Goal: Task Accomplishment & Management: Complete application form

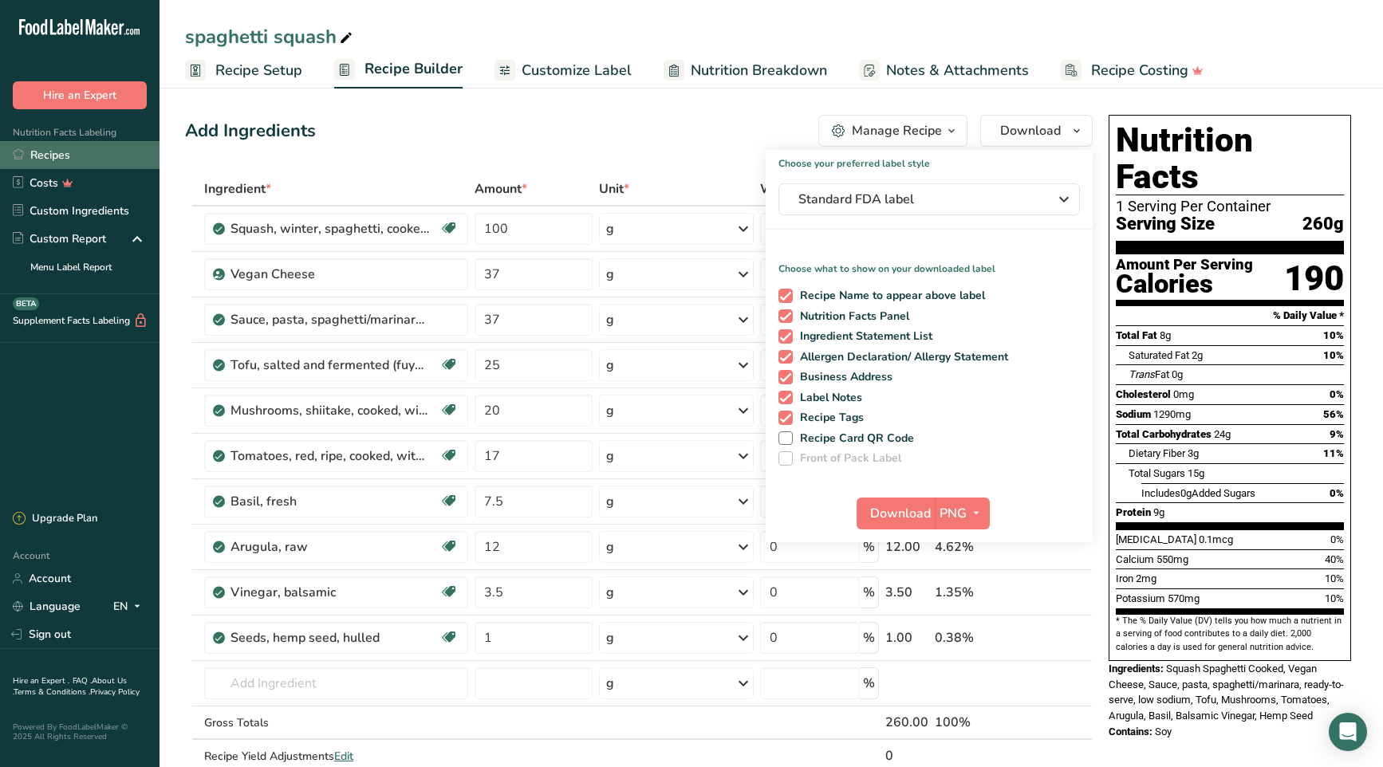
click at [52, 153] on link "Recipes" at bounding box center [80, 155] width 160 height 28
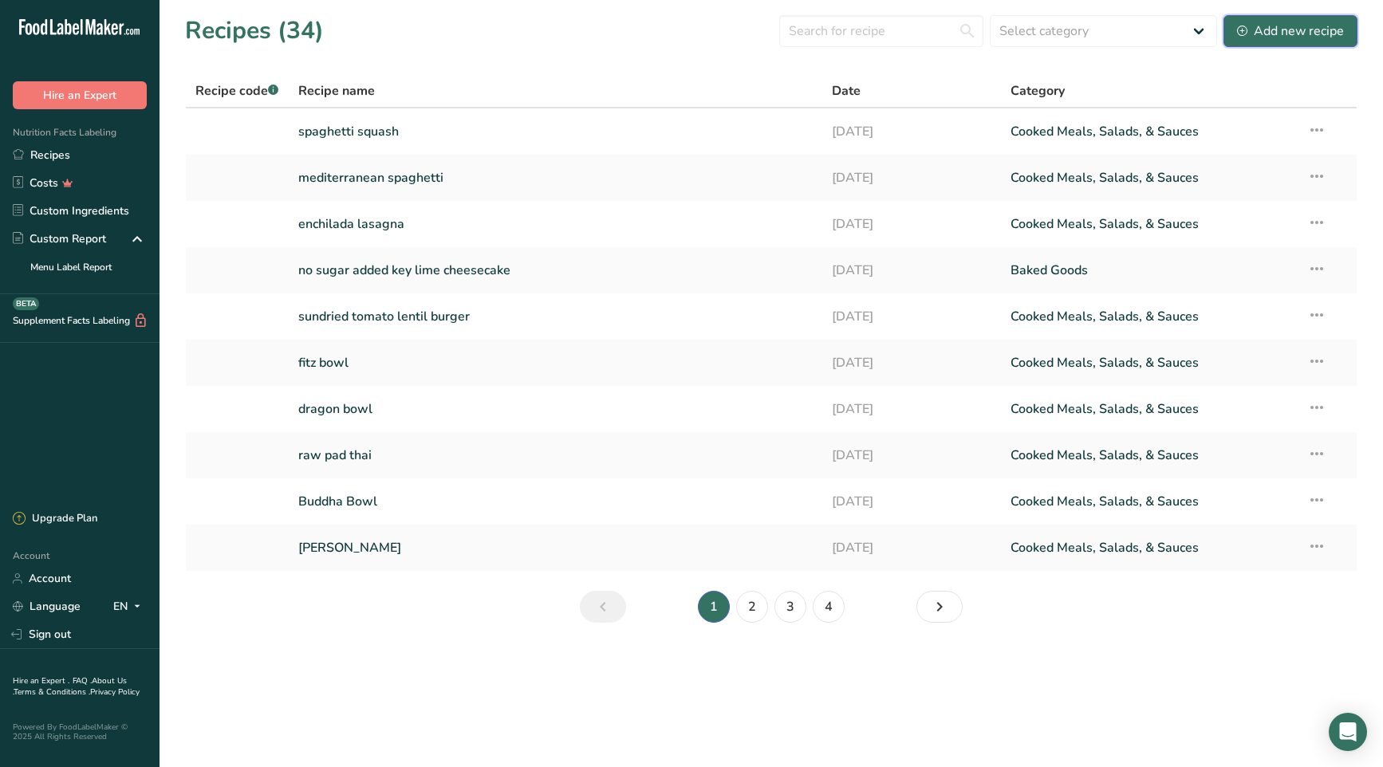
click at [1319, 32] on div "Add new recipe" at bounding box center [1290, 31] width 107 height 19
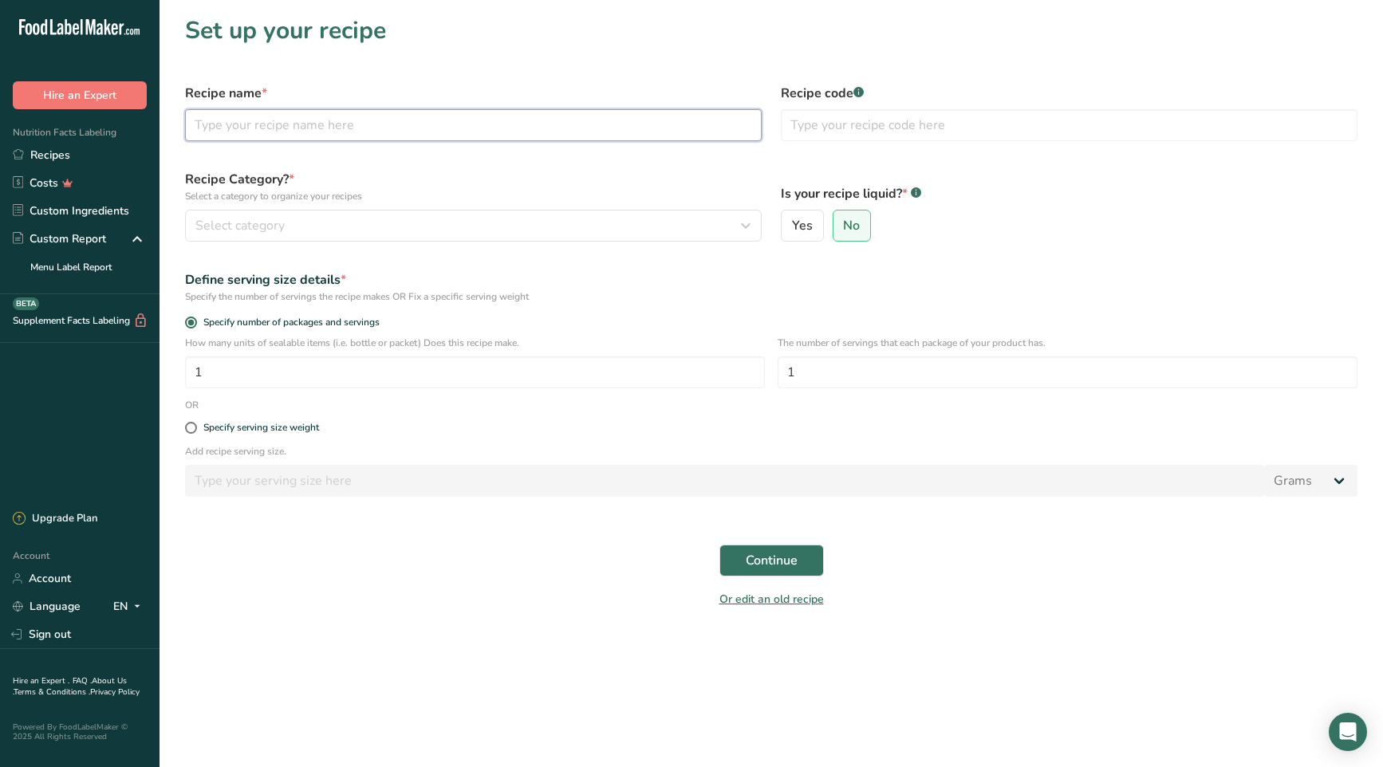
click at [376, 132] on input "text" at bounding box center [473, 125] width 577 height 32
type input "Sweet Potato Thai [PERSON_NAME] Soup"
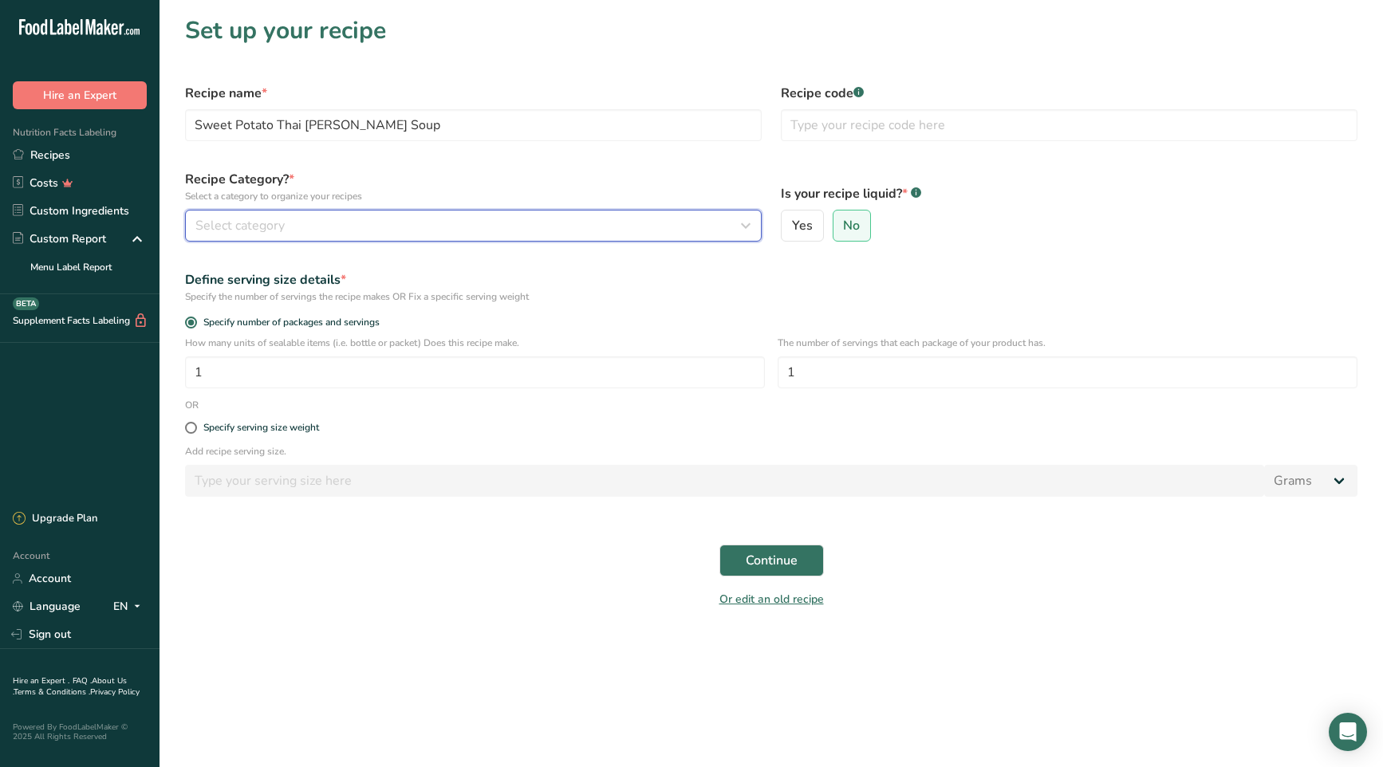
click at [424, 220] on div "Select category" at bounding box center [468, 225] width 546 height 19
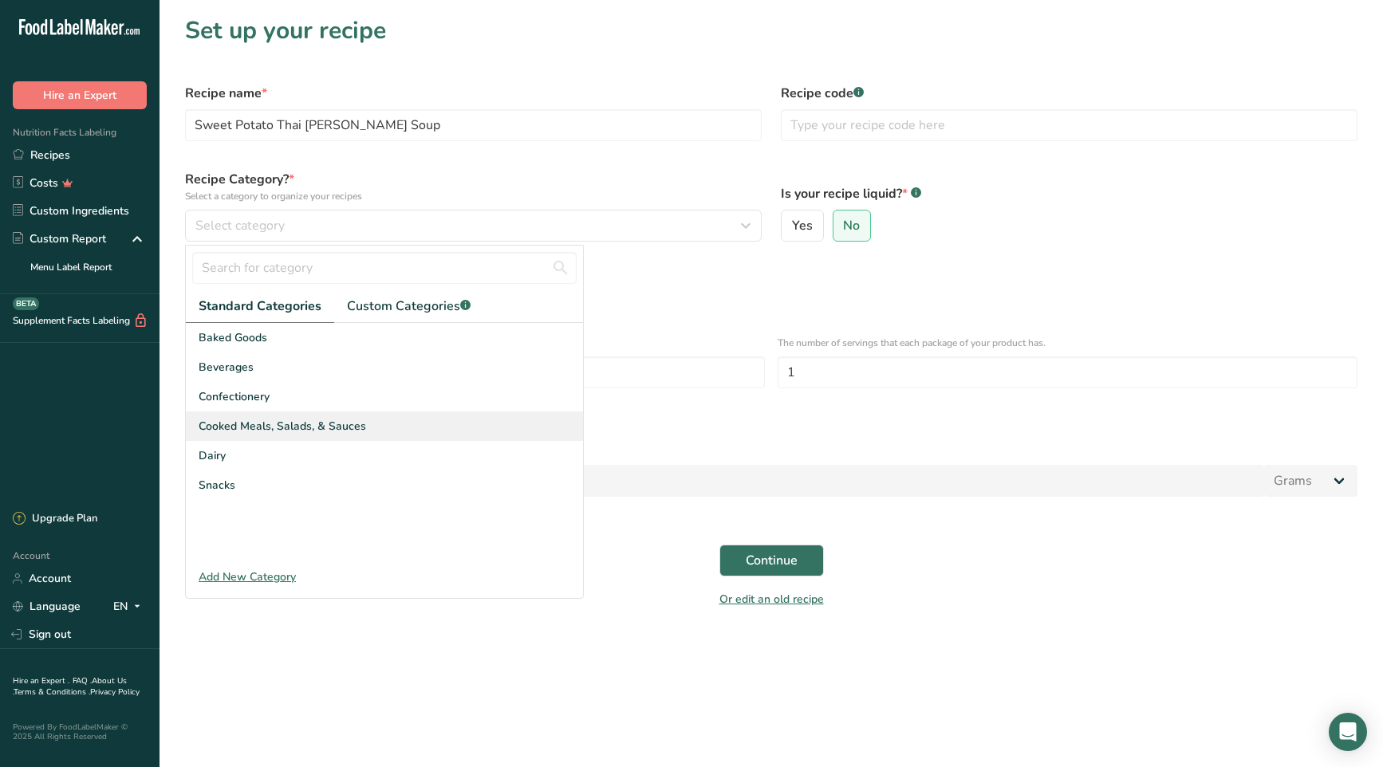
click at [387, 431] on div "Cooked Meals, Salads, & Sauces" at bounding box center [384, 427] width 397 height 30
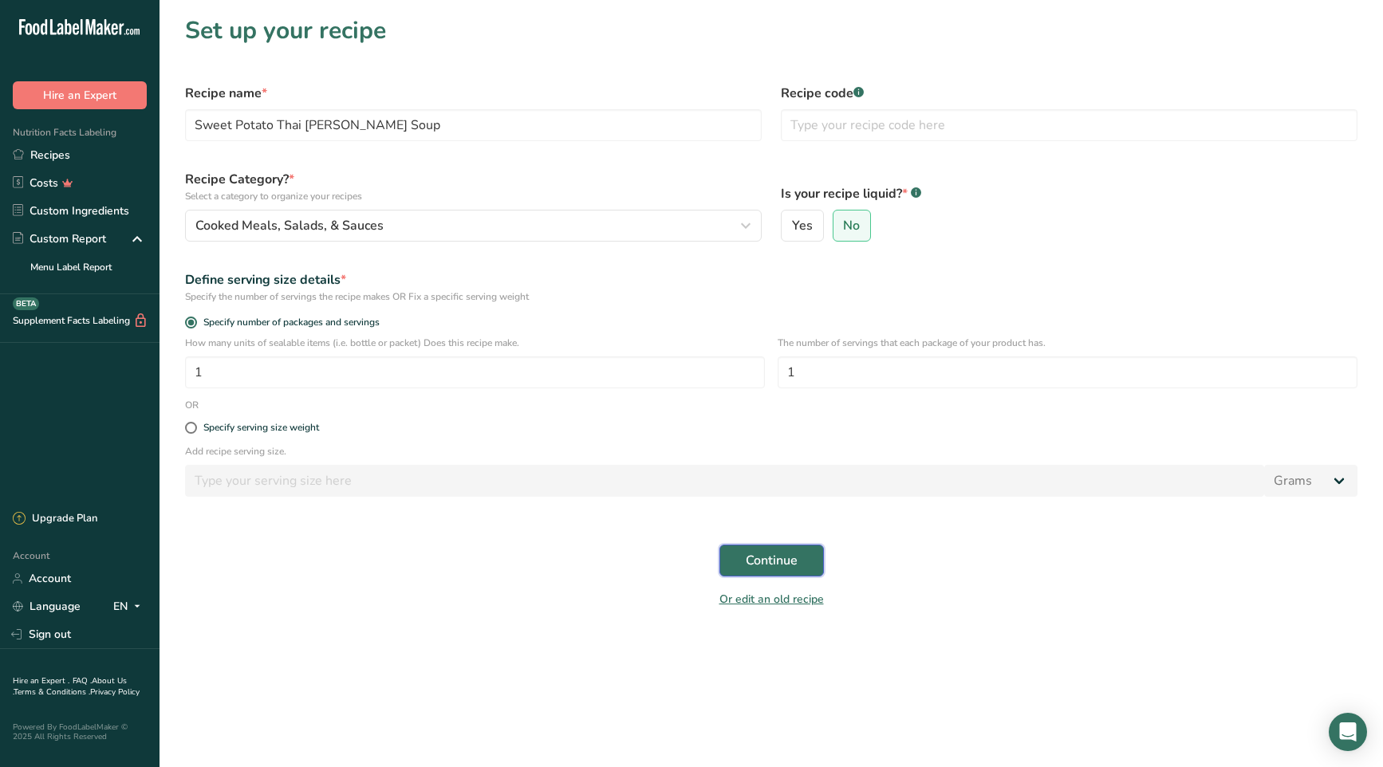
click at [781, 559] on span "Continue" at bounding box center [772, 560] width 52 height 19
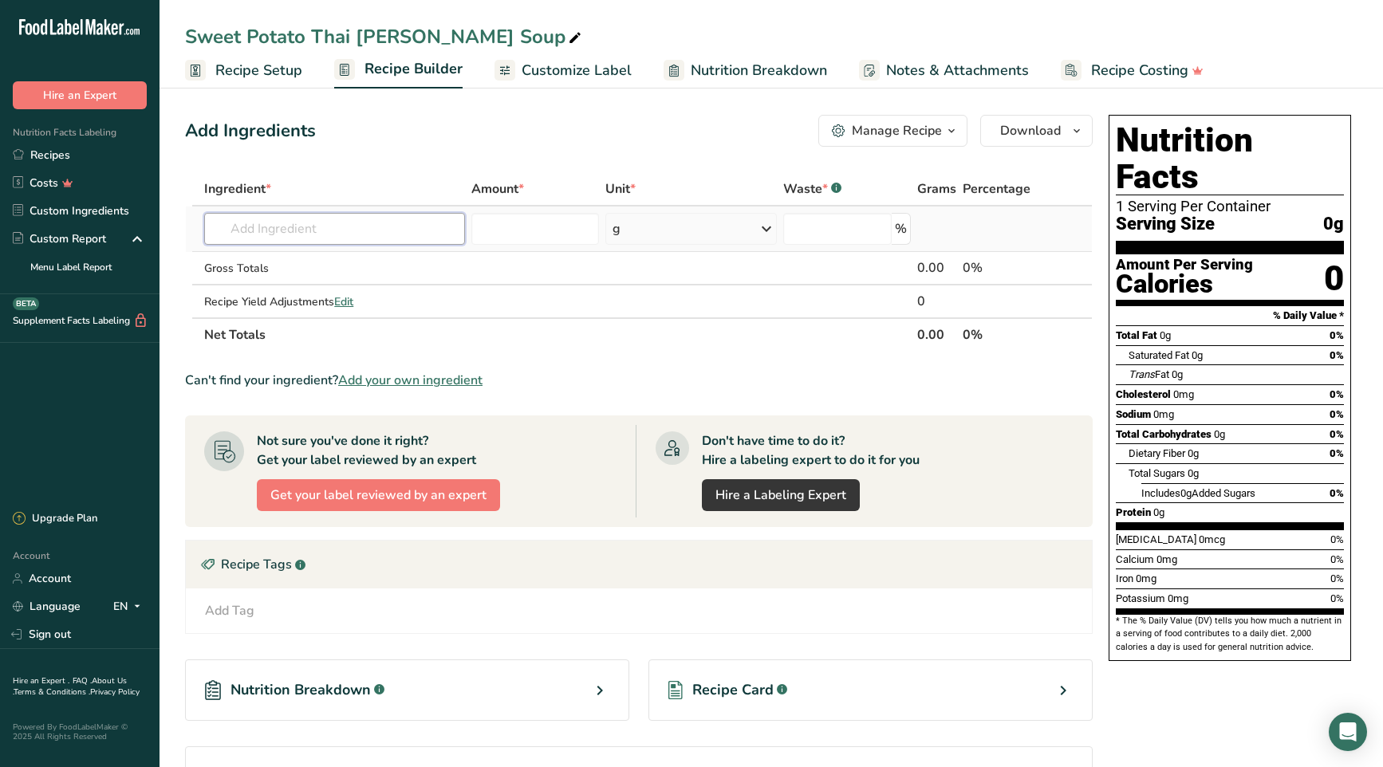
click at [353, 224] on input "text" at bounding box center [334, 229] width 261 height 32
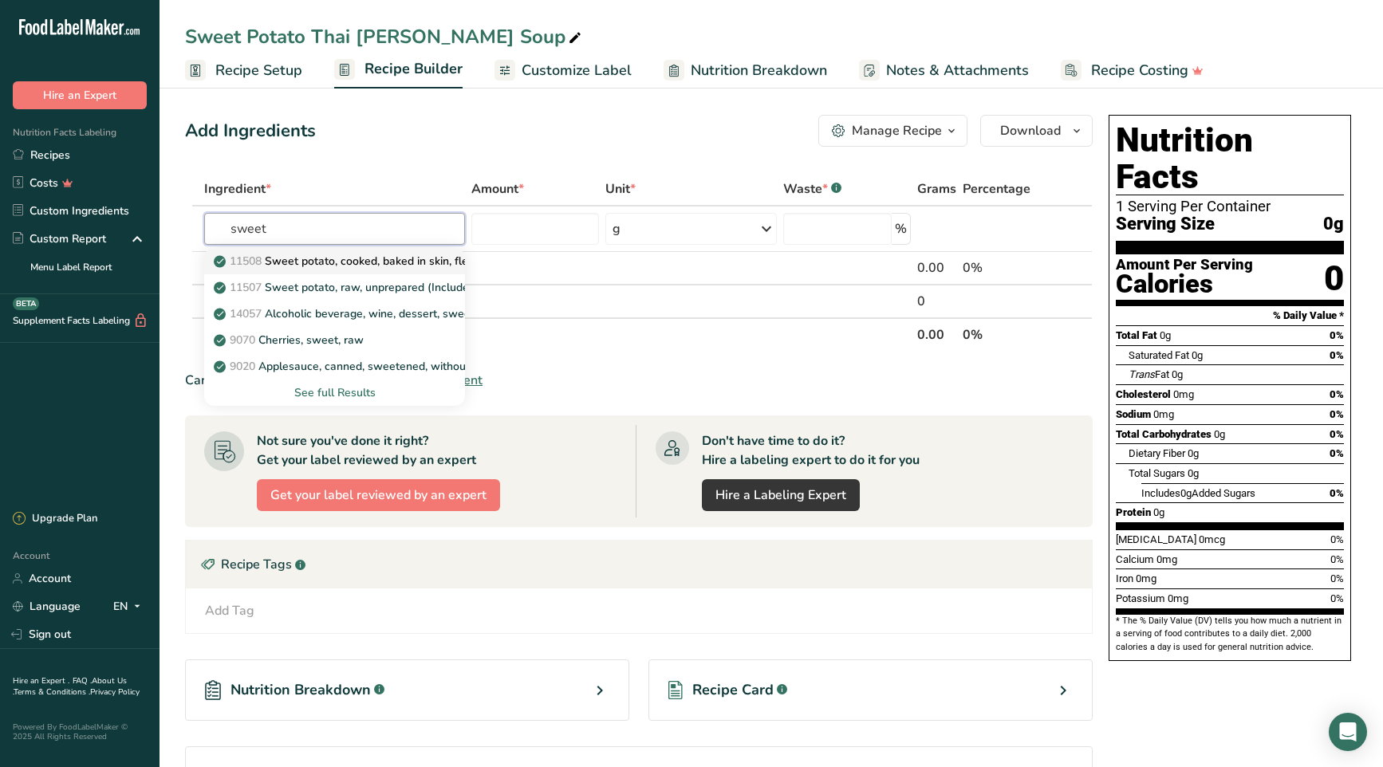
type input "Sweet potato, cooked, baked in skin, flesh, without salt"
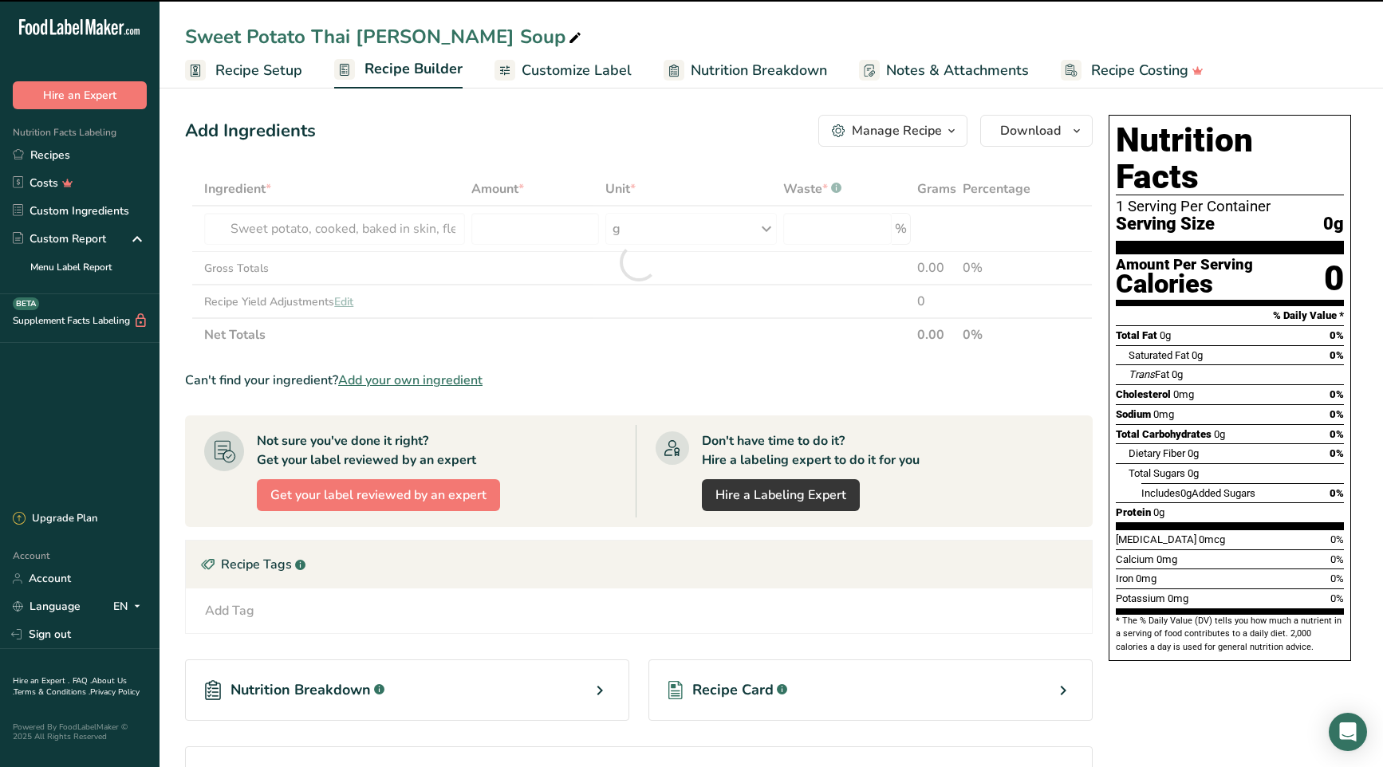
type input "0"
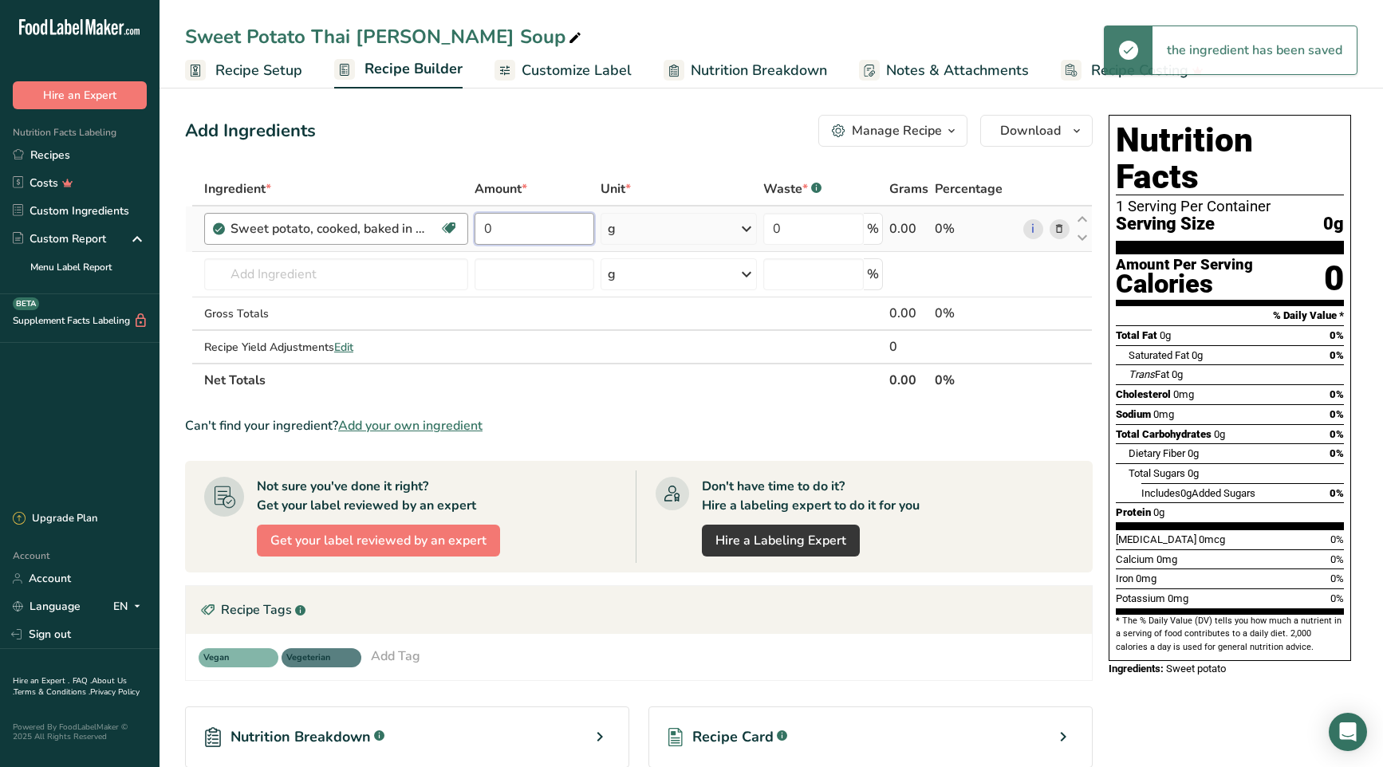
drag, startPoint x: 511, startPoint y: 232, endPoint x: 462, endPoint y: 230, distance: 48.7
click at [454, 227] on tr "Sweet potato, cooked, baked in skin, flesh, without salt Dairy free Gluten free…" at bounding box center [639, 229] width 906 height 45
type input "87.5"
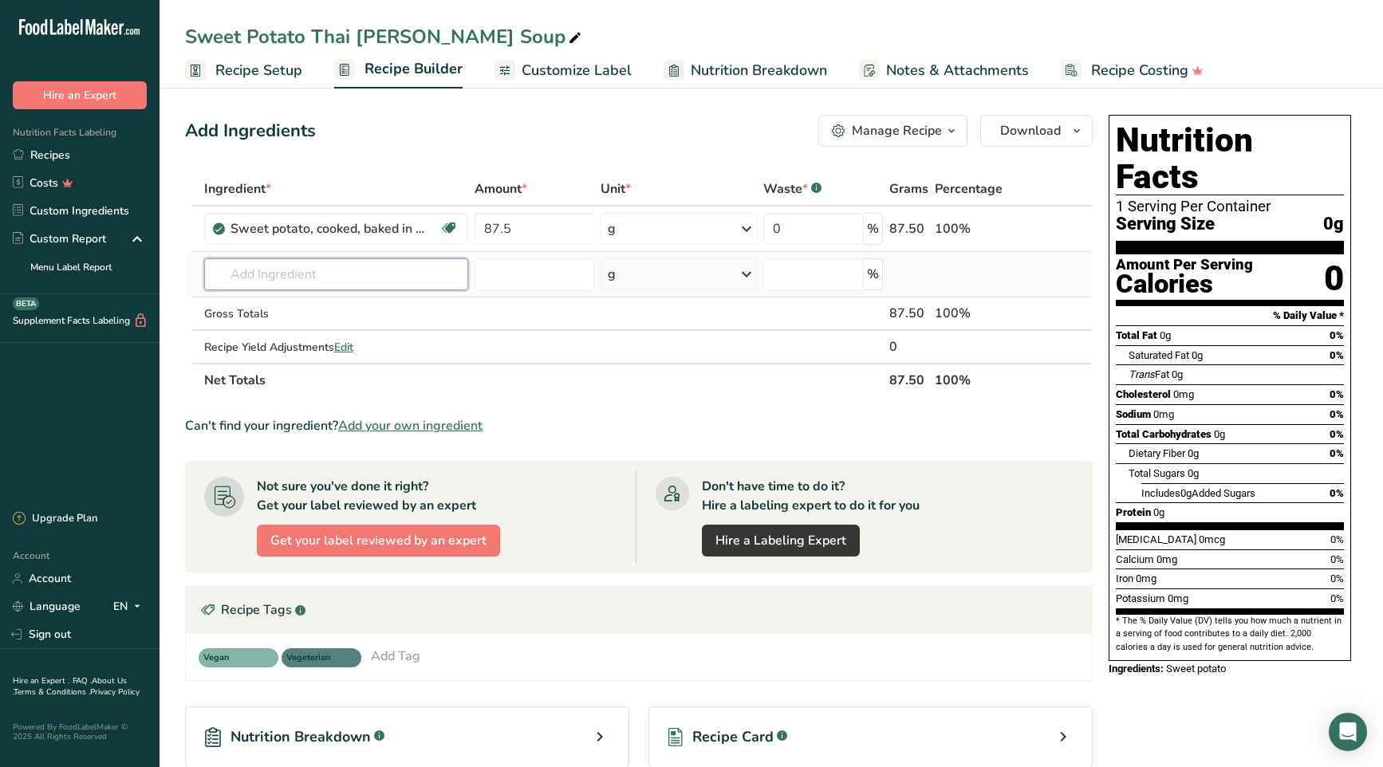
click at [399, 276] on div "Ingredient * Amount * Unit * Waste * .a-a{fill:#347362;}.b-a{fill:#fff;} Grams …" at bounding box center [639, 284] width 908 height 225
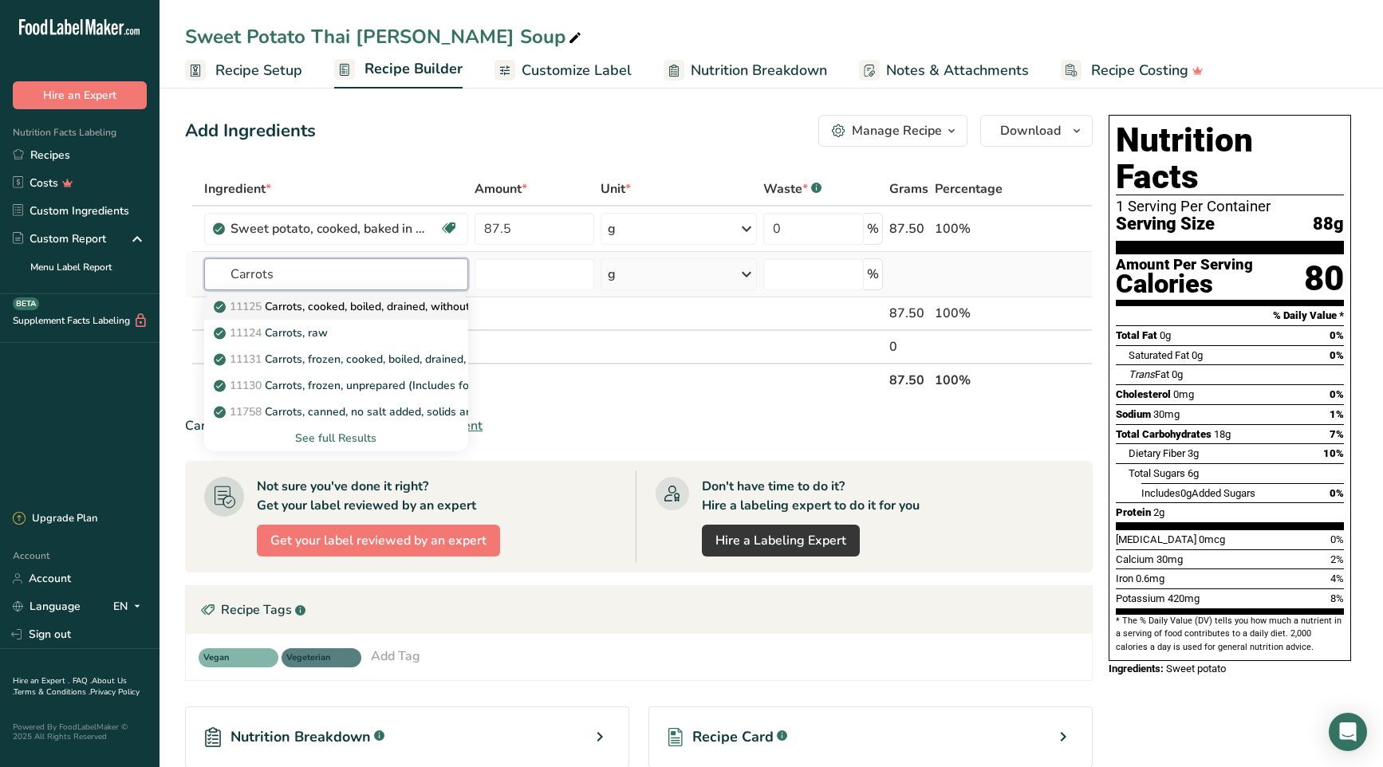
type input "Carrots"
click at [407, 309] on p "11125 Carrots, cooked, boiled, drained, without salt" at bounding box center [354, 306] width 275 height 17
type input "Carrots, cooked, boiled, drained, without salt"
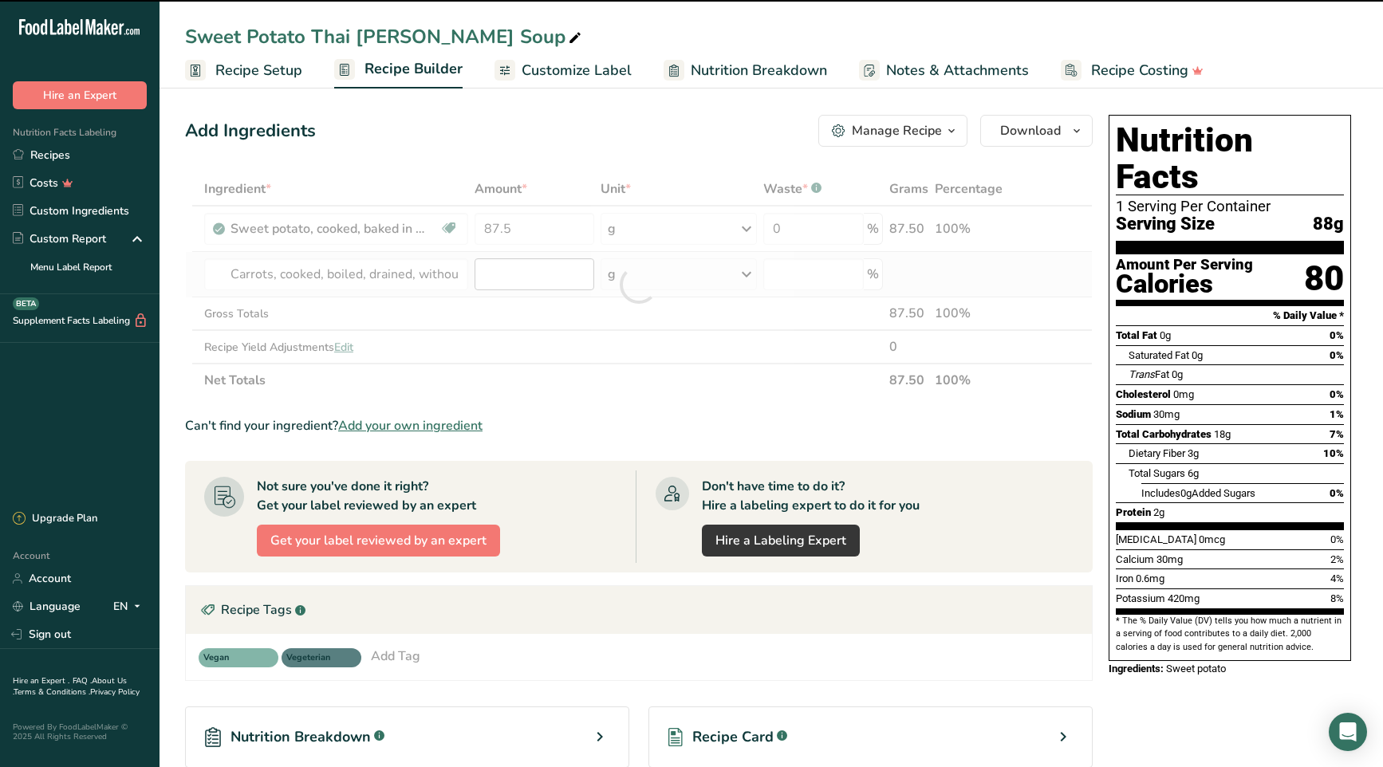
type input "0"
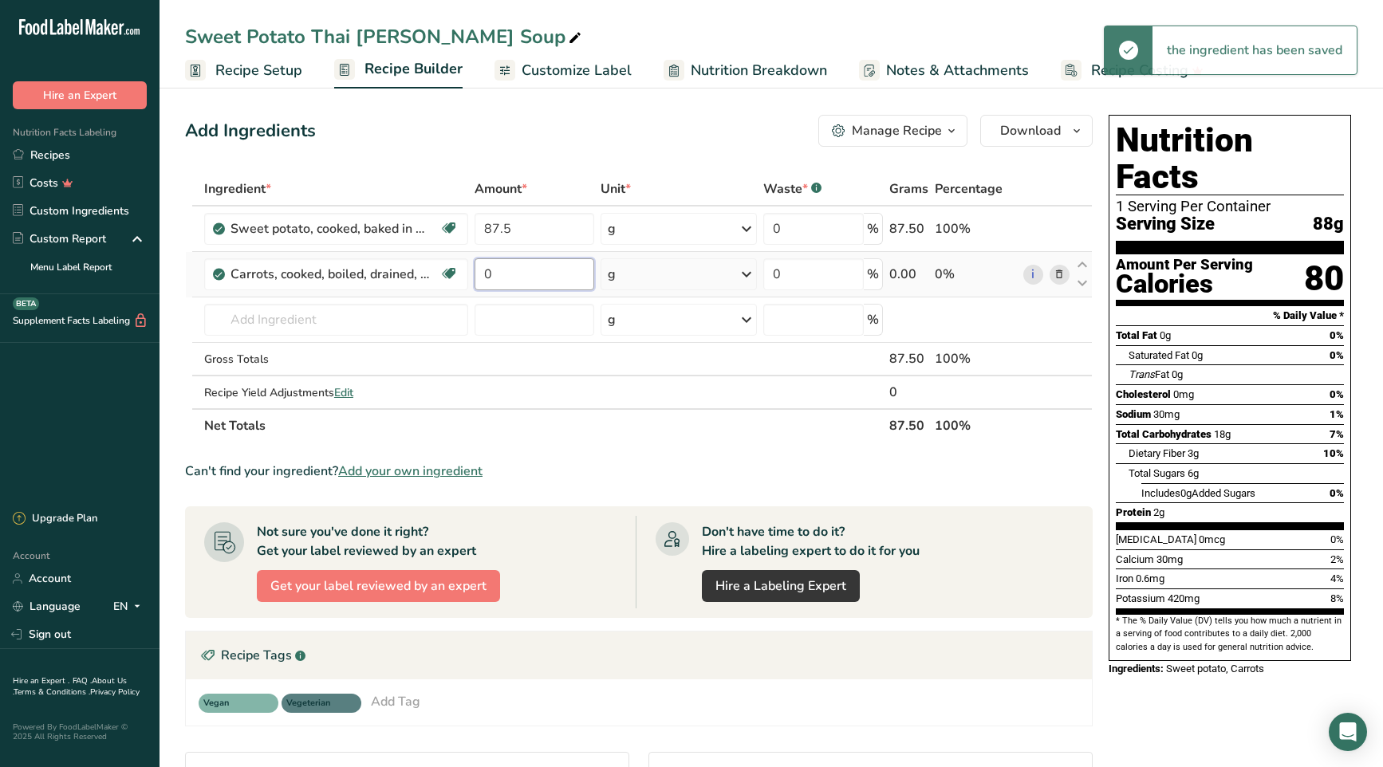
click at [506, 272] on input "0" at bounding box center [535, 274] width 120 height 32
click at [486, 273] on input "0" at bounding box center [535, 274] width 120 height 32
type input "35"
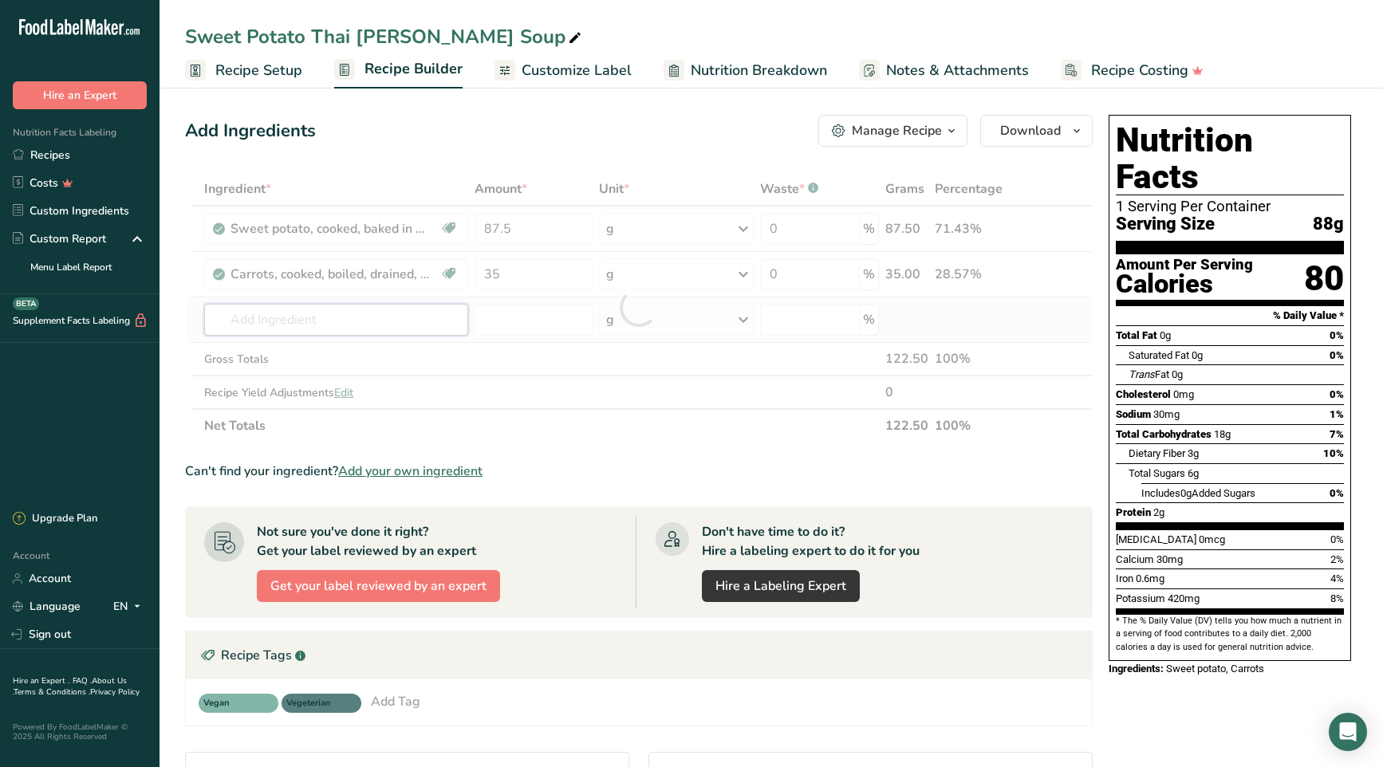
click at [298, 318] on div "Ingredient * Amount * Unit * Waste * .a-a{fill:#347362;}.b-a{fill:#fff;} Grams …" at bounding box center [639, 307] width 908 height 270
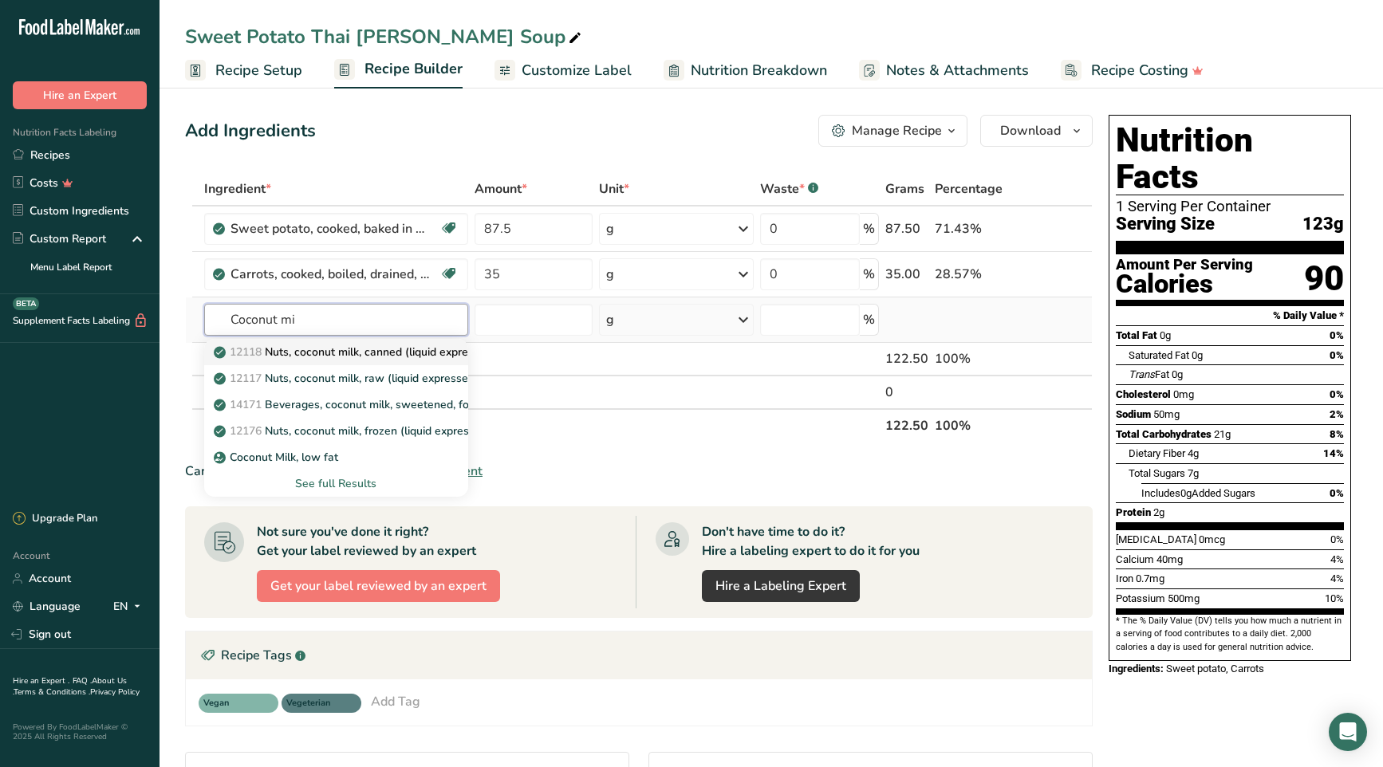
type input "Nuts, coconut milk, canned (liquid expressed from grated meat and water)"
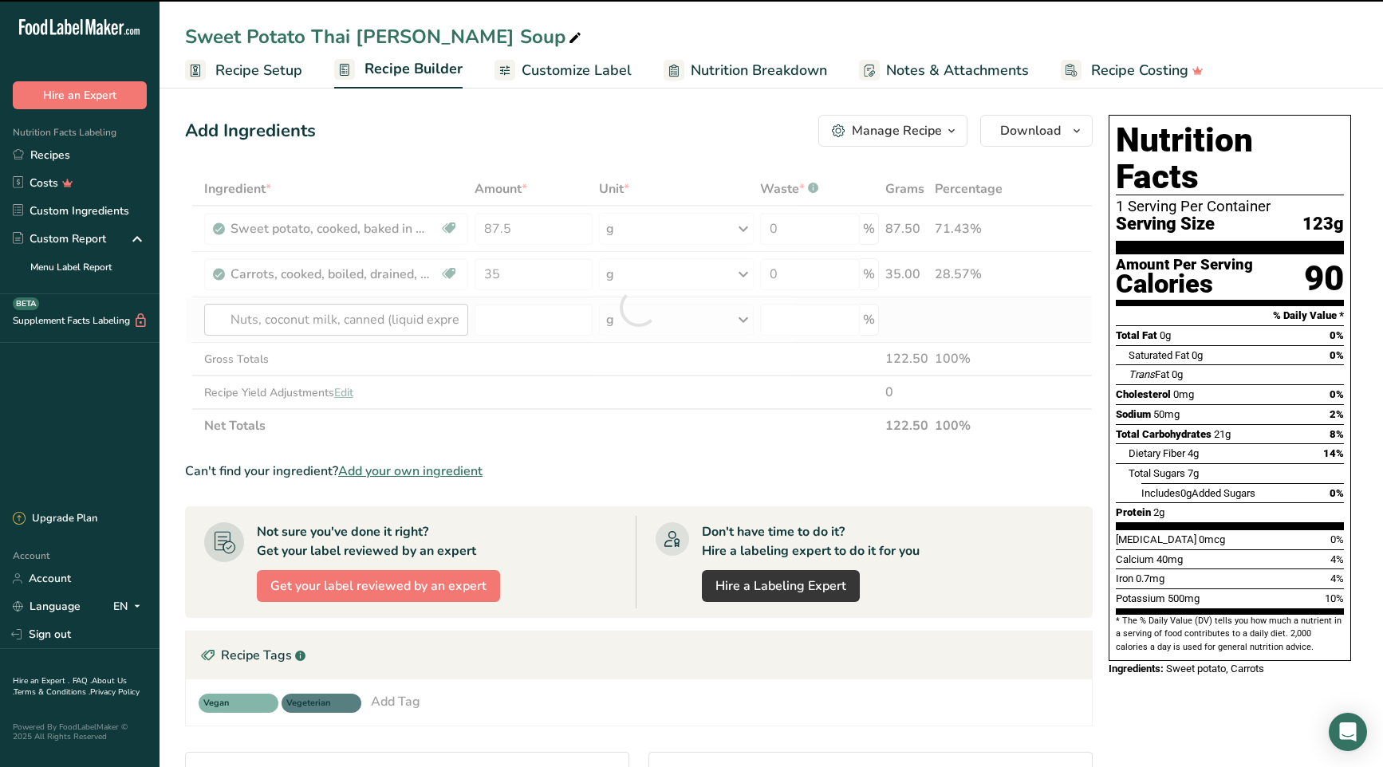
type input "0"
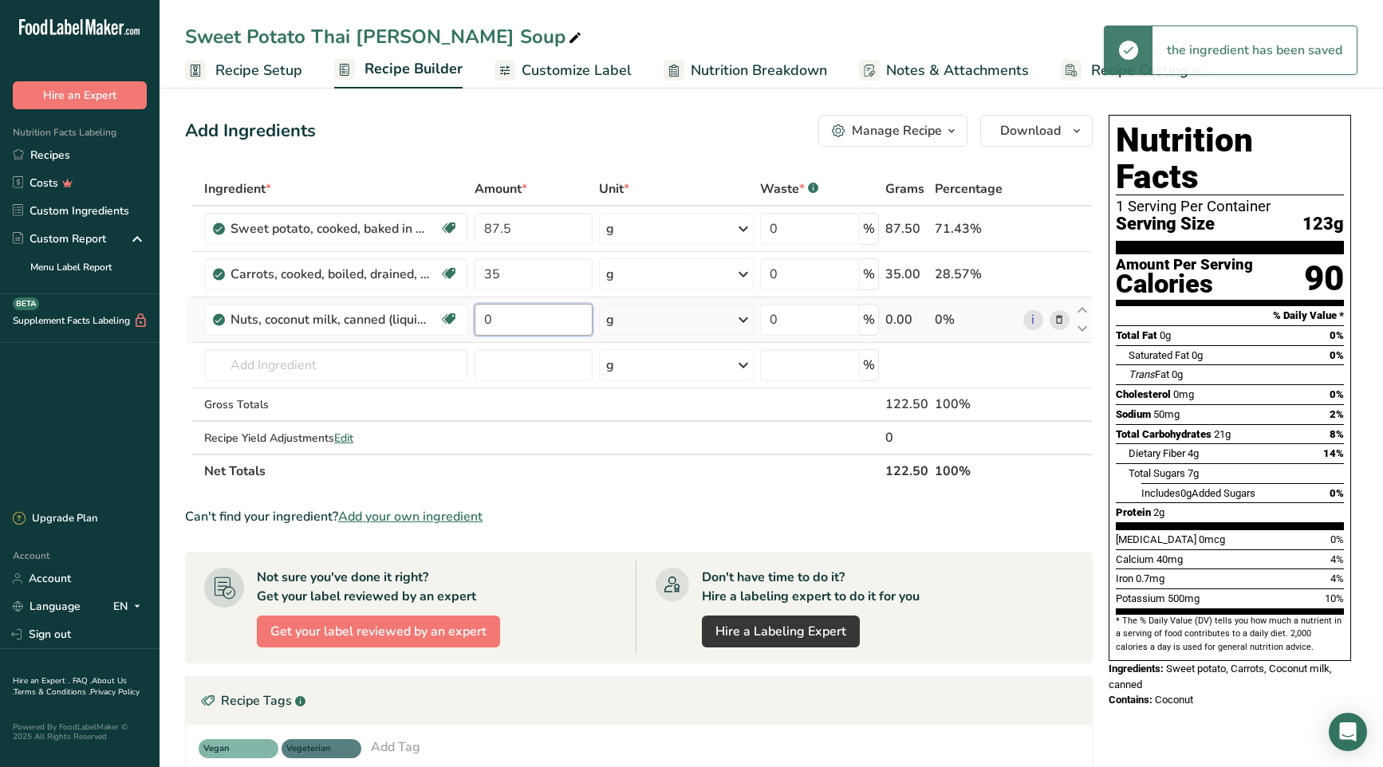
drag, startPoint x: 499, startPoint y: 319, endPoint x: 475, endPoint y: 316, distance: 24.1
click at [475, 316] on input "0" at bounding box center [534, 320] width 118 height 32
type input "52.5"
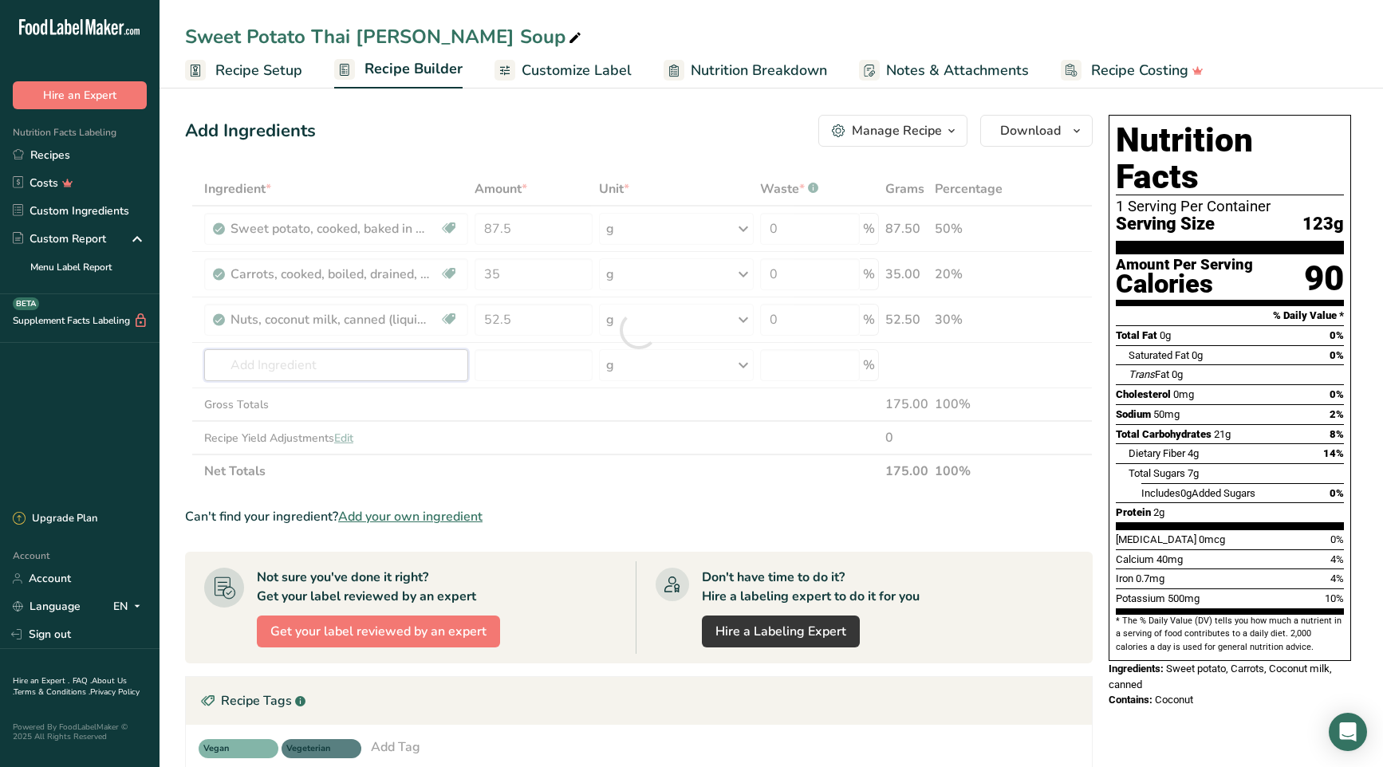
click at [357, 369] on div "Ingredient * Amount * Unit * Waste * .a-a{fill:#347362;}.b-a{fill:#fff;} Grams …" at bounding box center [639, 330] width 908 height 316
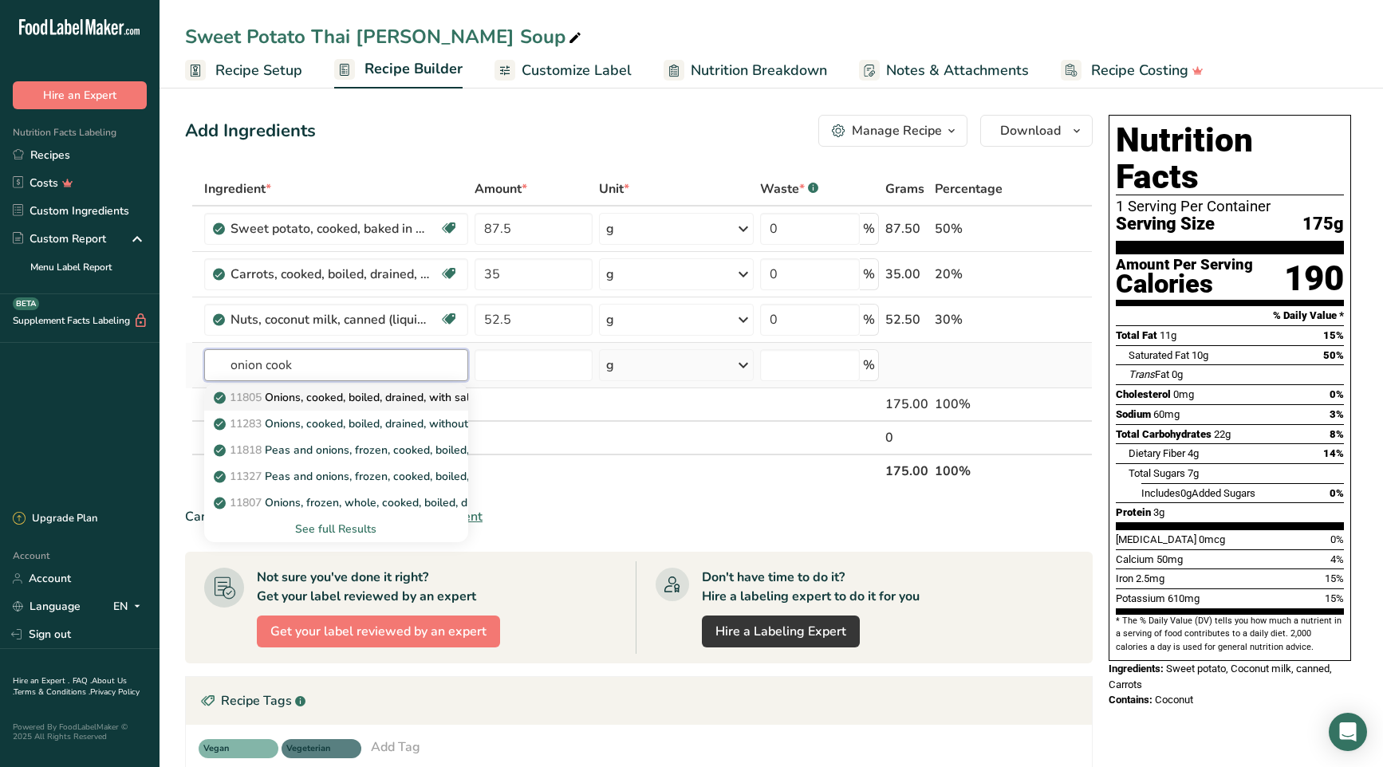
type input "onion cook"
click at [380, 398] on p "11805 Onions, cooked, boiled, drained, with salt" at bounding box center [345, 397] width 257 height 17
type input "Onions, cooked, boiled, drained, with salt"
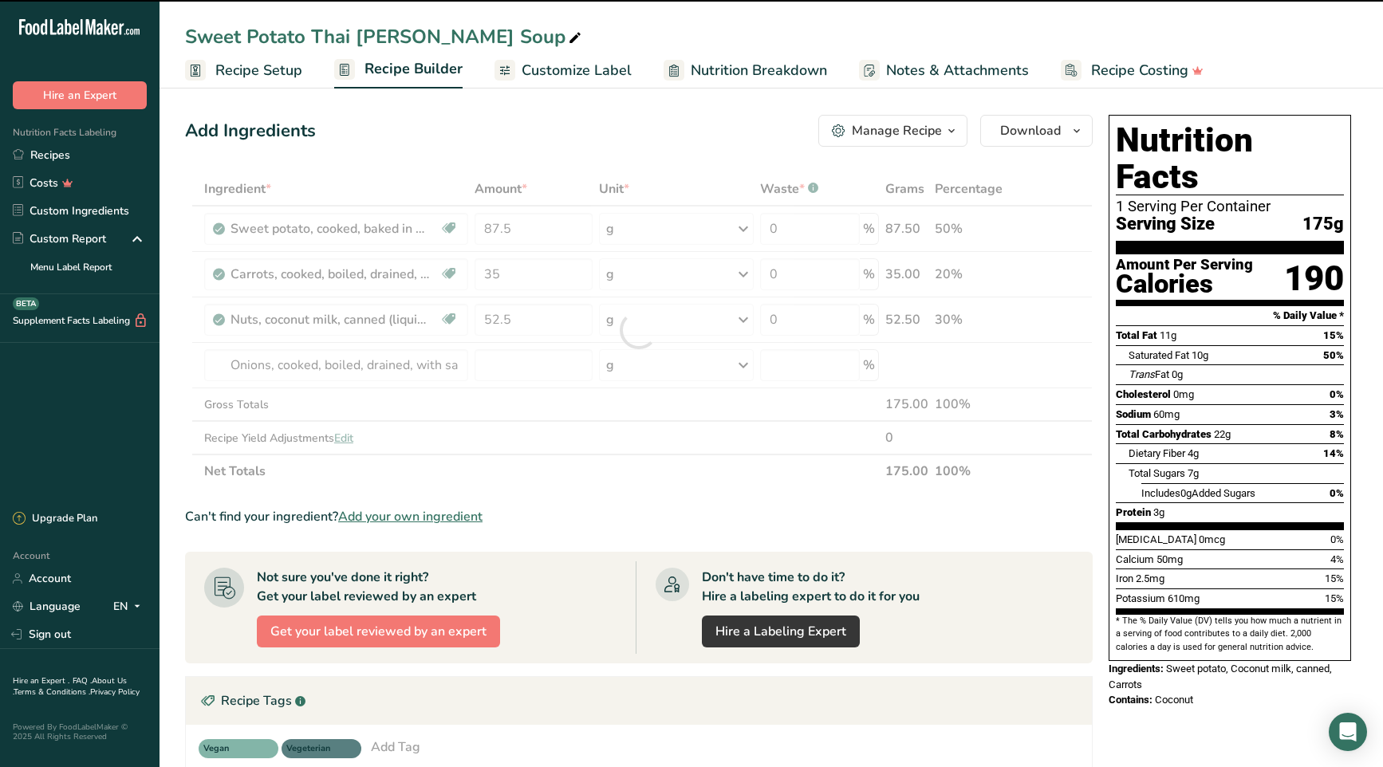
type input "0"
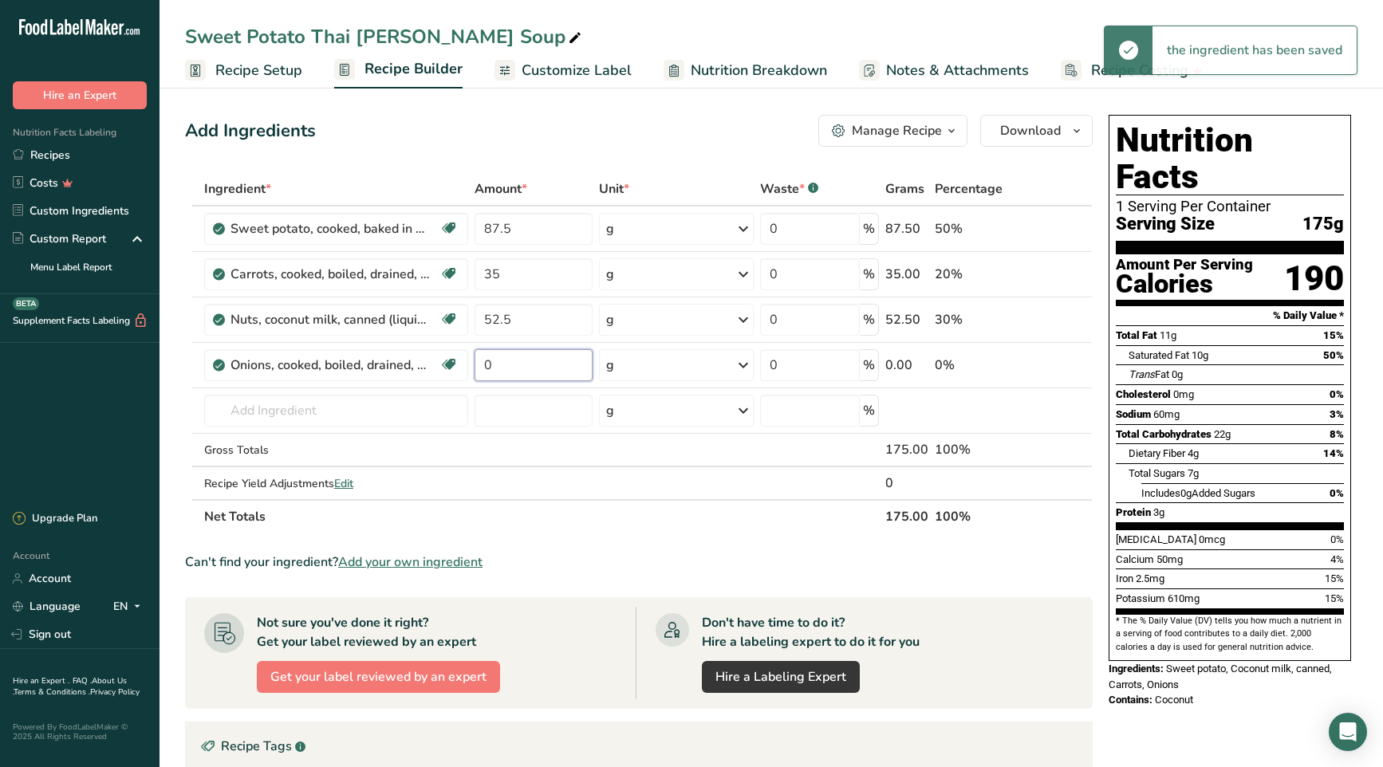
click at [528, 367] on input "0" at bounding box center [534, 365] width 118 height 32
drag, startPoint x: 528, startPoint y: 367, endPoint x: 483, endPoint y: 366, distance: 45.5
click at [483, 366] on input "0" at bounding box center [534, 365] width 118 height 32
type input "35"
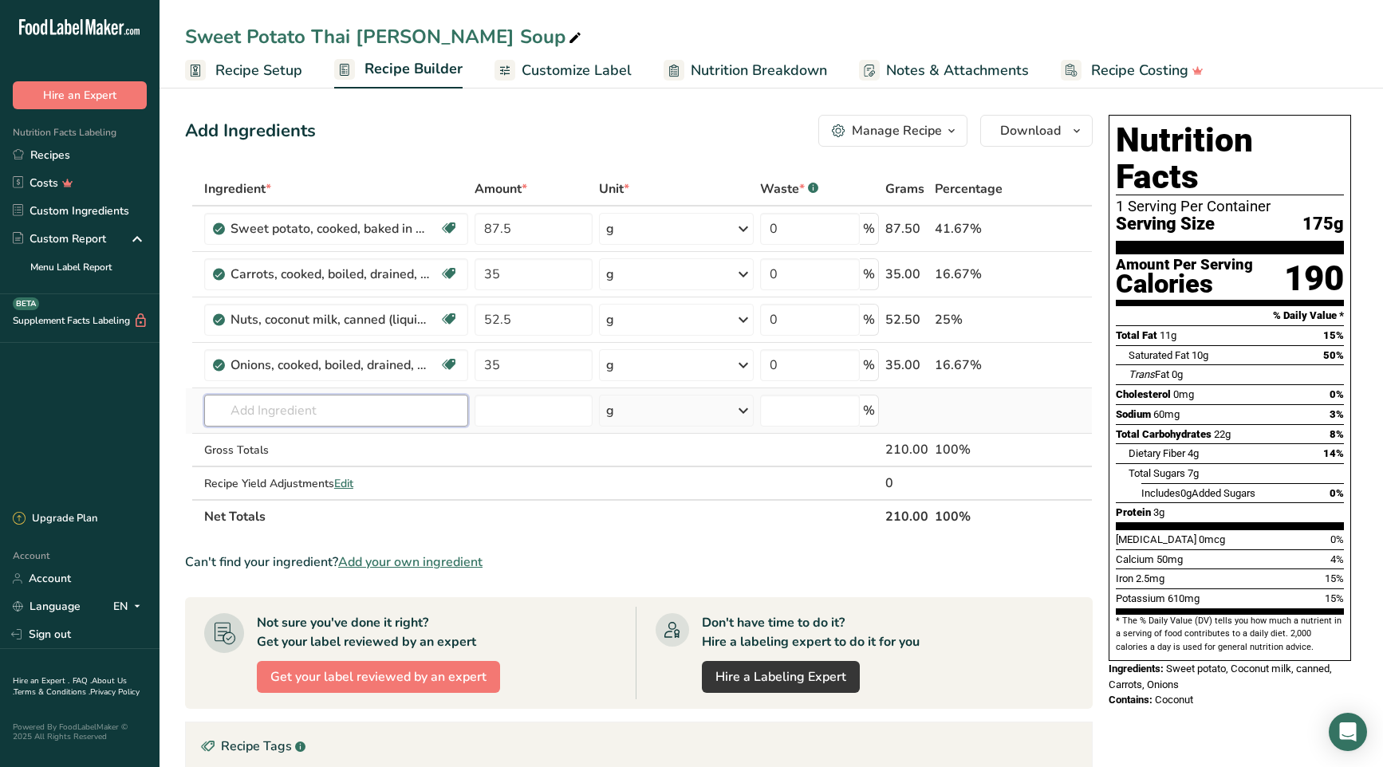
click at [250, 409] on div "Ingredient * Amount * Unit * Waste * .a-a{fill:#347362;}.b-a{fill:#fff;} Grams …" at bounding box center [639, 352] width 908 height 361
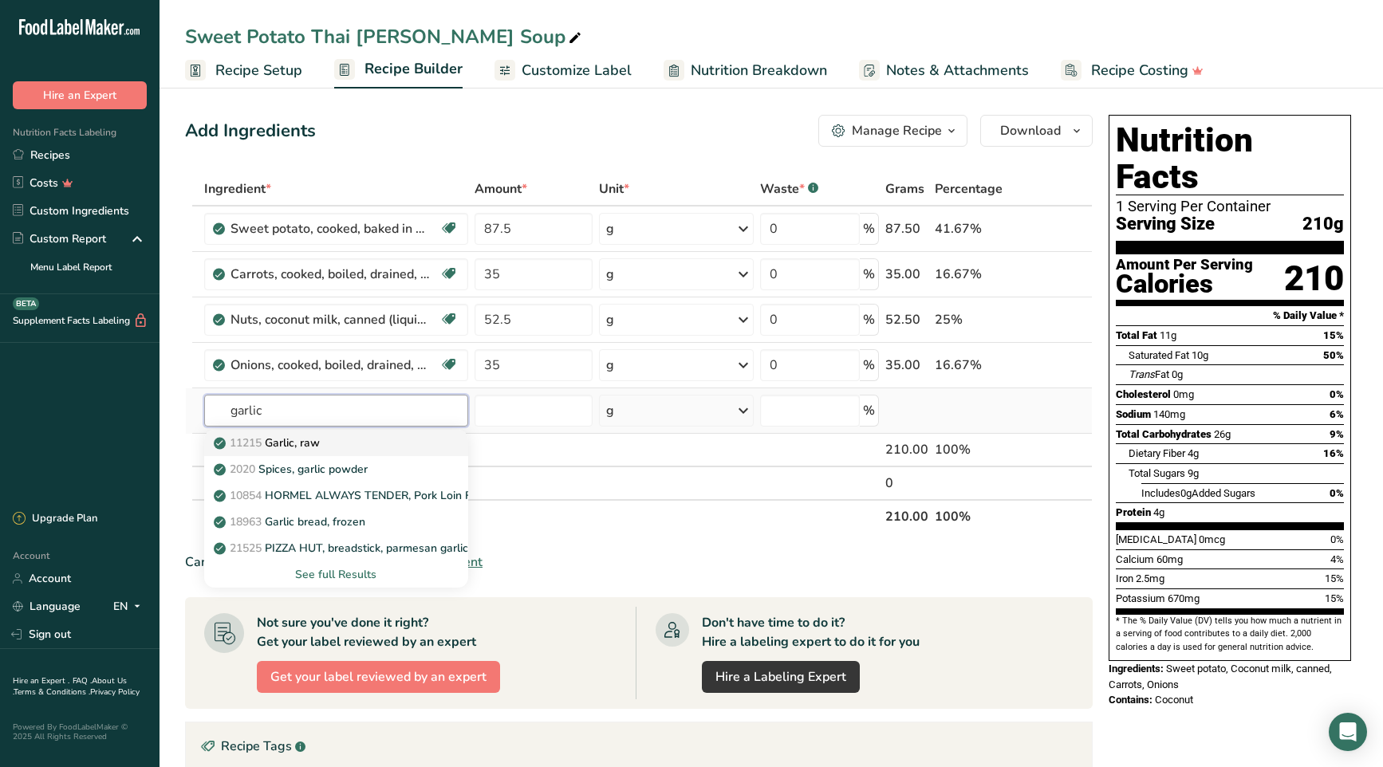
type input "Garlic, raw"
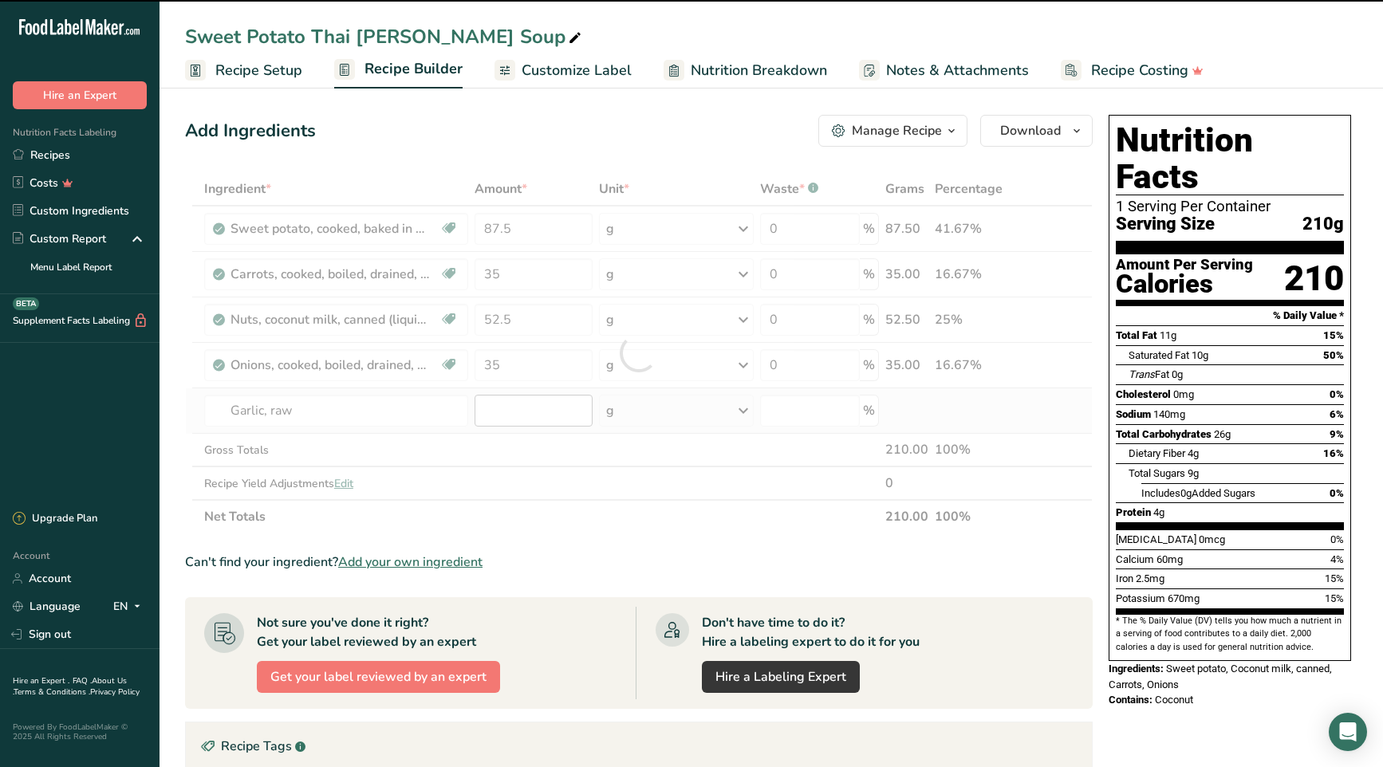
type input "0"
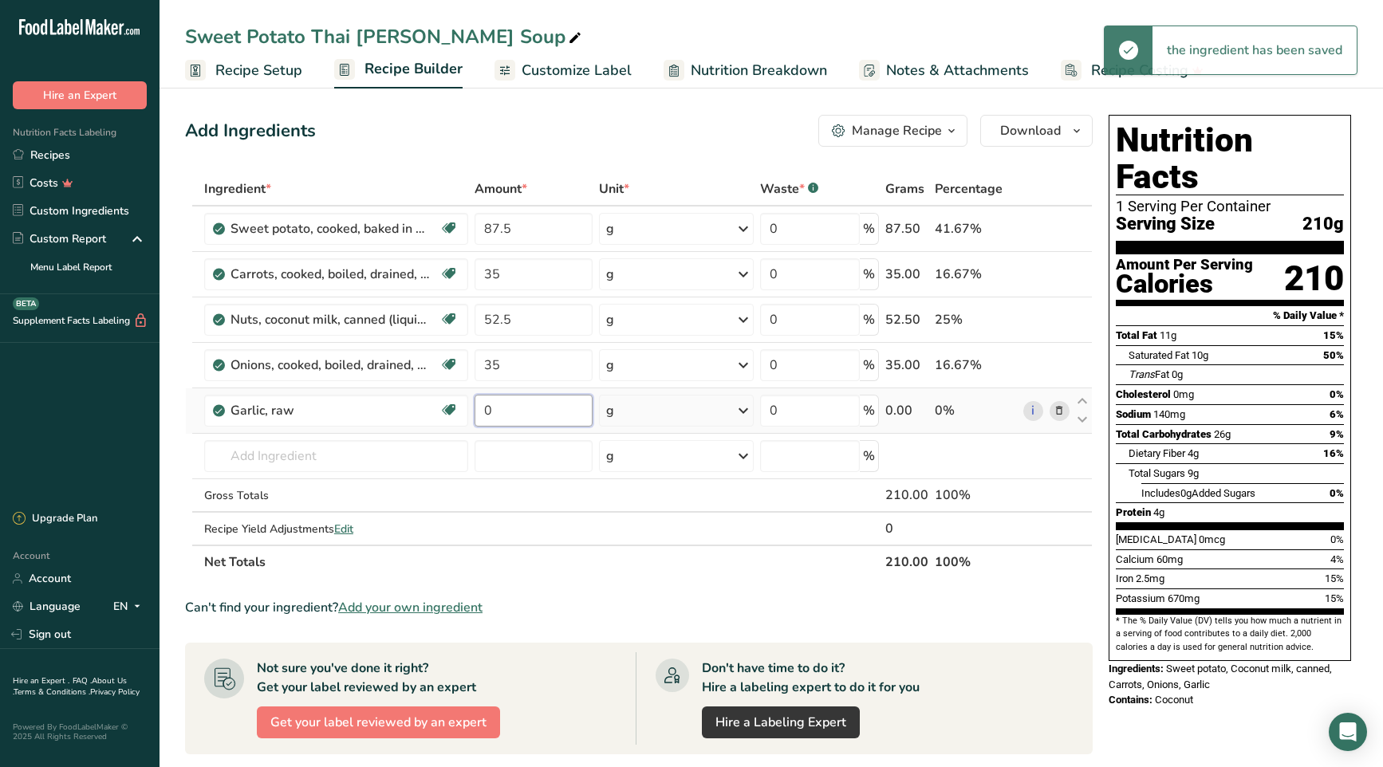
drag, startPoint x: 502, startPoint y: 410, endPoint x: 469, endPoint y: 408, distance: 32.7
click at [466, 407] on tr "Garlic, raw Source of Antioxidants Dairy free Gluten free Vegan Vegetarian Soy …" at bounding box center [639, 411] width 906 height 45
type input "10.5"
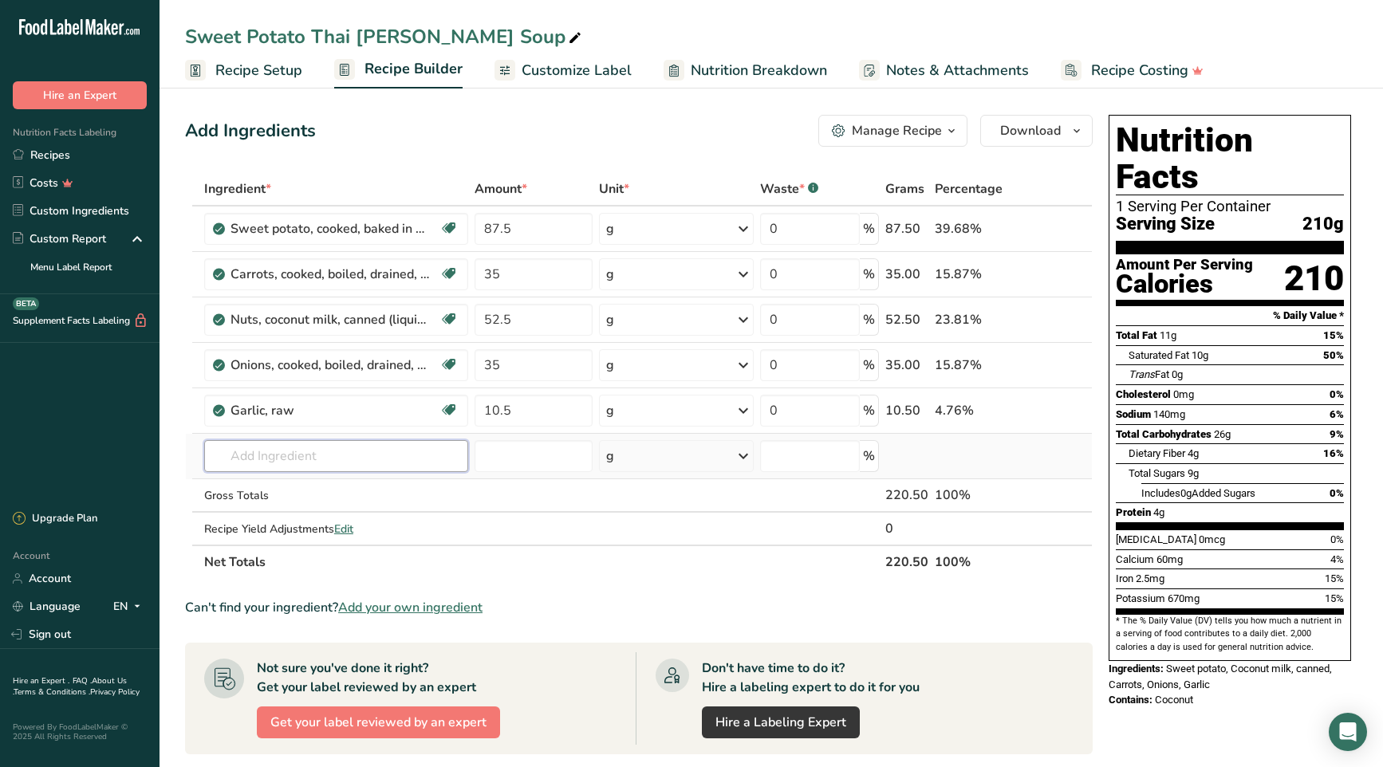
click at [292, 454] on div "Ingredient * Amount * Unit * Waste * .a-a{fill:#347362;}.b-a{fill:#fff;} Grams …" at bounding box center [639, 375] width 908 height 407
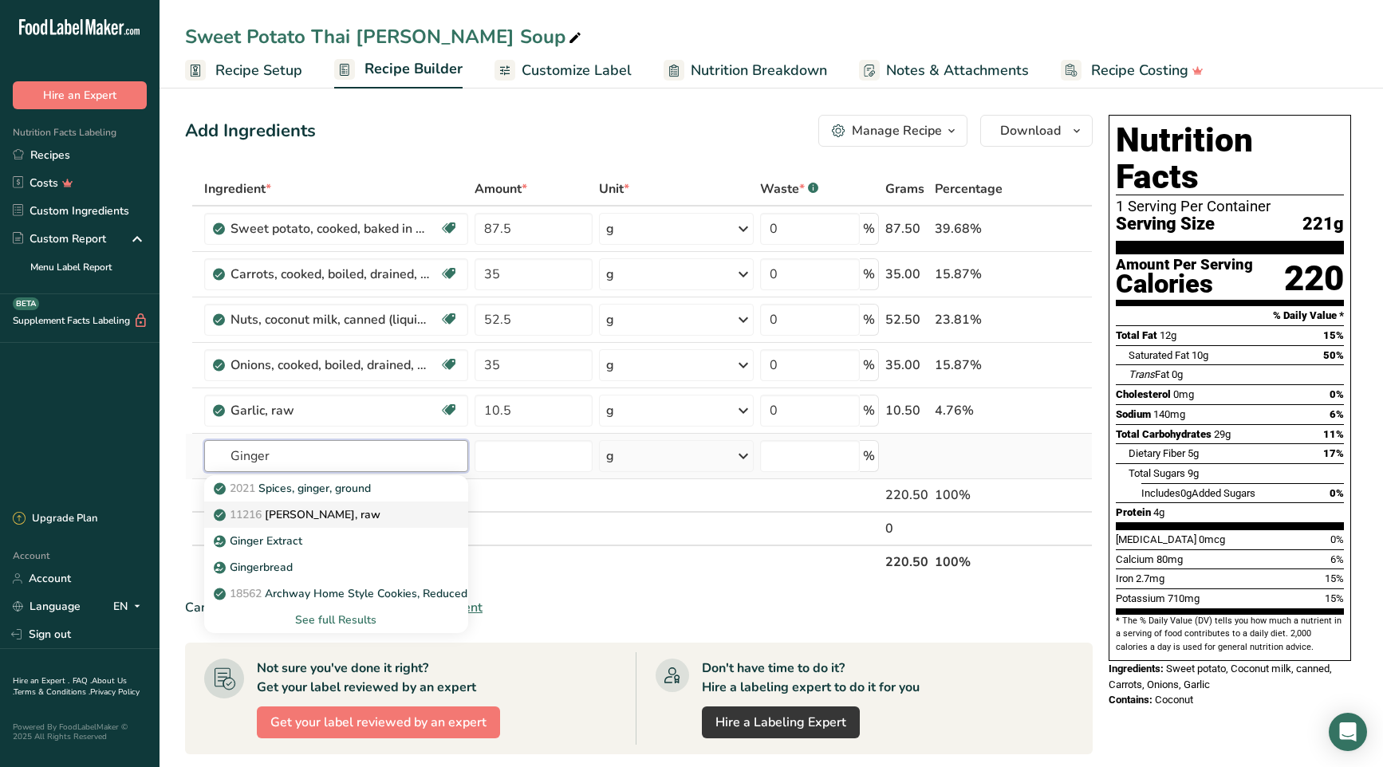
type input "Ginger"
click at [357, 521] on div "11216 [PERSON_NAME], raw" at bounding box center [323, 515] width 213 height 17
type input "[PERSON_NAME], raw"
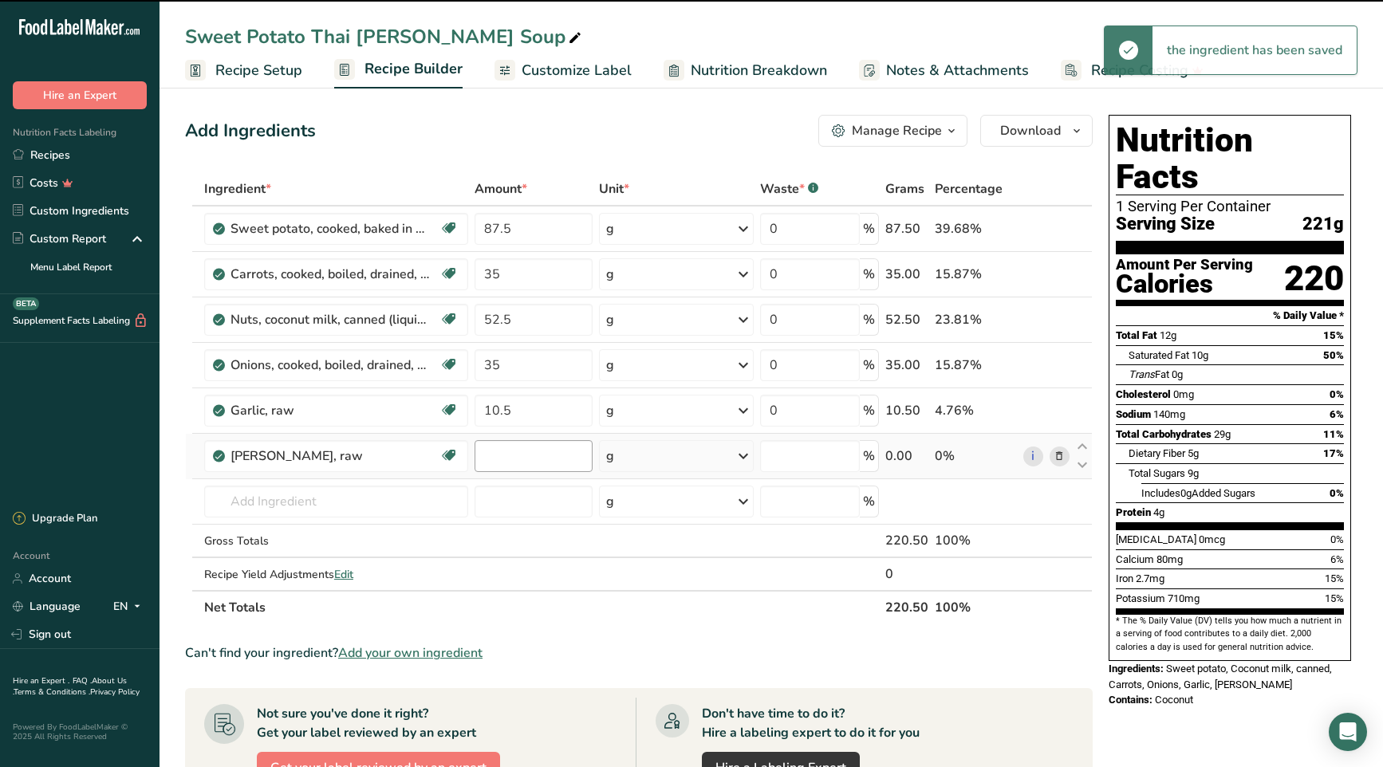
type input "0"
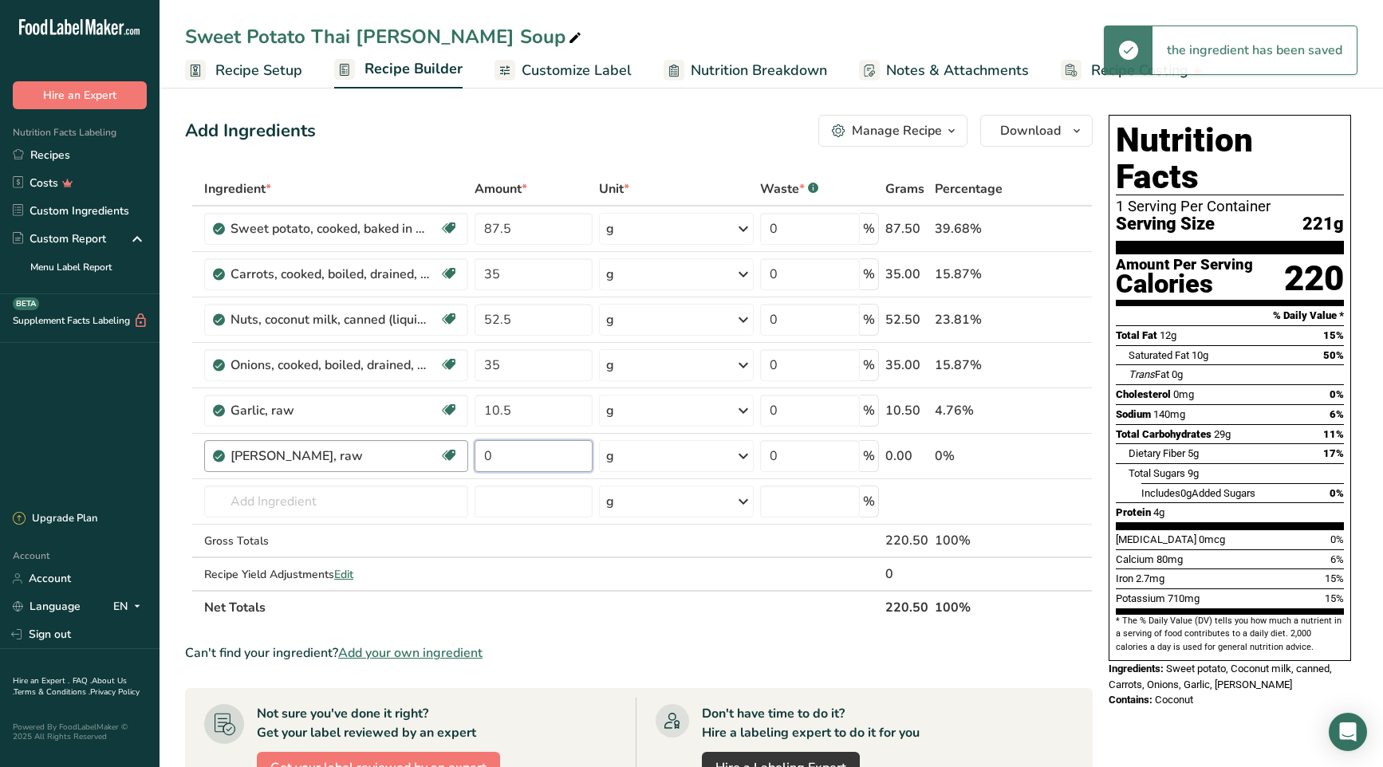
drag, startPoint x: 526, startPoint y: 459, endPoint x: 464, endPoint y: 454, distance: 62.4
click at [464, 454] on tr "[PERSON_NAME], raw Dairy free Gluten free Vegan Vegetarian Soy free 0 g Portion…" at bounding box center [639, 456] width 906 height 45
type input "10.5"
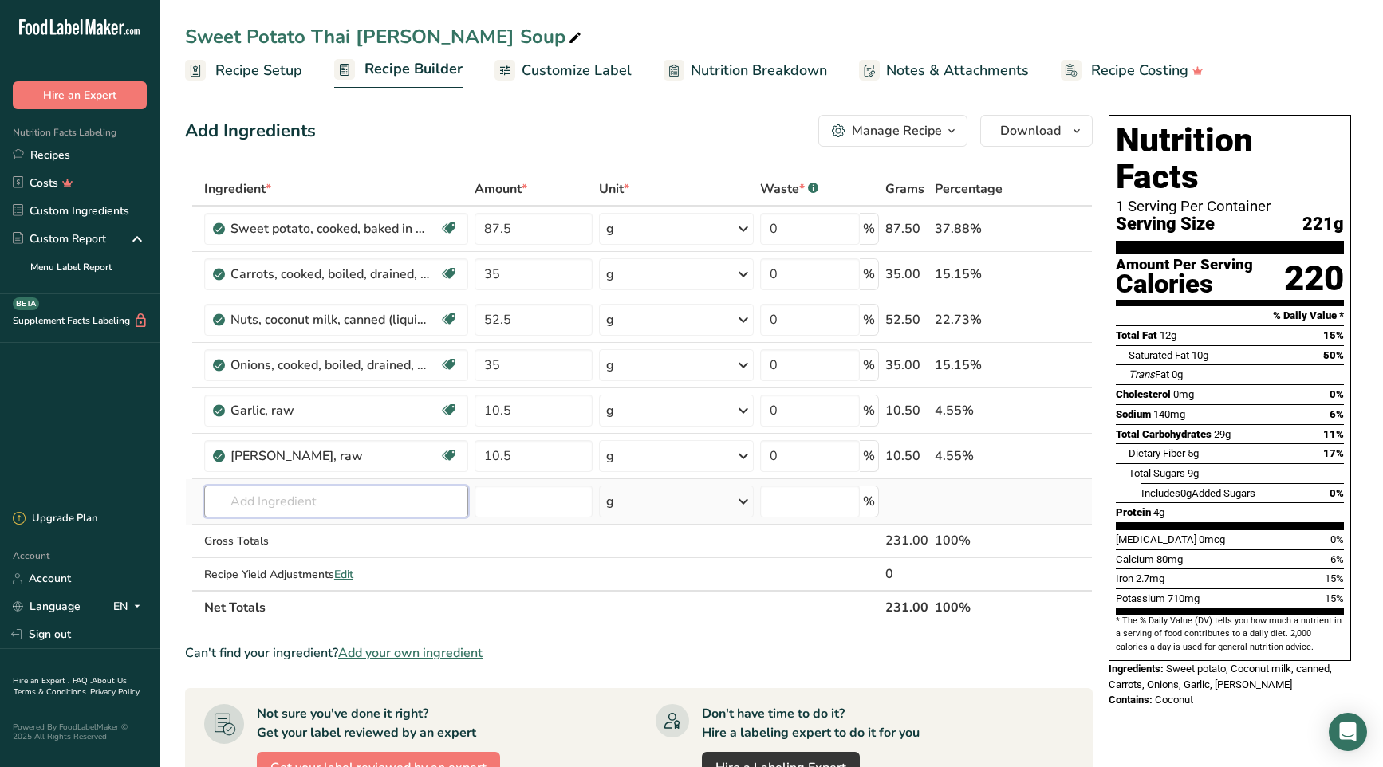
click at [438, 507] on div "Ingredient * Amount * Unit * Waste * .a-a{fill:#347362;}.b-a{fill:#fff;} Grams …" at bounding box center [639, 398] width 908 height 452
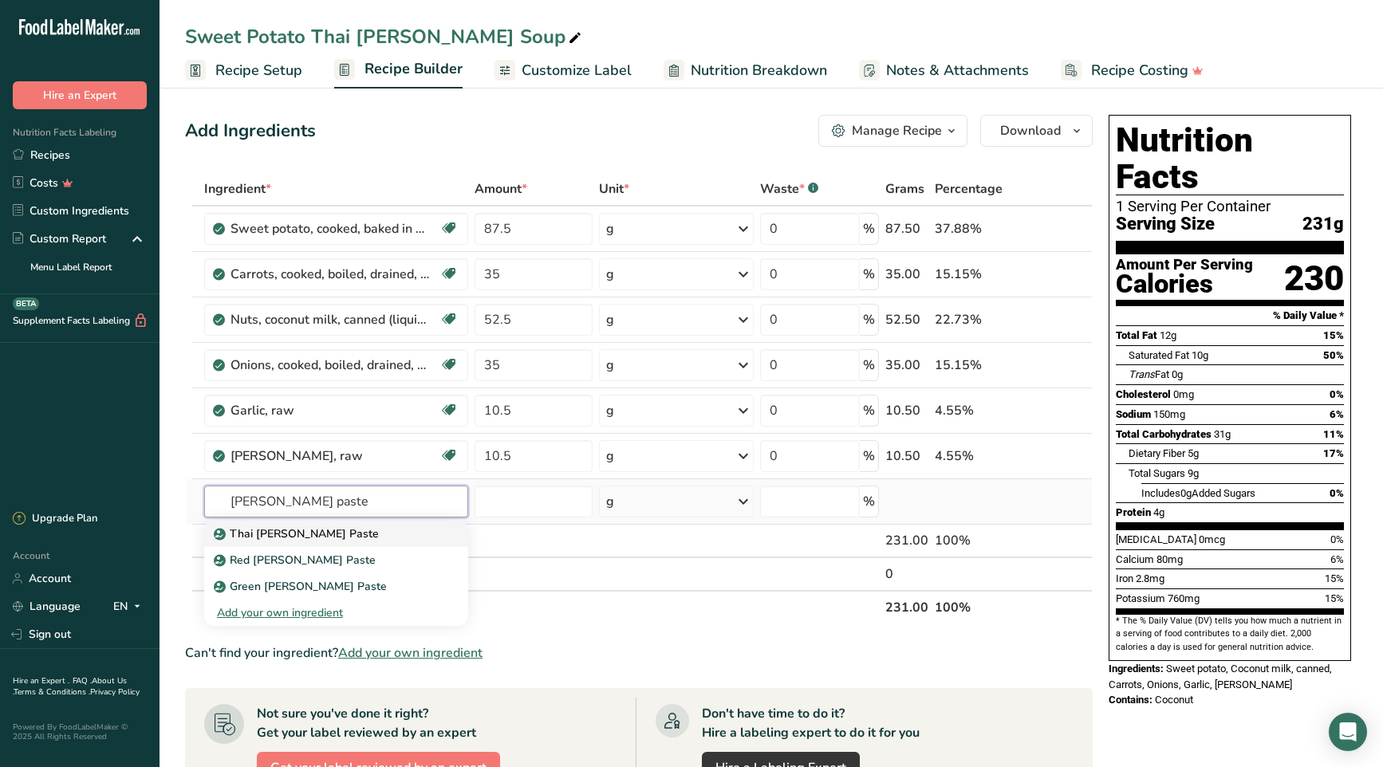
type input "[PERSON_NAME] paste"
click at [312, 538] on p "Thai [PERSON_NAME] Paste" at bounding box center [298, 534] width 162 height 17
type input "Thai [PERSON_NAME] Paste"
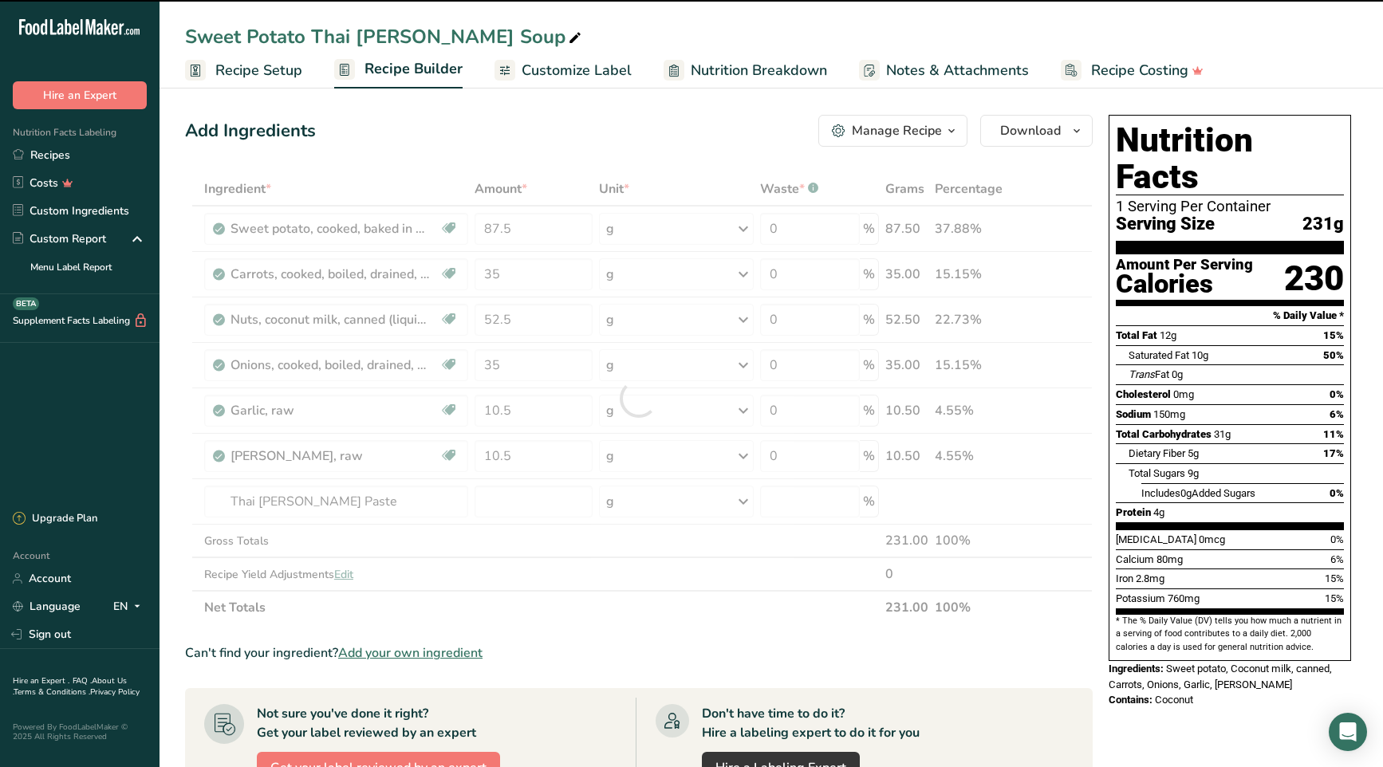
type input "0"
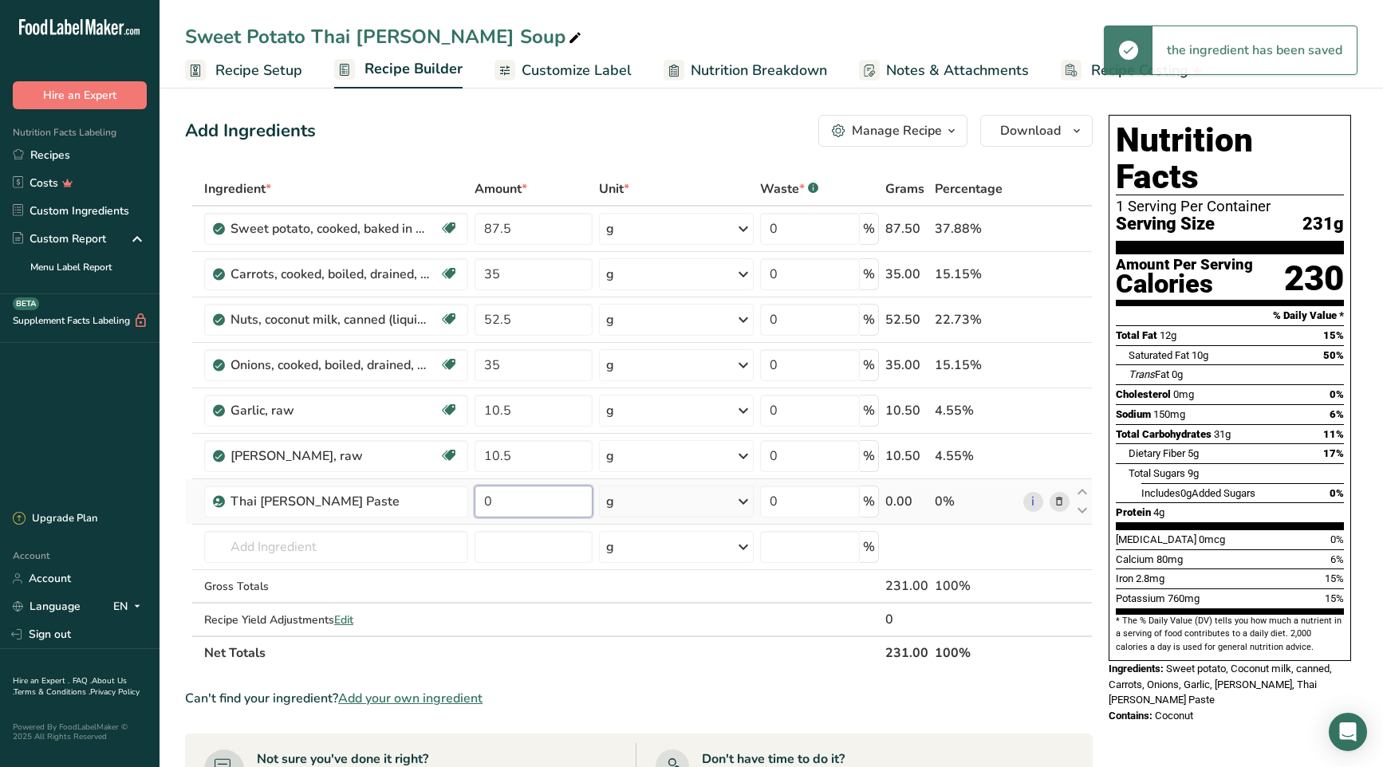
drag, startPoint x: 475, startPoint y: 501, endPoint x: 478, endPoint y: 511, distance: 10.1
click at [460, 502] on tr "Thai [PERSON_NAME] Paste 0 g Weight Units g kg mg See more Volume Units l Volum…" at bounding box center [639, 501] width 906 height 45
type input "17.5"
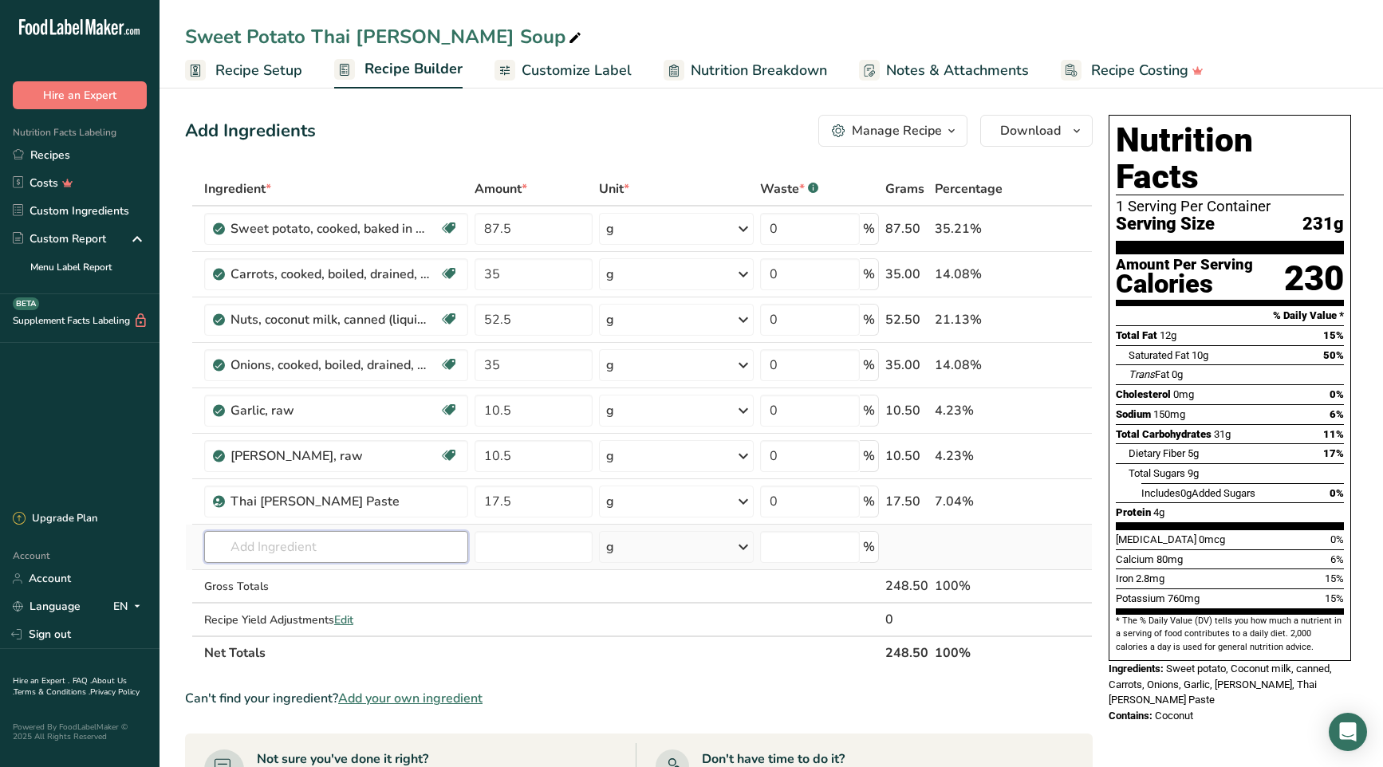
click at [291, 542] on div "Ingredient * Amount * Unit * Waste * .a-a{fill:#347362;}.b-a{fill:#fff;} Grams …" at bounding box center [639, 421] width 908 height 498
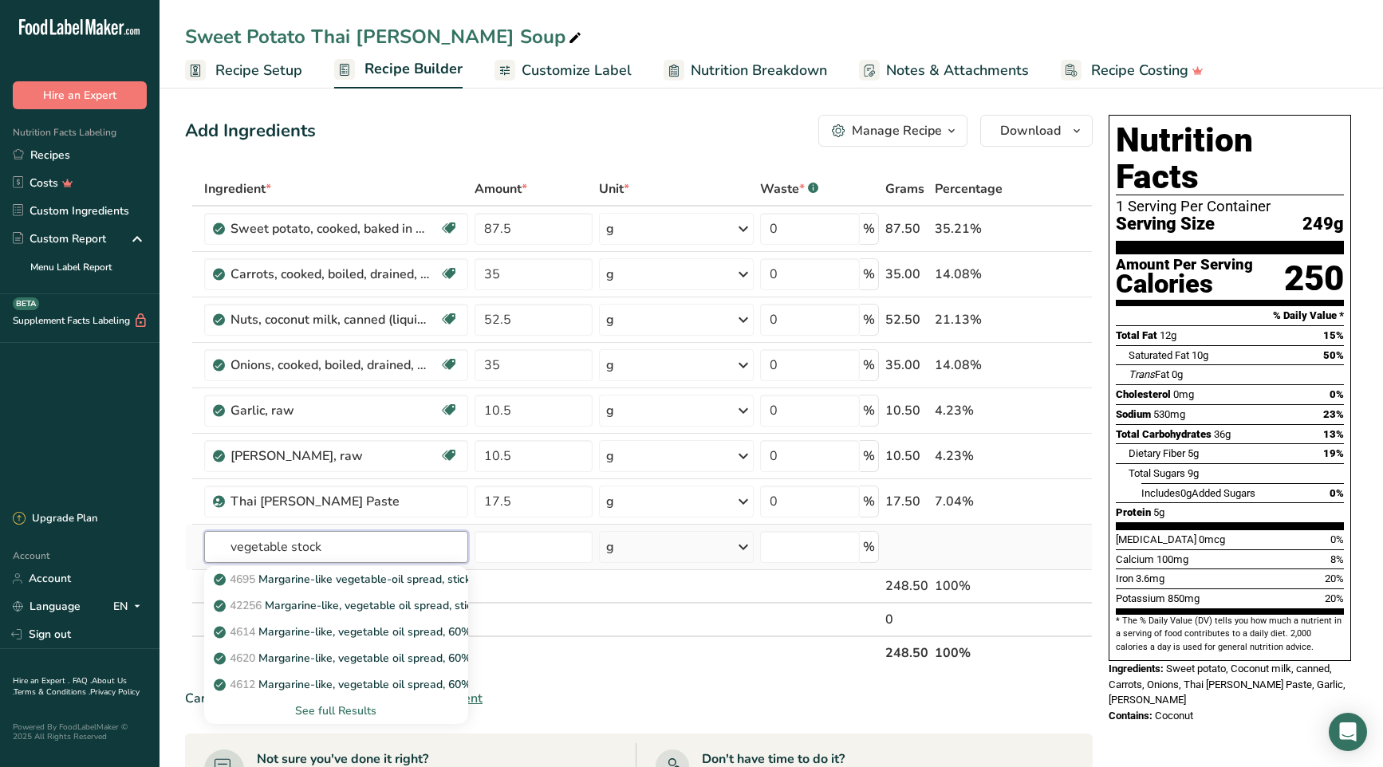
type input "vegetable stock"
click at [334, 714] on div "See full Results" at bounding box center [336, 711] width 239 height 17
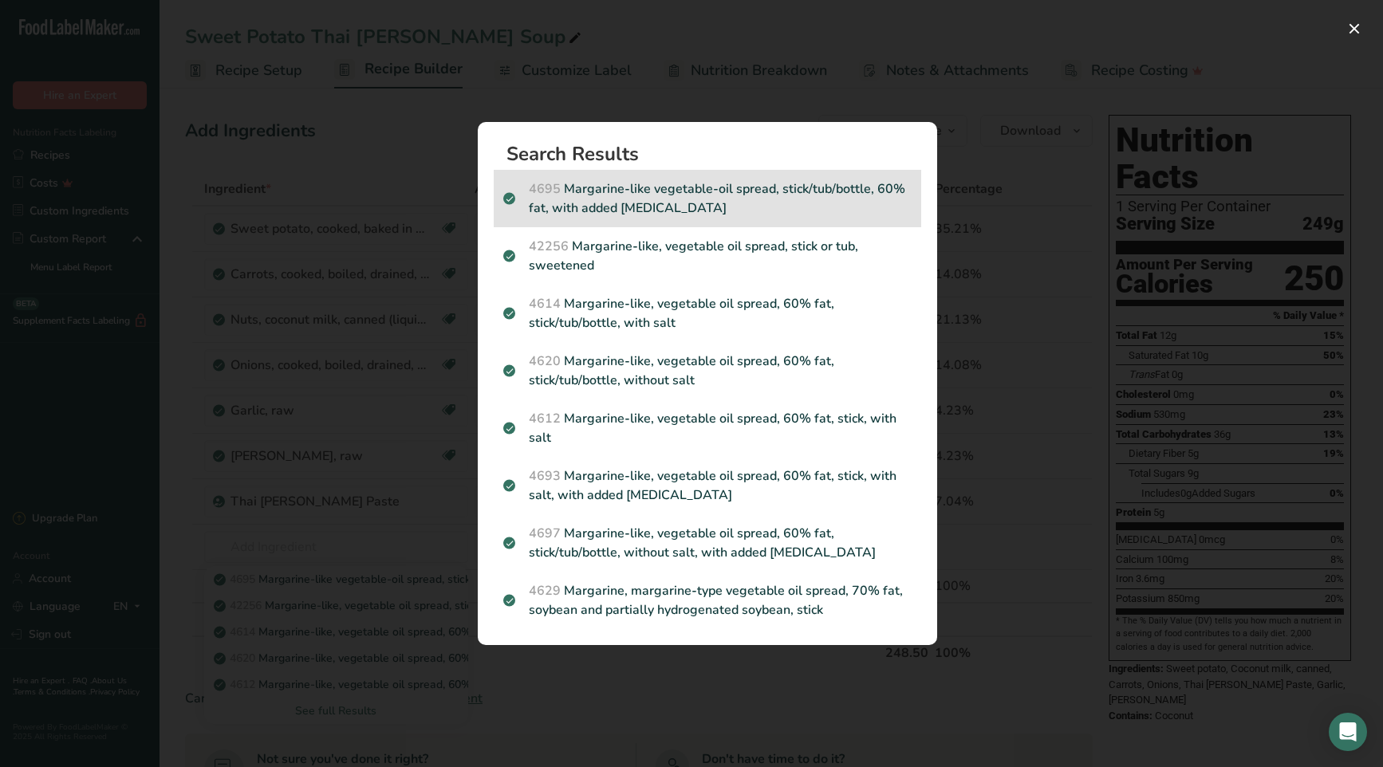
click at [665, 193] on p "4695 Margarine-like vegetable-oil spread, stick/tub/bottle, 60% fat, with added…" at bounding box center [707, 198] width 408 height 38
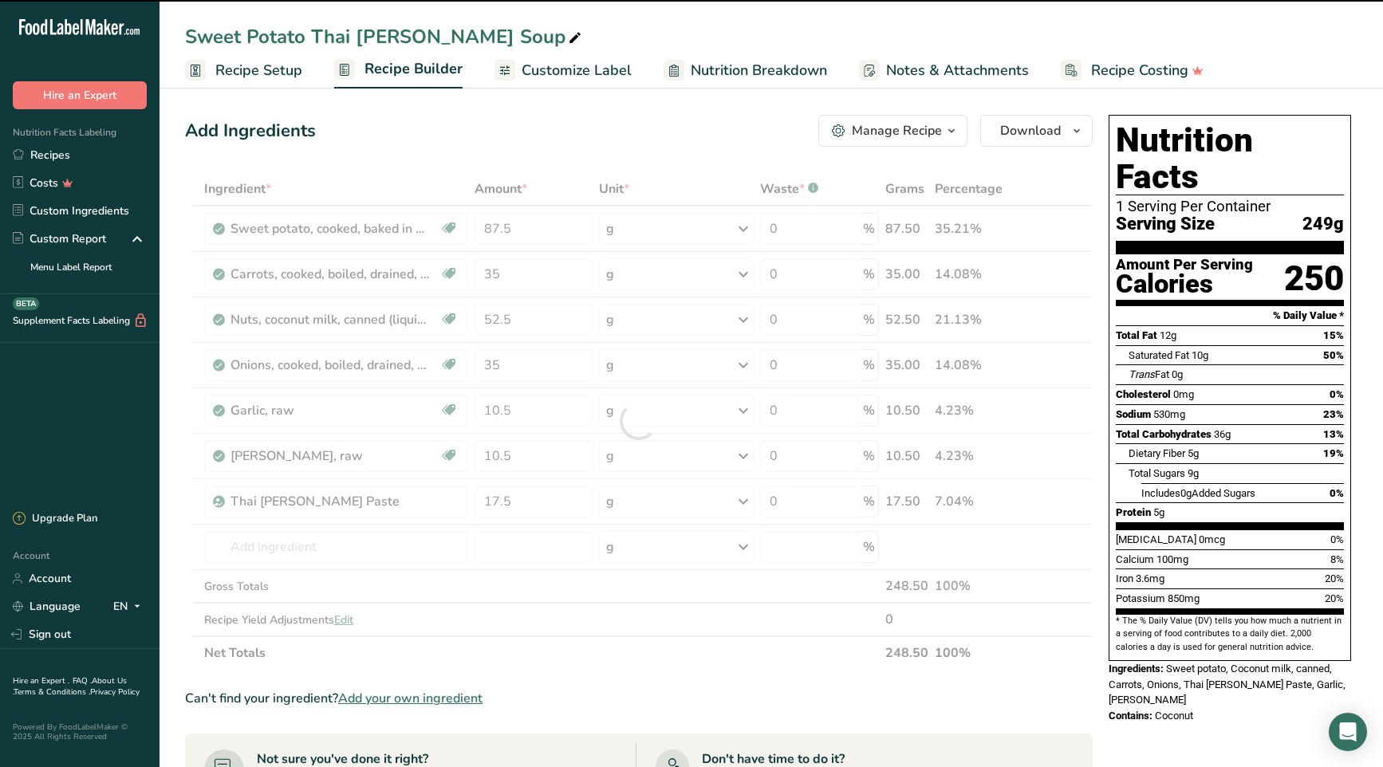
type input "0"
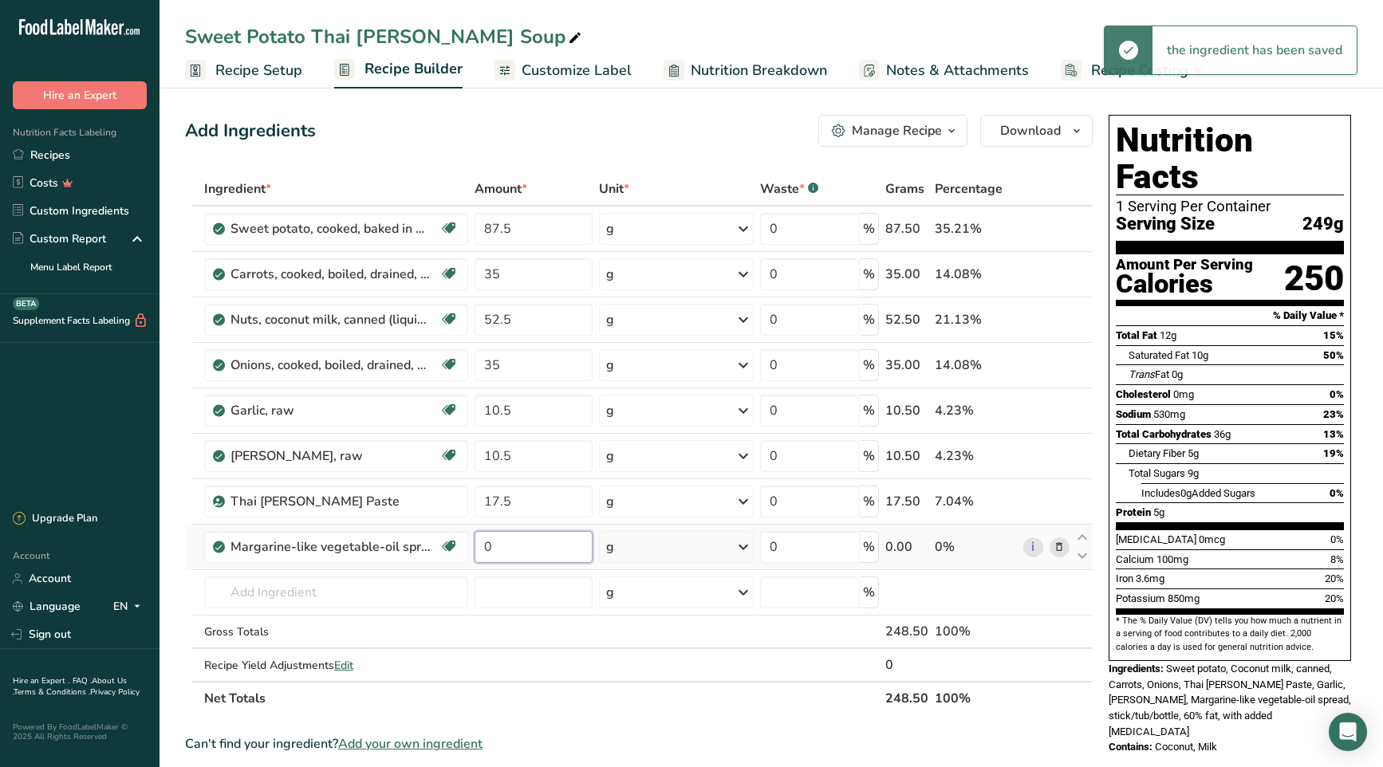
drag, startPoint x: 514, startPoint y: 543, endPoint x: 480, endPoint y: 545, distance: 33.5
click at [480, 545] on input "0" at bounding box center [534, 547] width 118 height 32
type input "52"
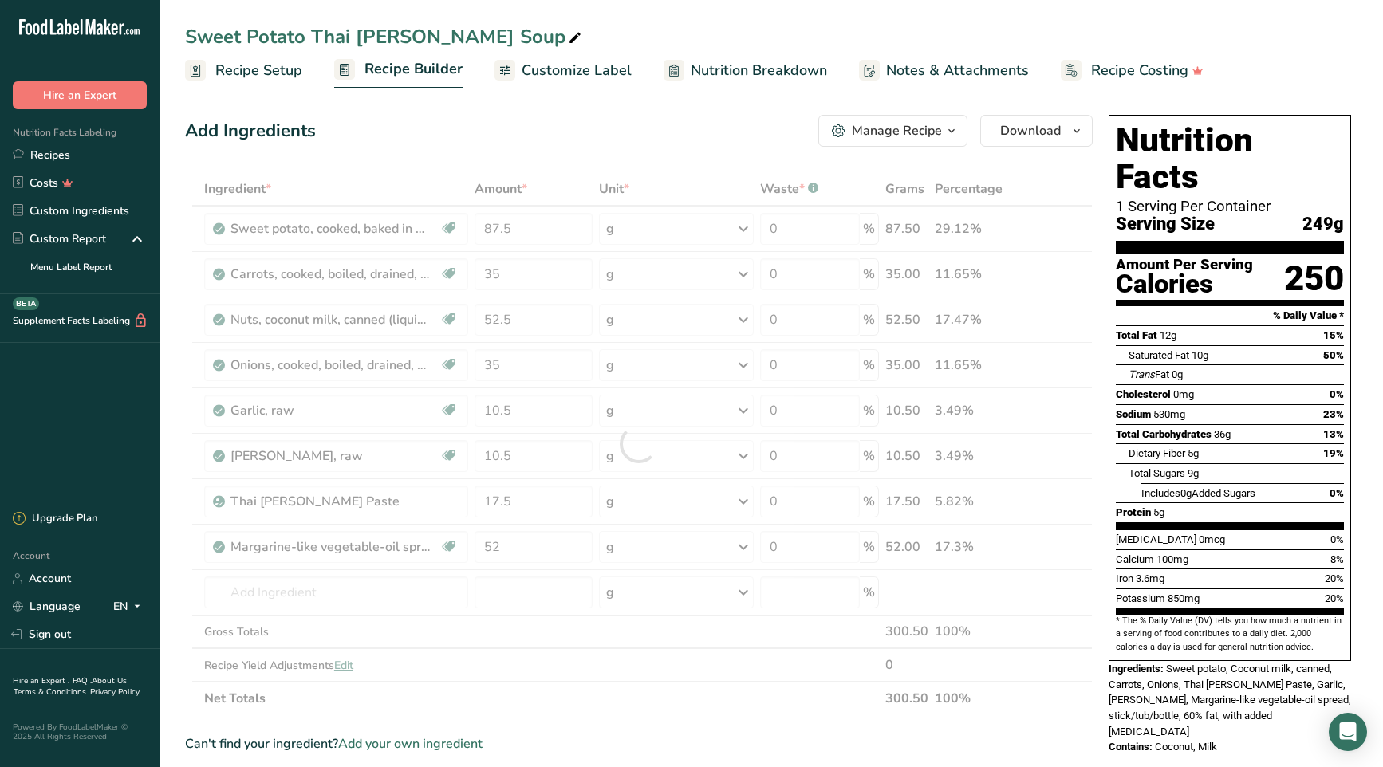
click at [656, 718] on section "Ingredient * Amount * Unit * Waste * .a-a{fill:#347362;}.b-a{fill:#fff;} Grams …" at bounding box center [639, 723] width 908 height 1102
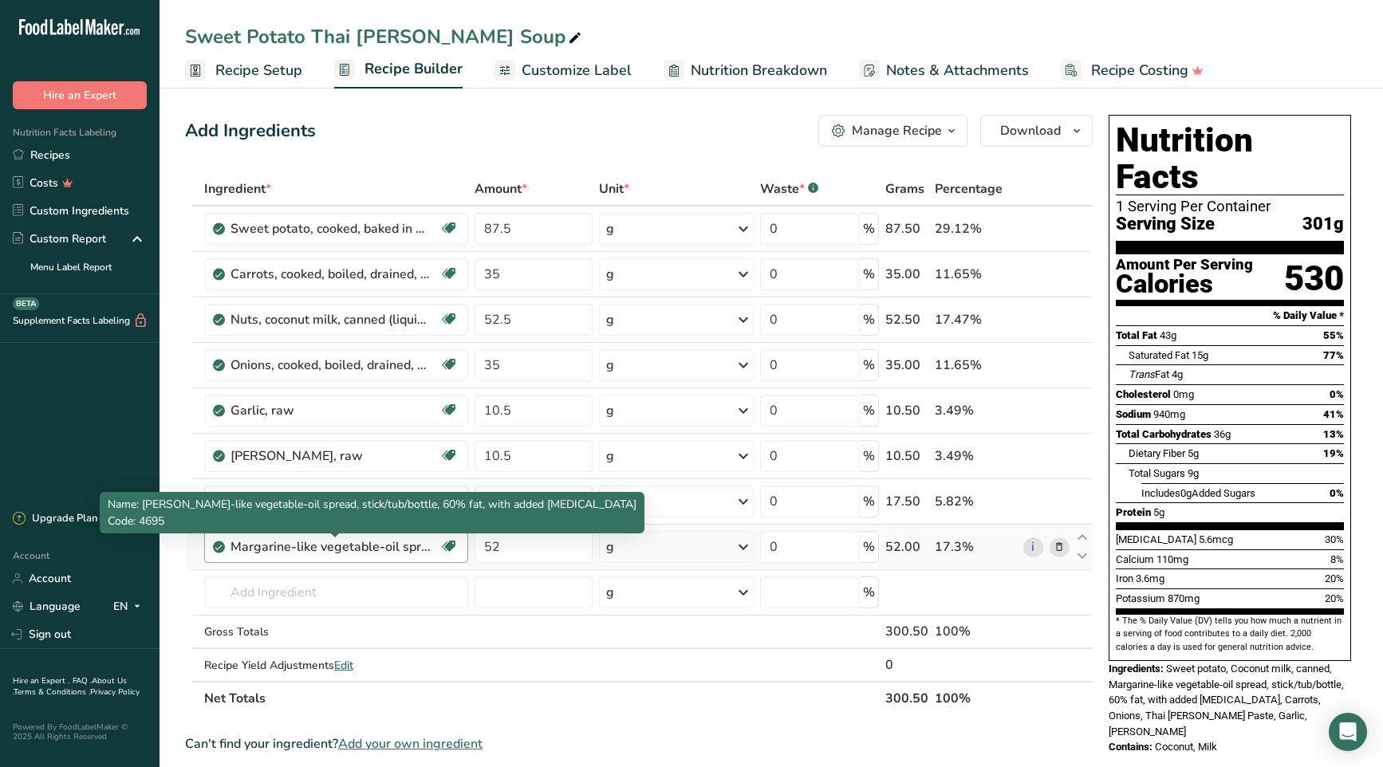
click at [419, 546] on div "Margarine-like vegetable-oil spread, stick/tub/bottle, 60% fat, with added [MED…" at bounding box center [330, 547] width 199 height 19
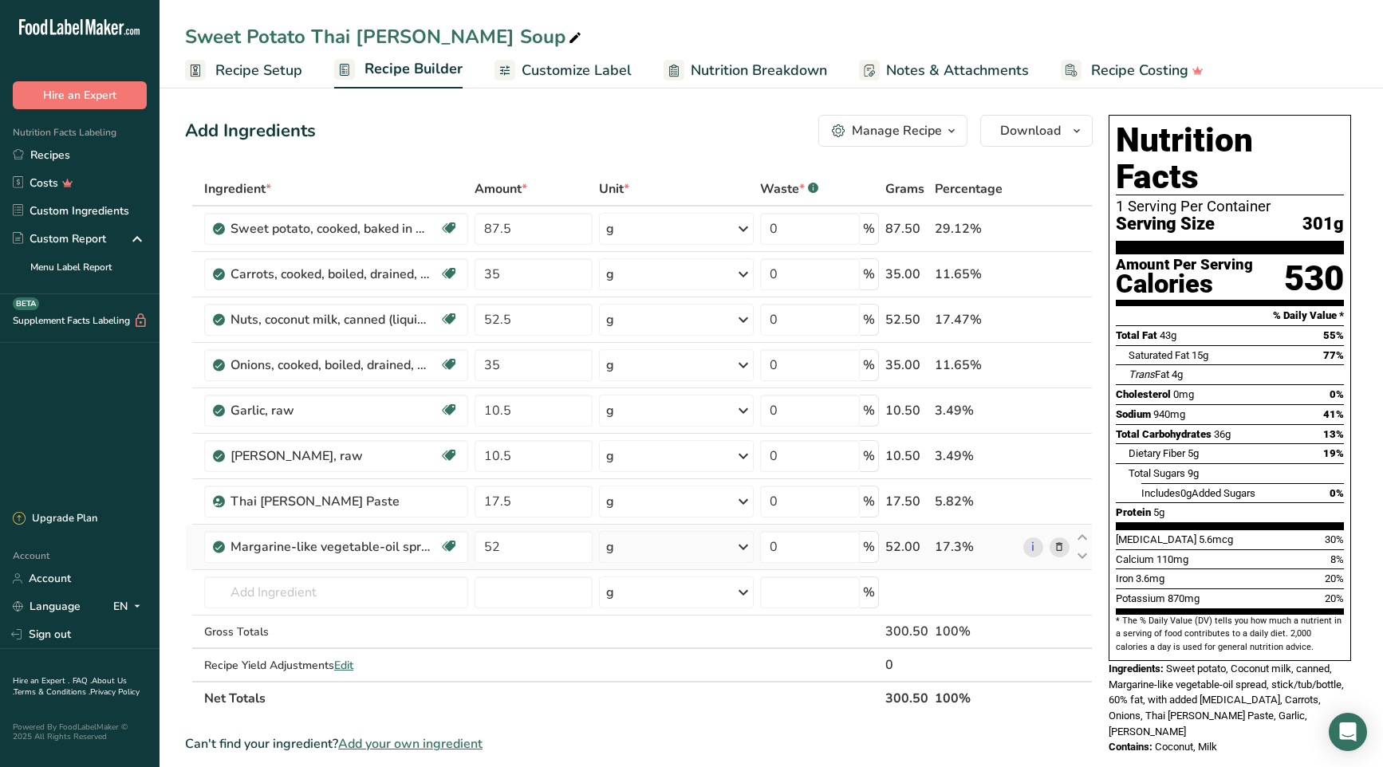
click at [1055, 546] on icon at bounding box center [1059, 547] width 11 height 17
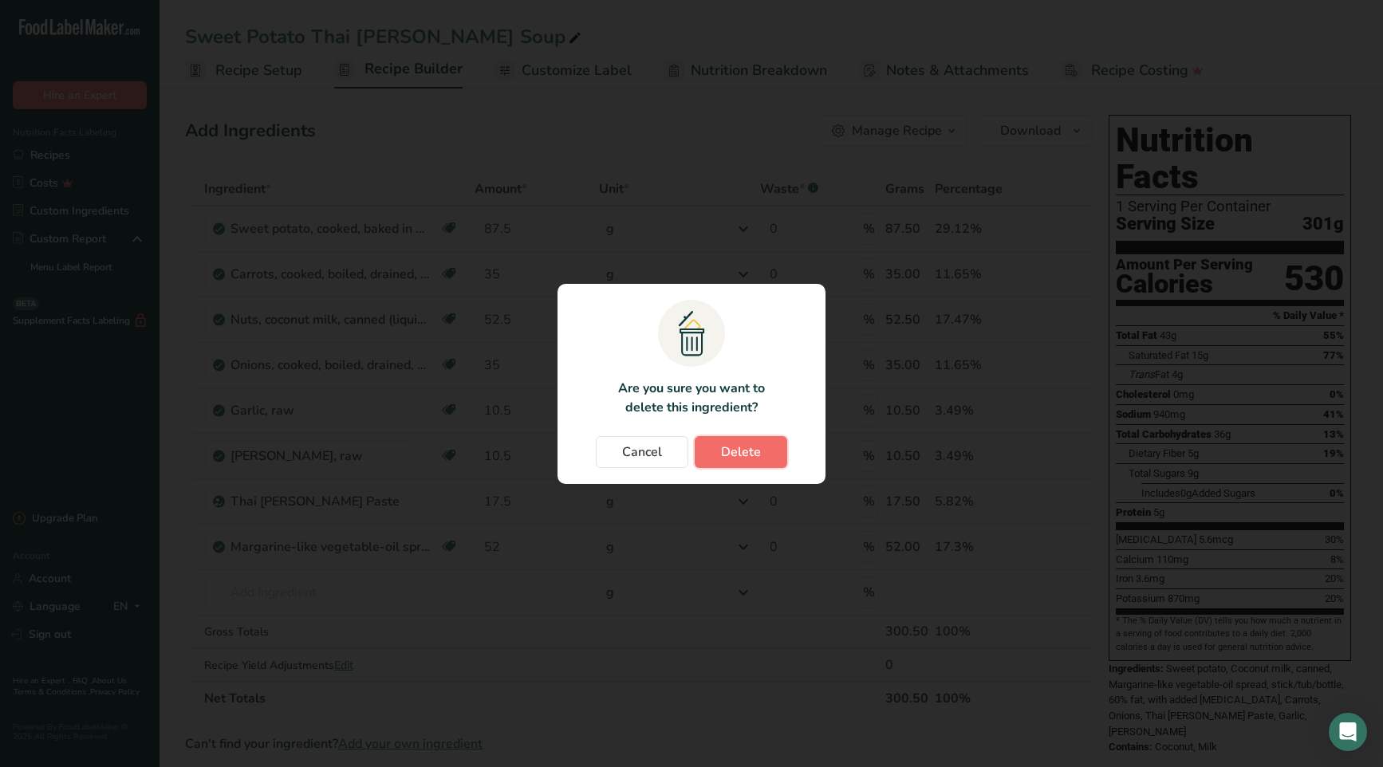
click at [774, 452] on button "Delete" at bounding box center [741, 452] width 93 height 32
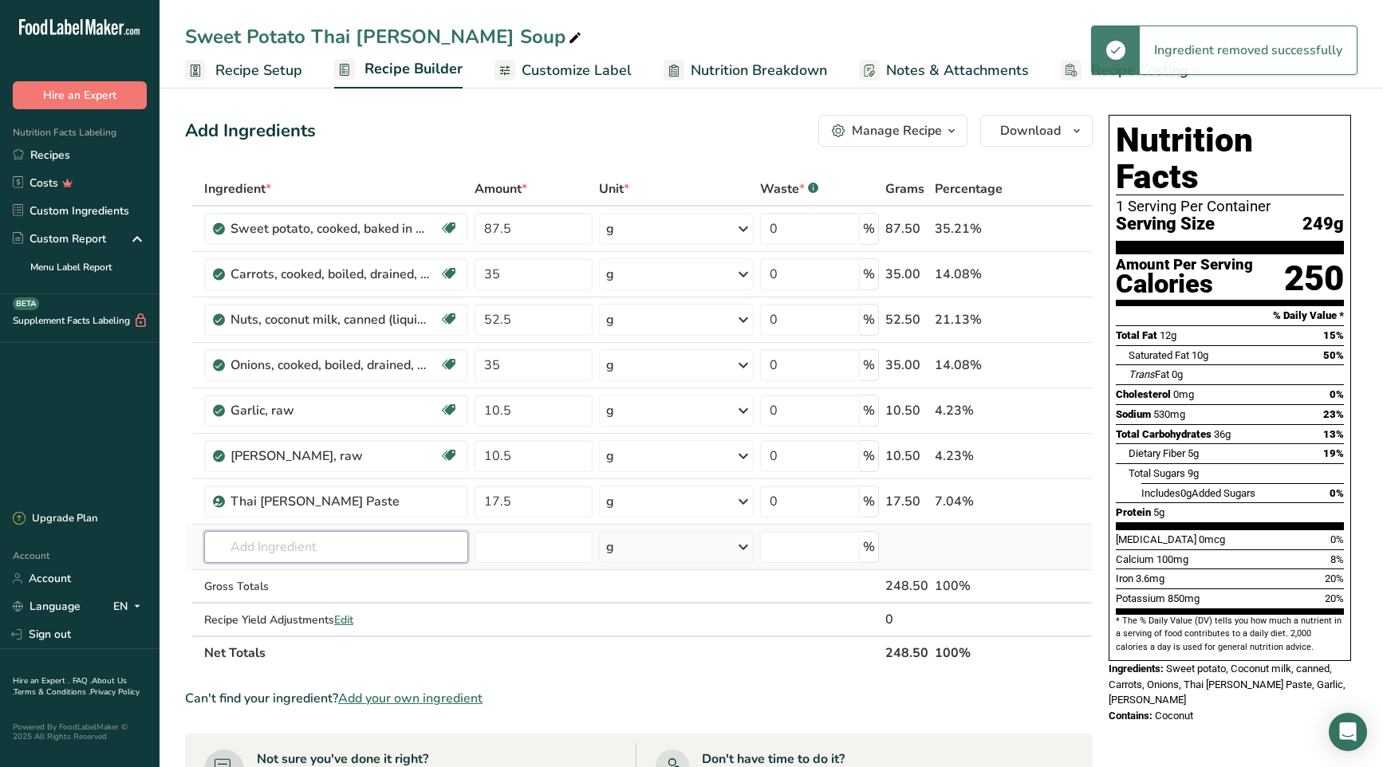
click at [353, 539] on input "text" at bounding box center [336, 547] width 264 height 32
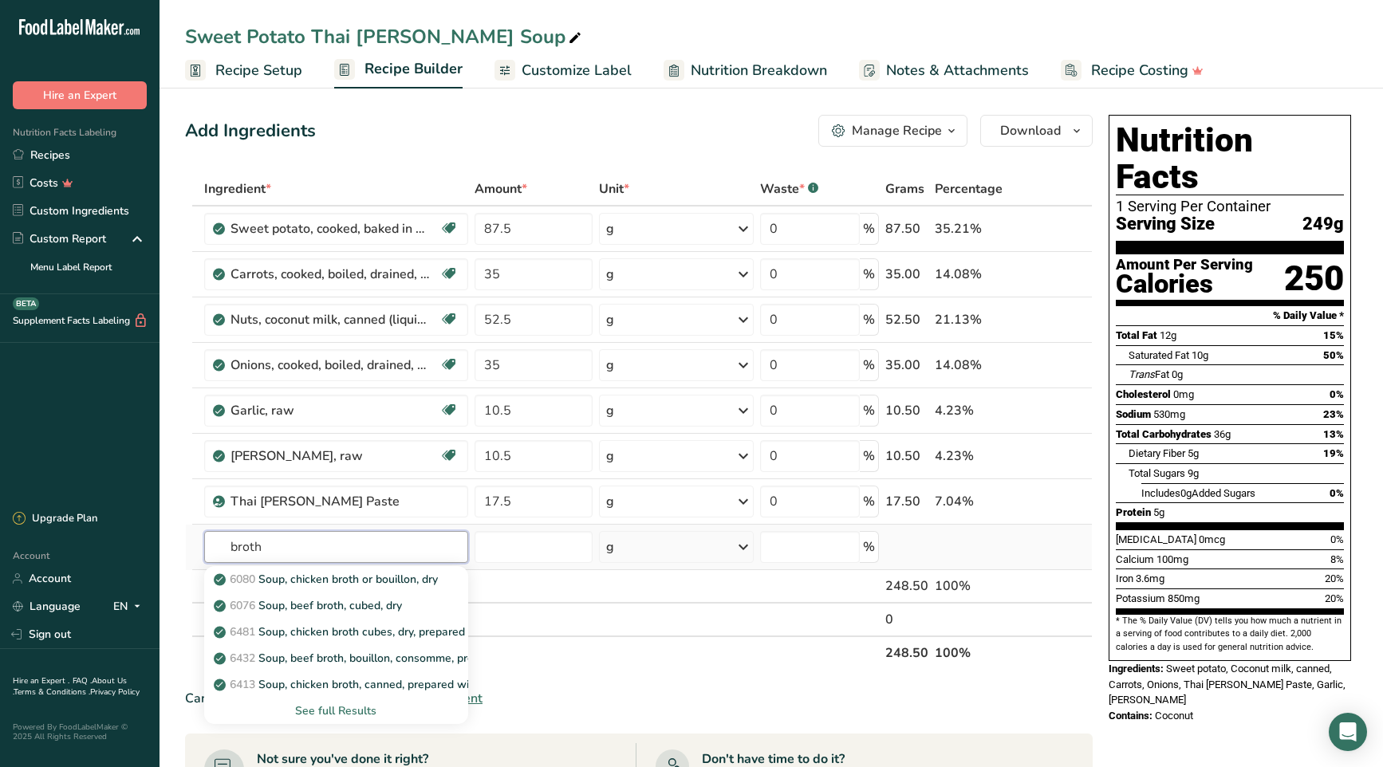
type input "broth"
click at [353, 708] on div "See full Results" at bounding box center [336, 711] width 239 height 17
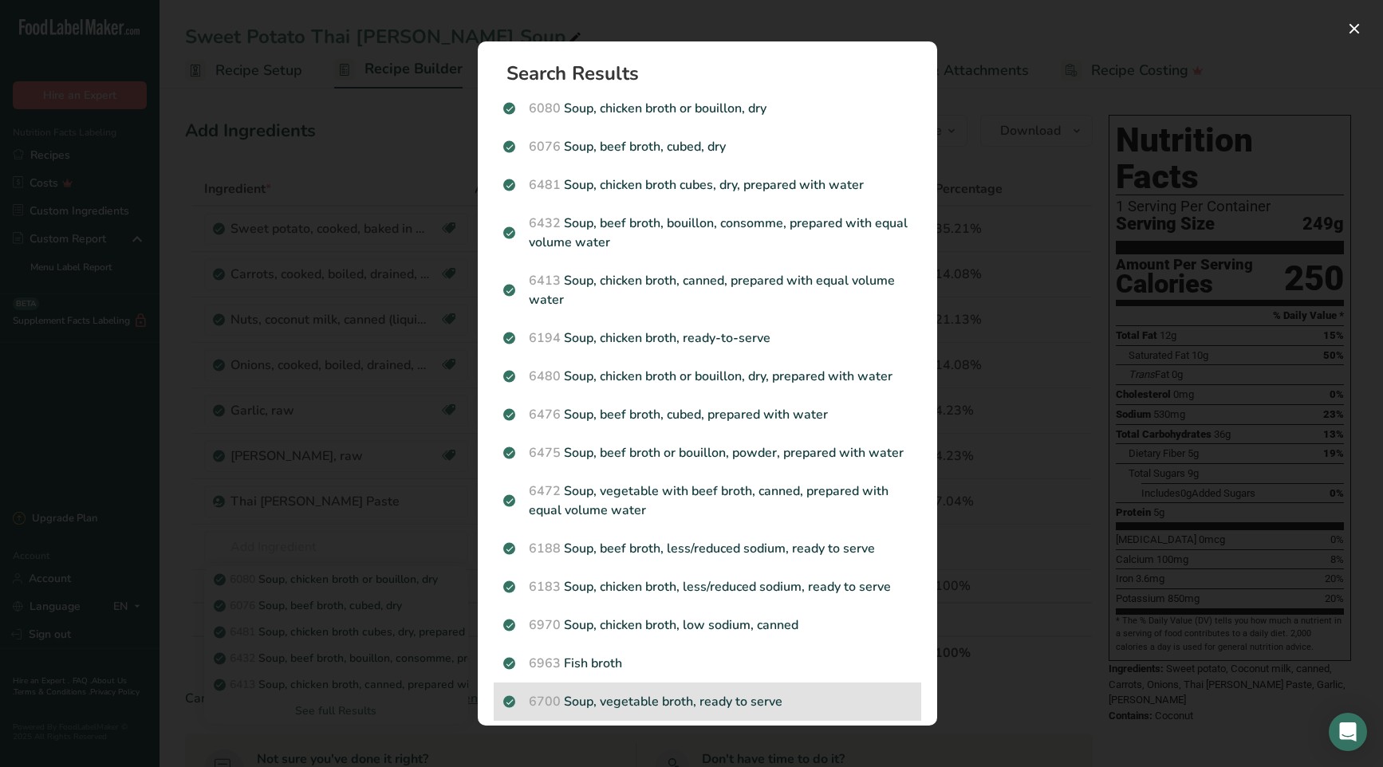
click at [768, 704] on p "6700 Soup, vegetable broth, ready to serve" at bounding box center [707, 701] width 408 height 19
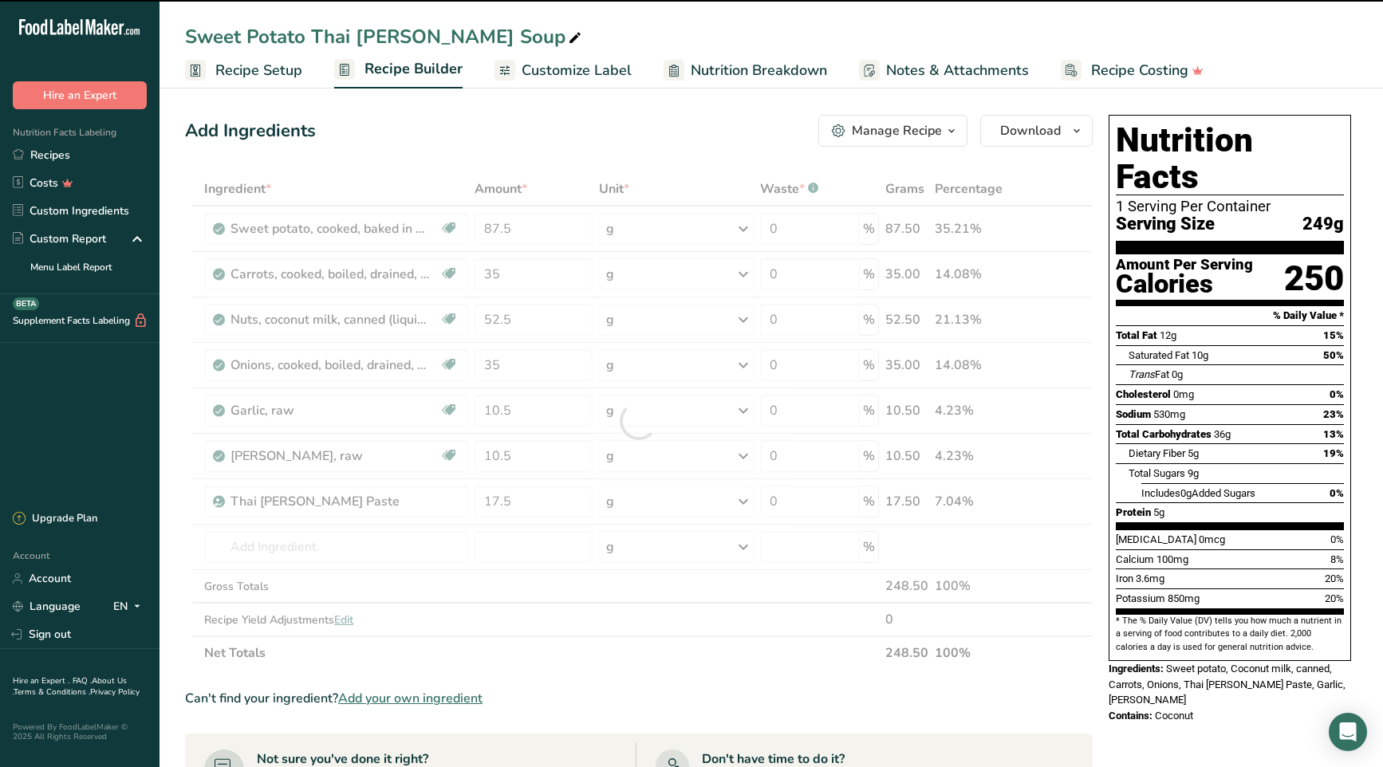
type input "0"
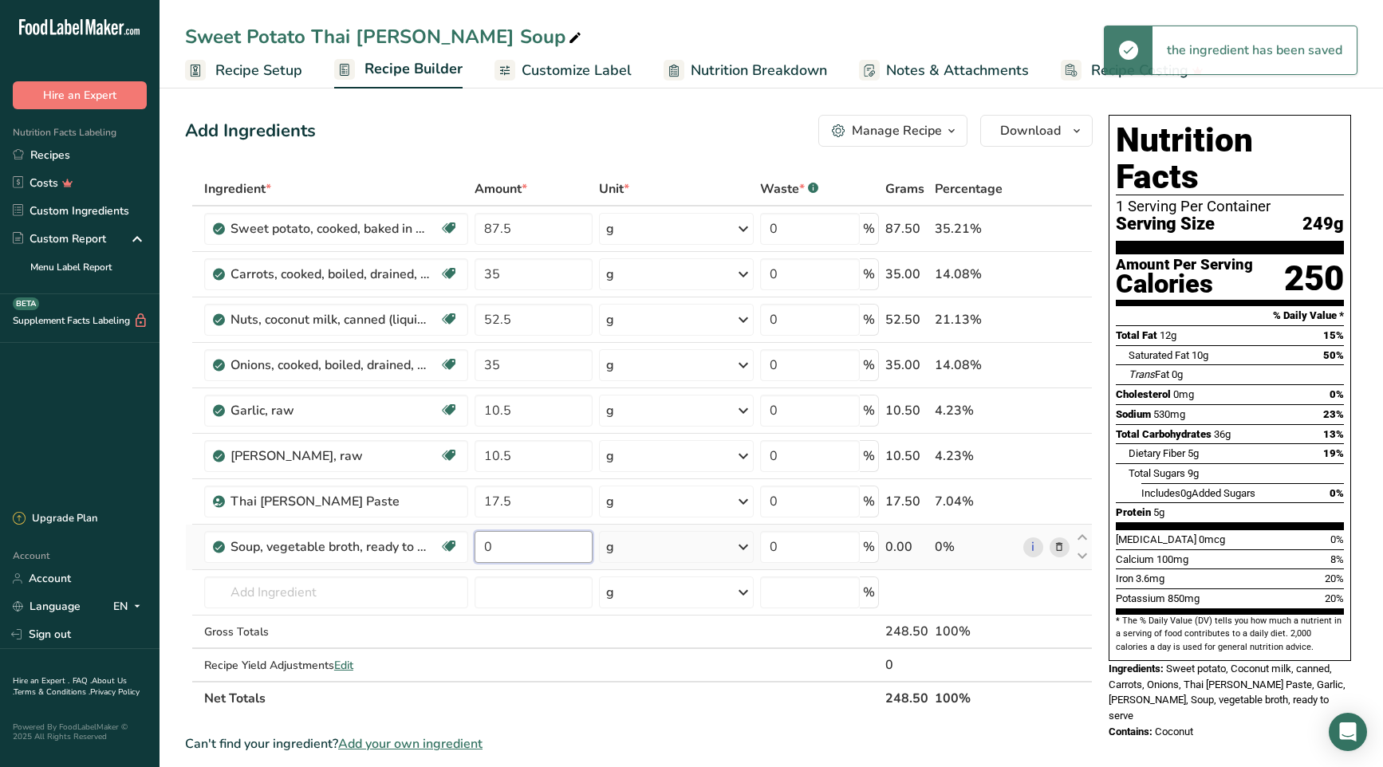
drag, startPoint x: 519, startPoint y: 547, endPoint x: 483, endPoint y: 552, distance: 36.2
click at [483, 552] on input "0" at bounding box center [534, 547] width 118 height 32
type input "52.5"
click at [828, 704] on div "Ingredient * Amount * Unit * Waste * .a-a{fill:#347362;}.b-a{fill:#fff;} Grams …" at bounding box center [639, 443] width 908 height 543
click at [286, 594] on input "text" at bounding box center [336, 593] width 264 height 32
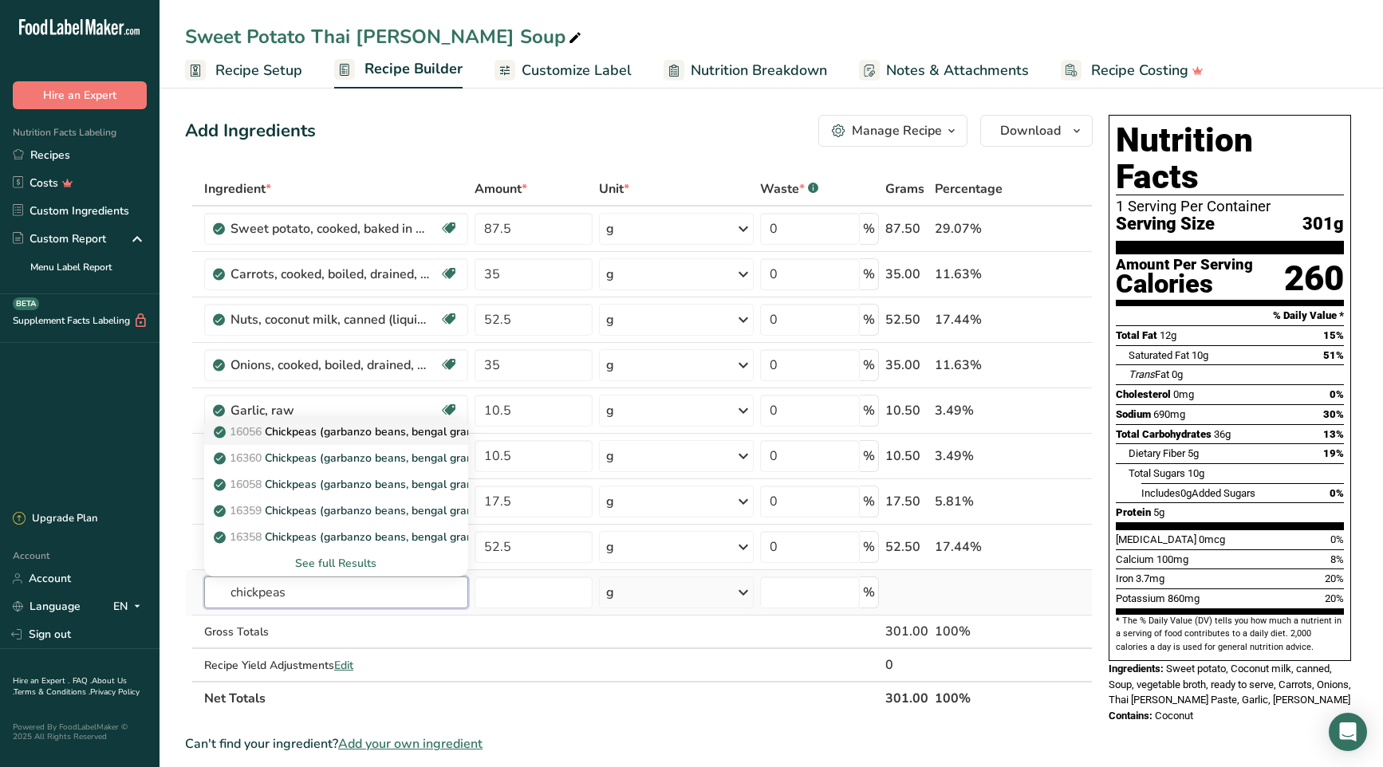
type input "chickpeas"
click at [369, 428] on p "16056 Chickpeas (garbanzo beans, bengal gram), mature seeds, raw" at bounding box center [399, 432] width 365 height 17
type input "Chickpeas (garbanzo beans, bengal gram), mature seeds, raw"
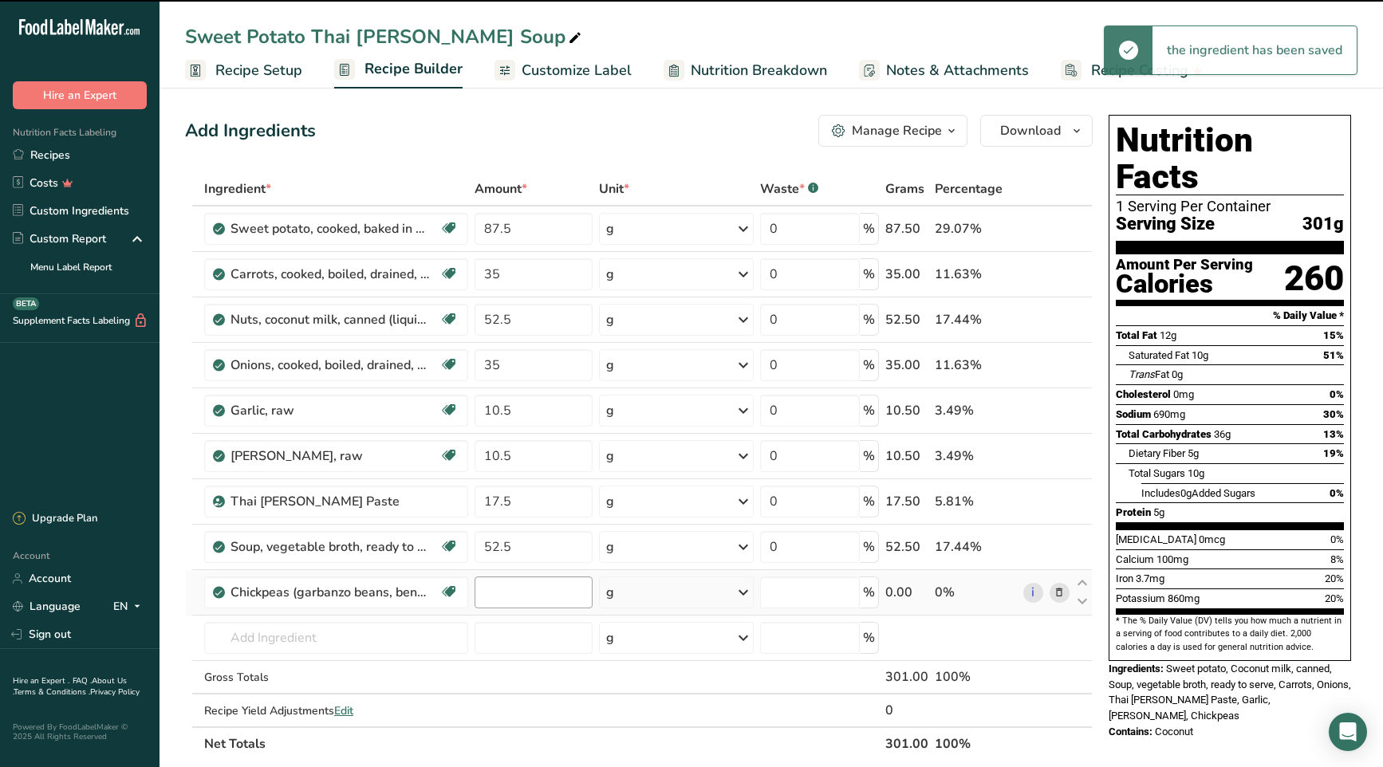
type input "0"
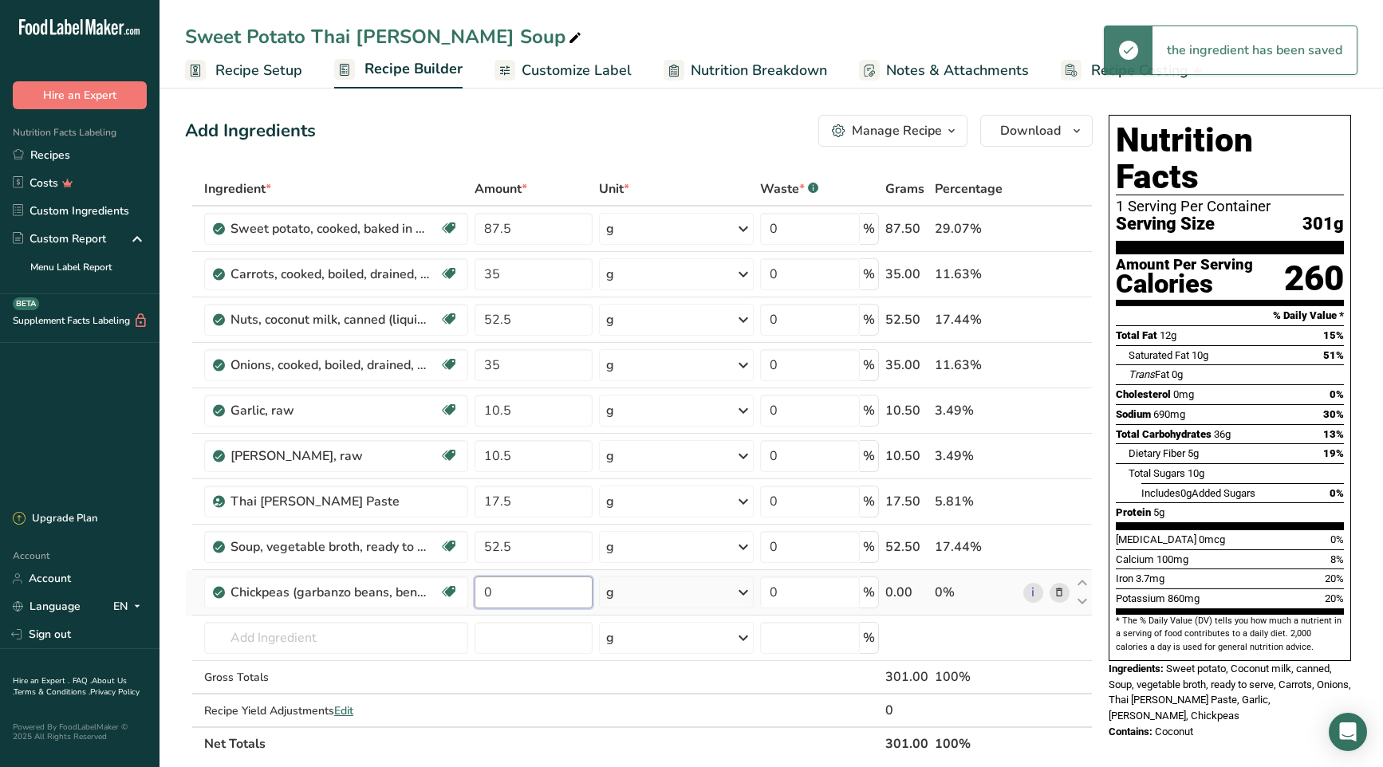
drag, startPoint x: 520, startPoint y: 590, endPoint x: 475, endPoint y: 590, distance: 44.7
click at [475, 590] on input "0" at bounding box center [534, 593] width 118 height 32
type input "28"
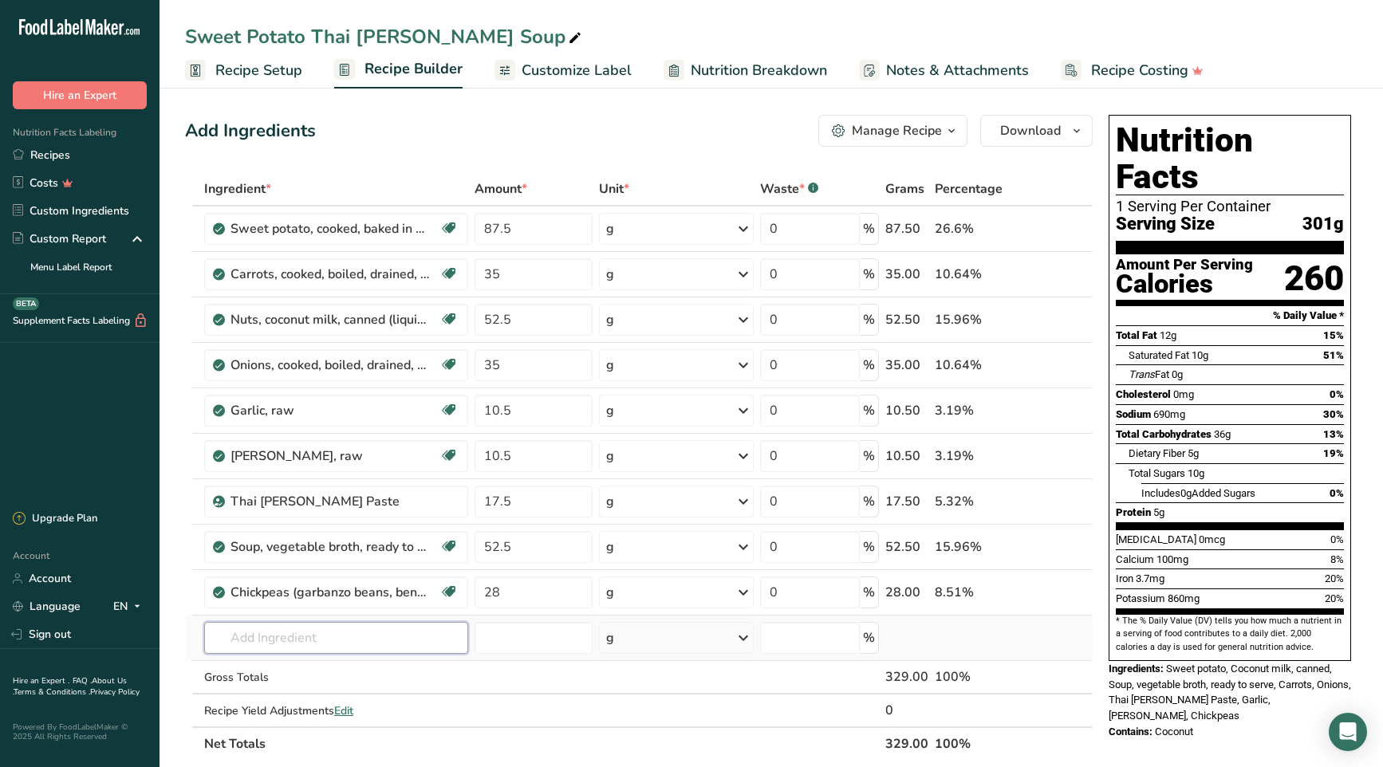
click at [295, 634] on div "Ingredient * Amount * Unit * Waste * .a-a{fill:#347362;}.b-a{fill:#fff;} Grams …" at bounding box center [639, 466] width 908 height 589
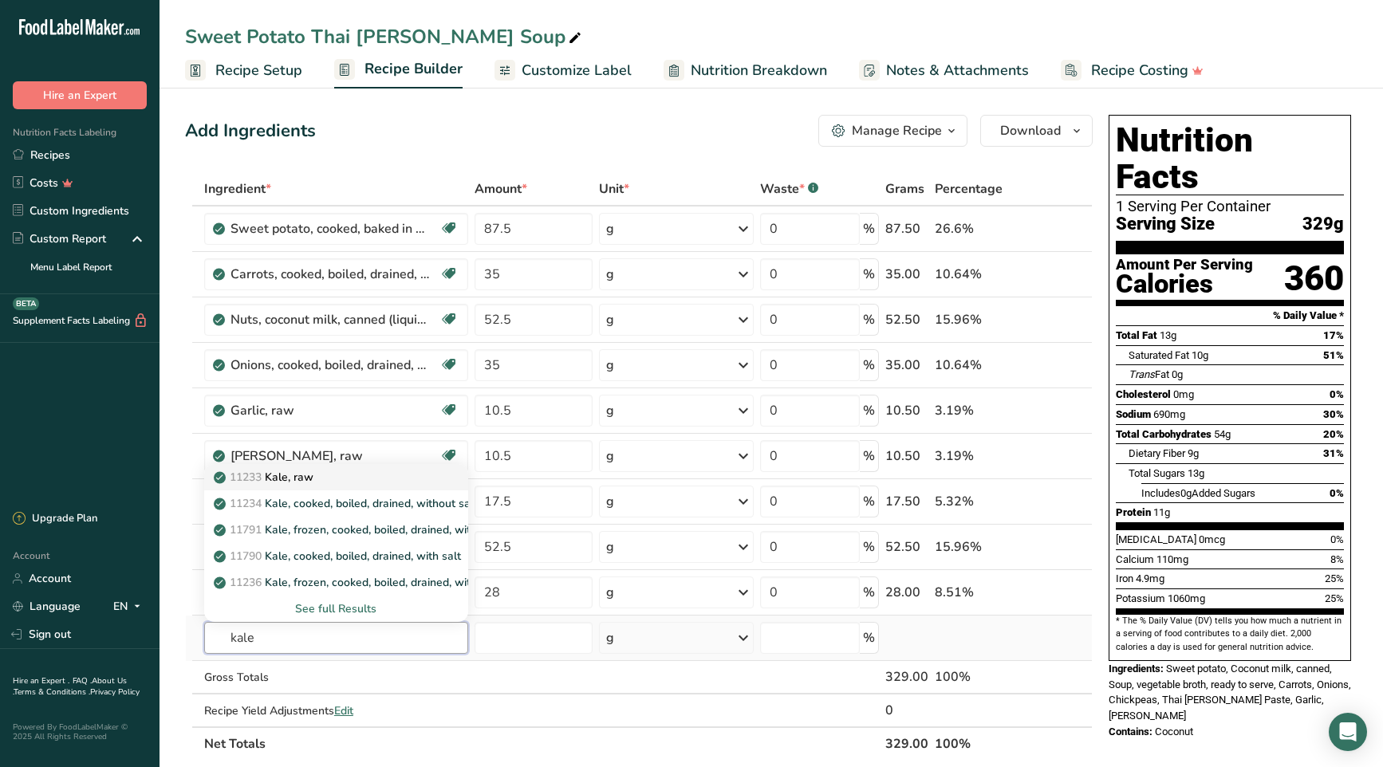
type input "kale"
click at [312, 475] on p "11233 Kale, raw" at bounding box center [265, 477] width 97 height 17
type input "Kale, raw"
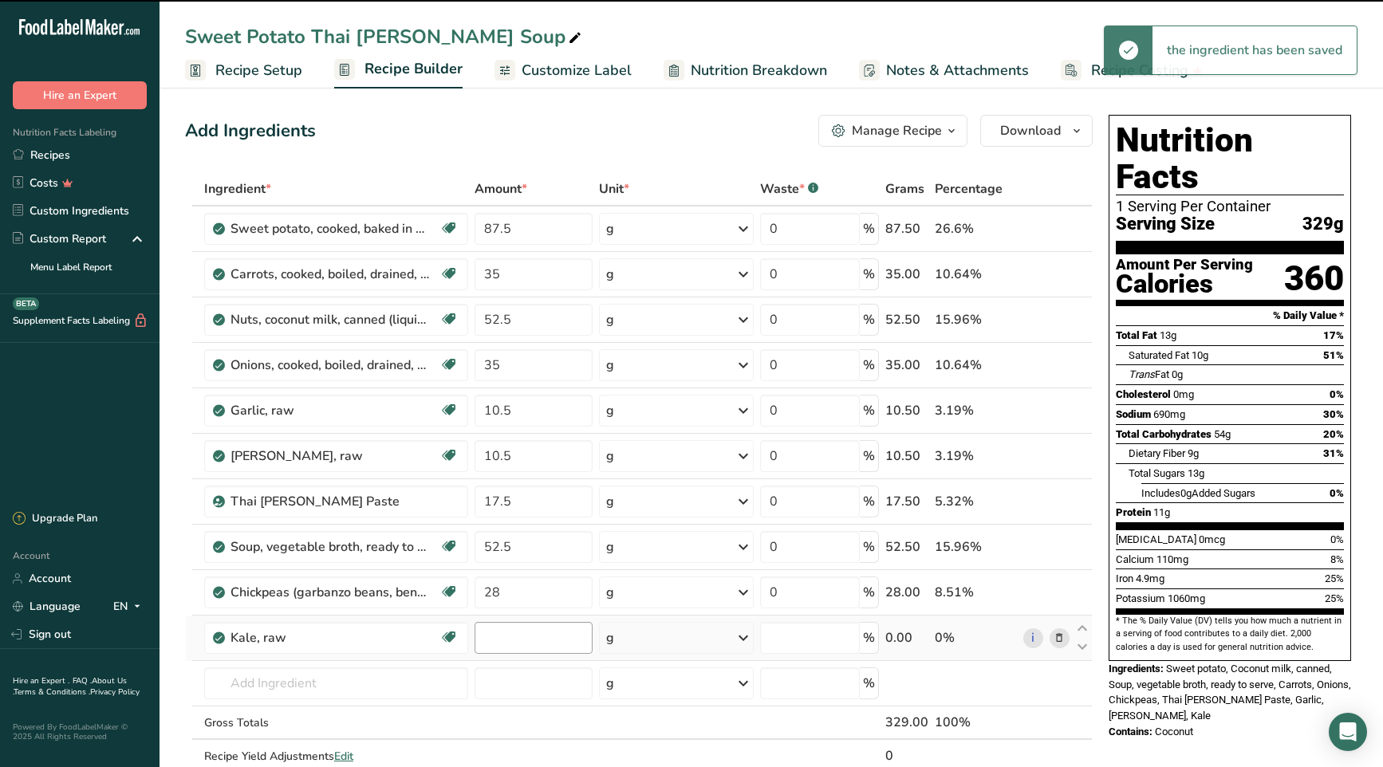
type input "0"
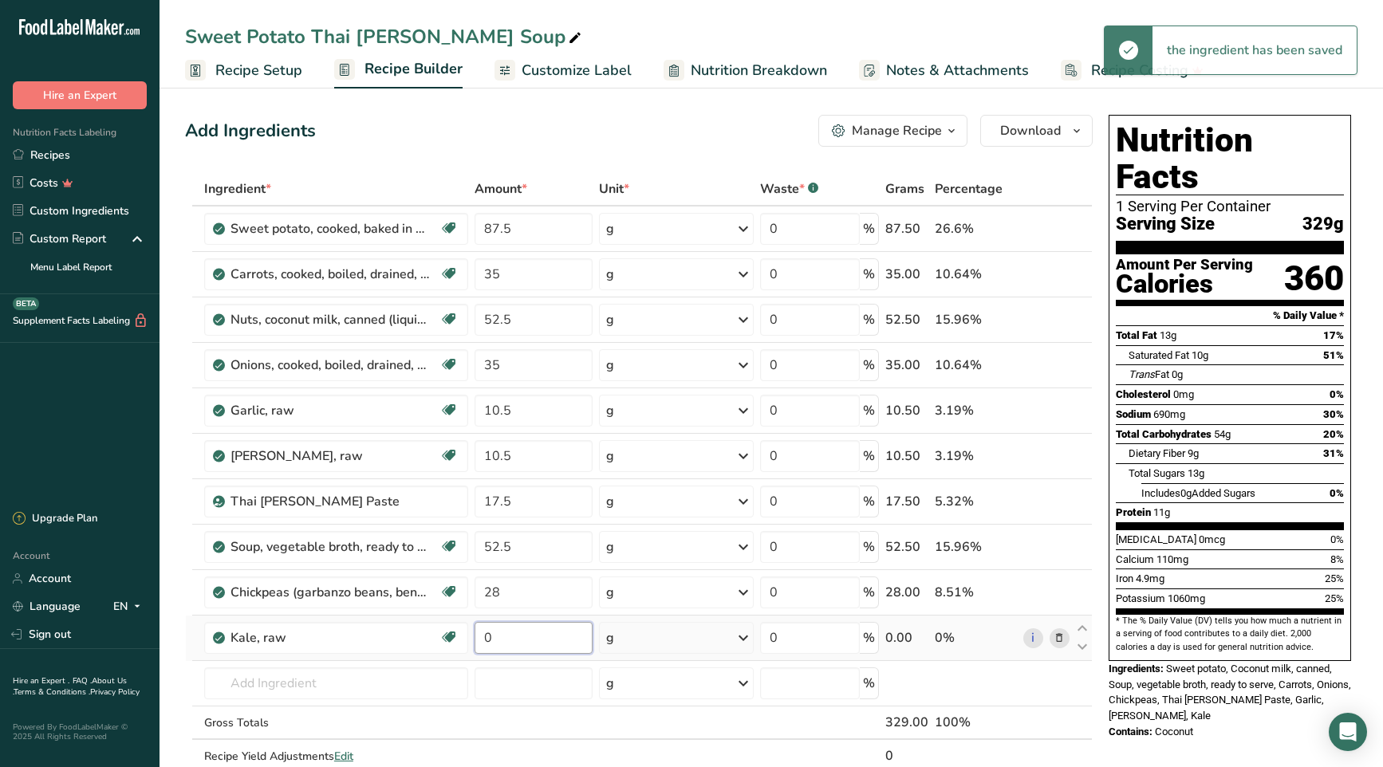
drag, startPoint x: 508, startPoint y: 640, endPoint x: 480, endPoint y: 641, distance: 28.0
click at [479, 640] on input "0" at bounding box center [534, 638] width 118 height 32
type input "17.5"
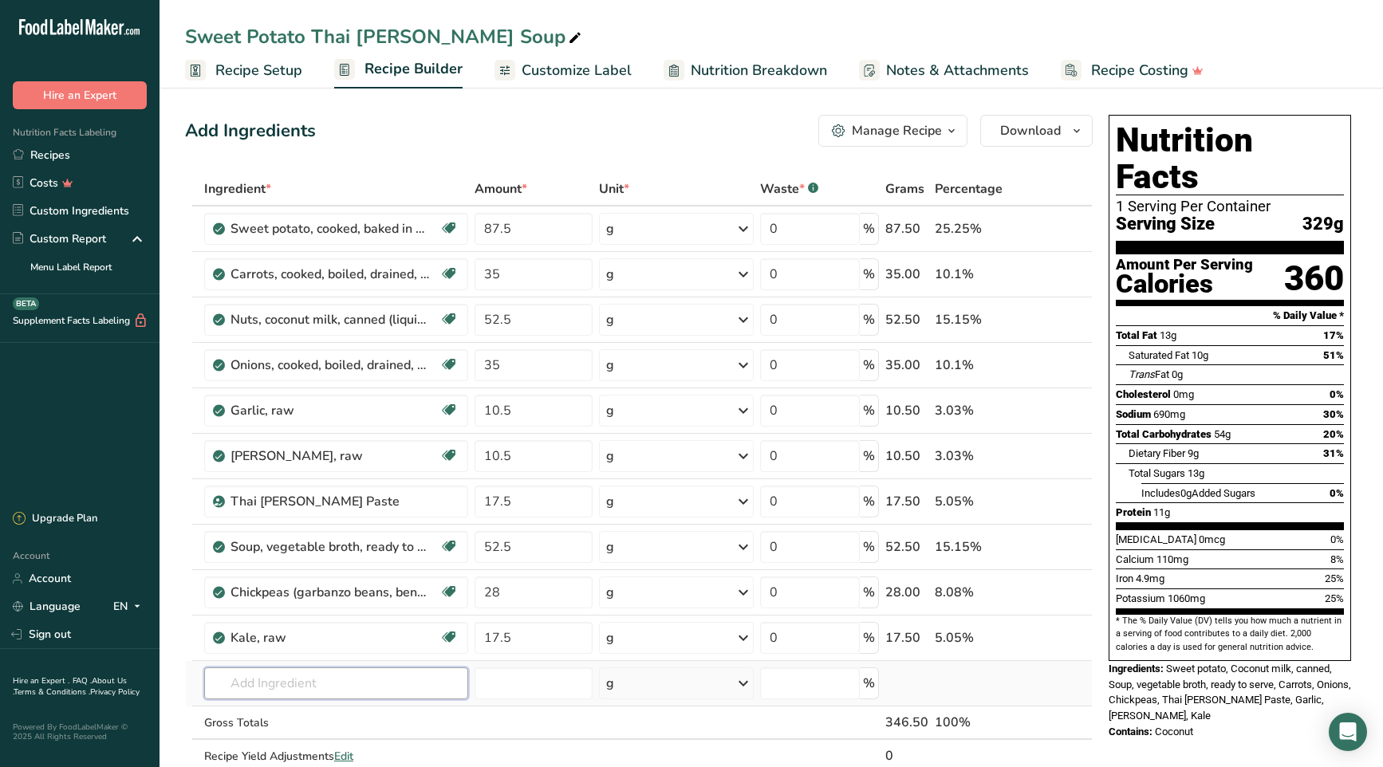
click at [368, 687] on div "Ingredient * Amount * Unit * Waste * .a-a{fill:#347362;}.b-a{fill:#fff;} Grams …" at bounding box center [639, 489] width 908 height 634
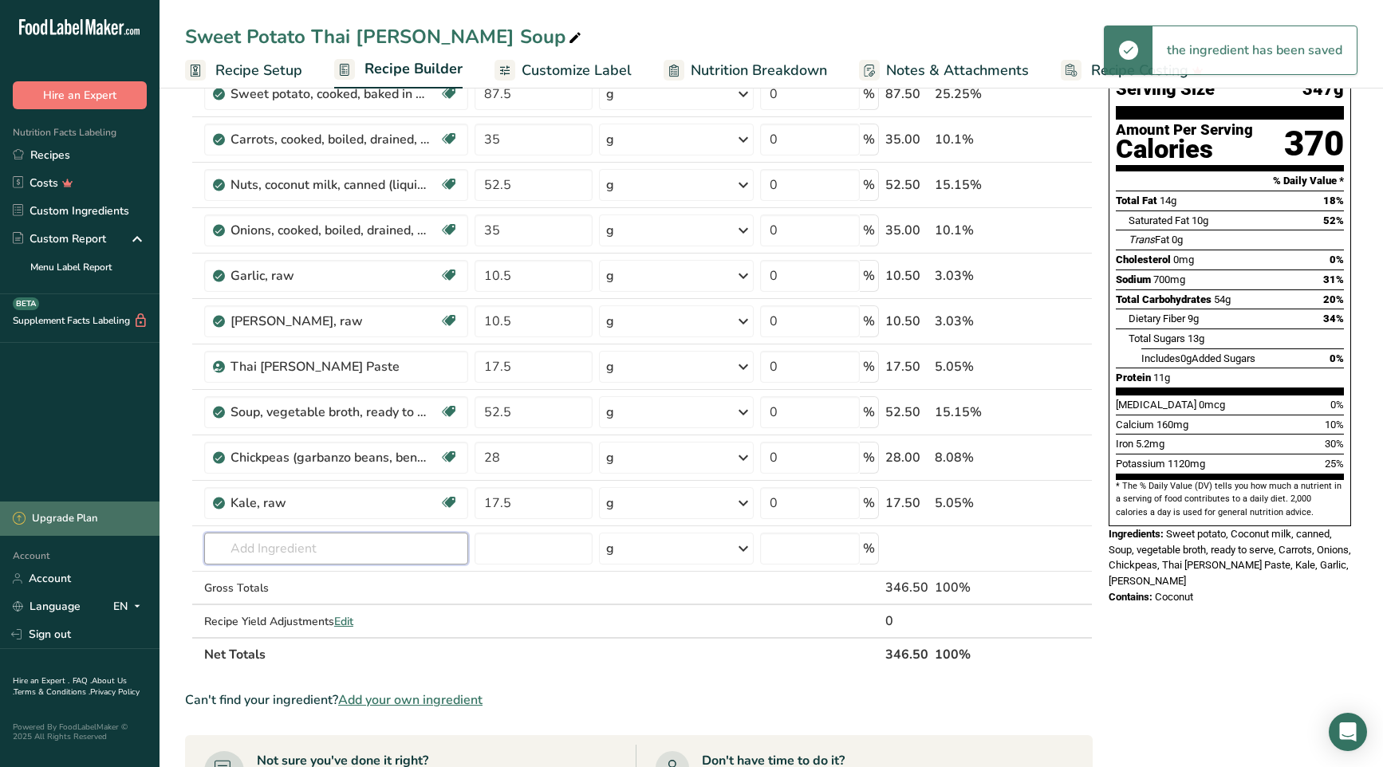
scroll to position [139, 0]
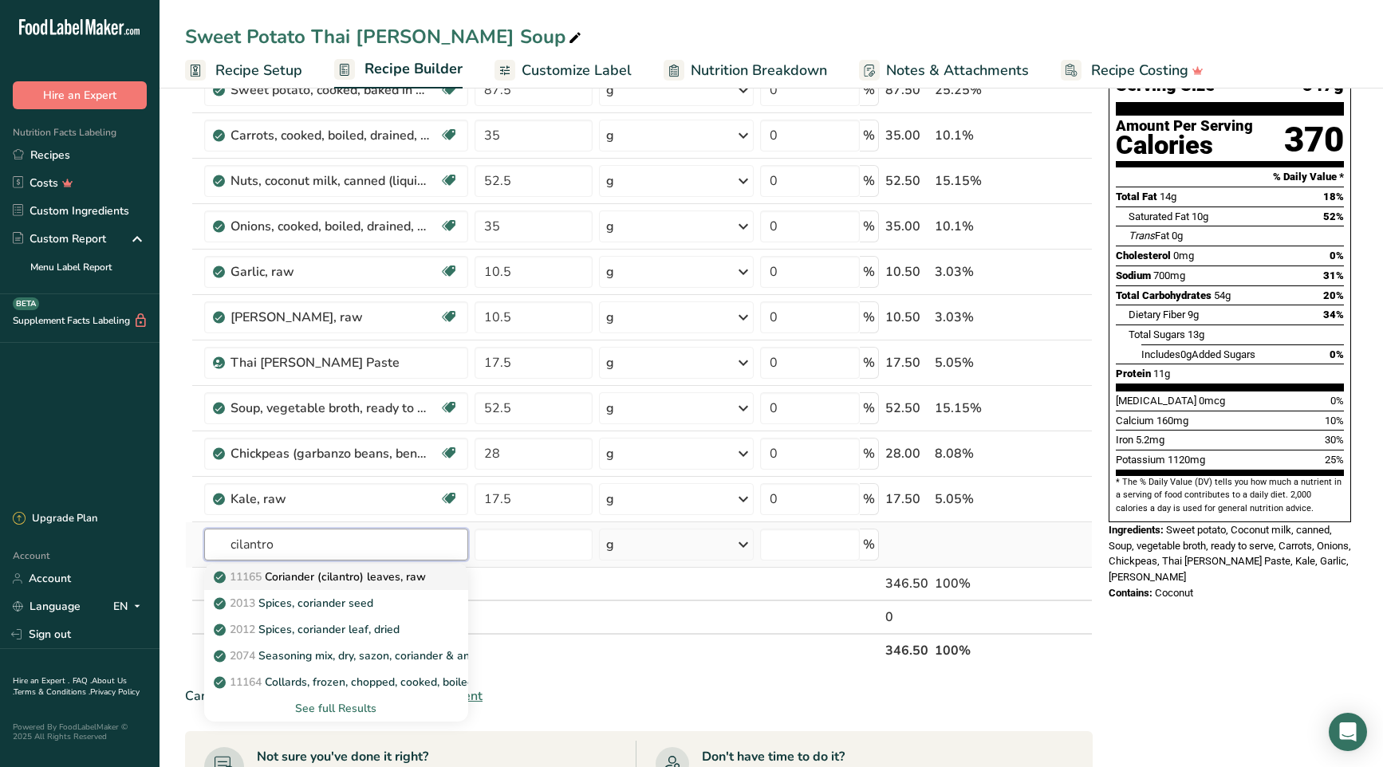
type input "cilantro"
click at [375, 578] on p "11165 Coriander (cilantro) leaves, raw" at bounding box center [321, 577] width 209 height 17
type input "Coriander (cilantro) leaves, raw"
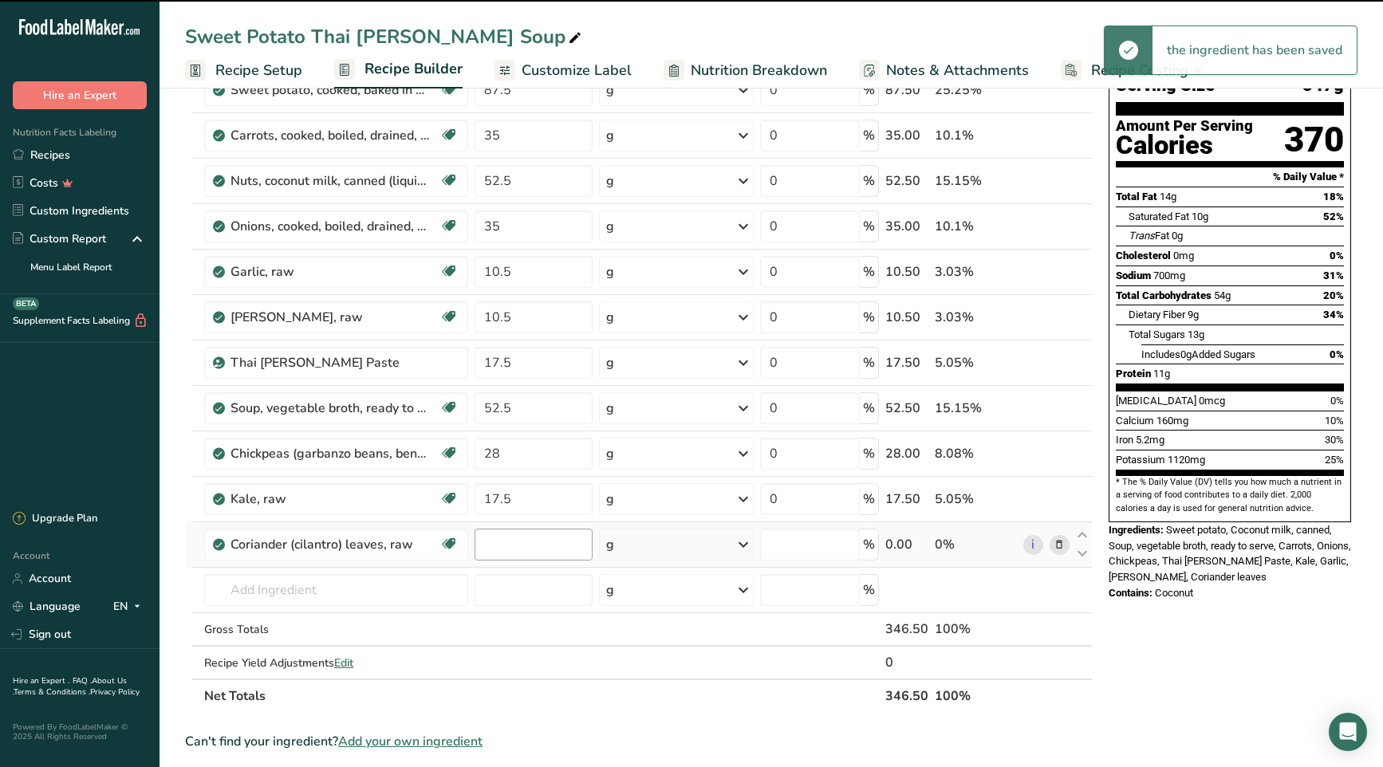
type input "0"
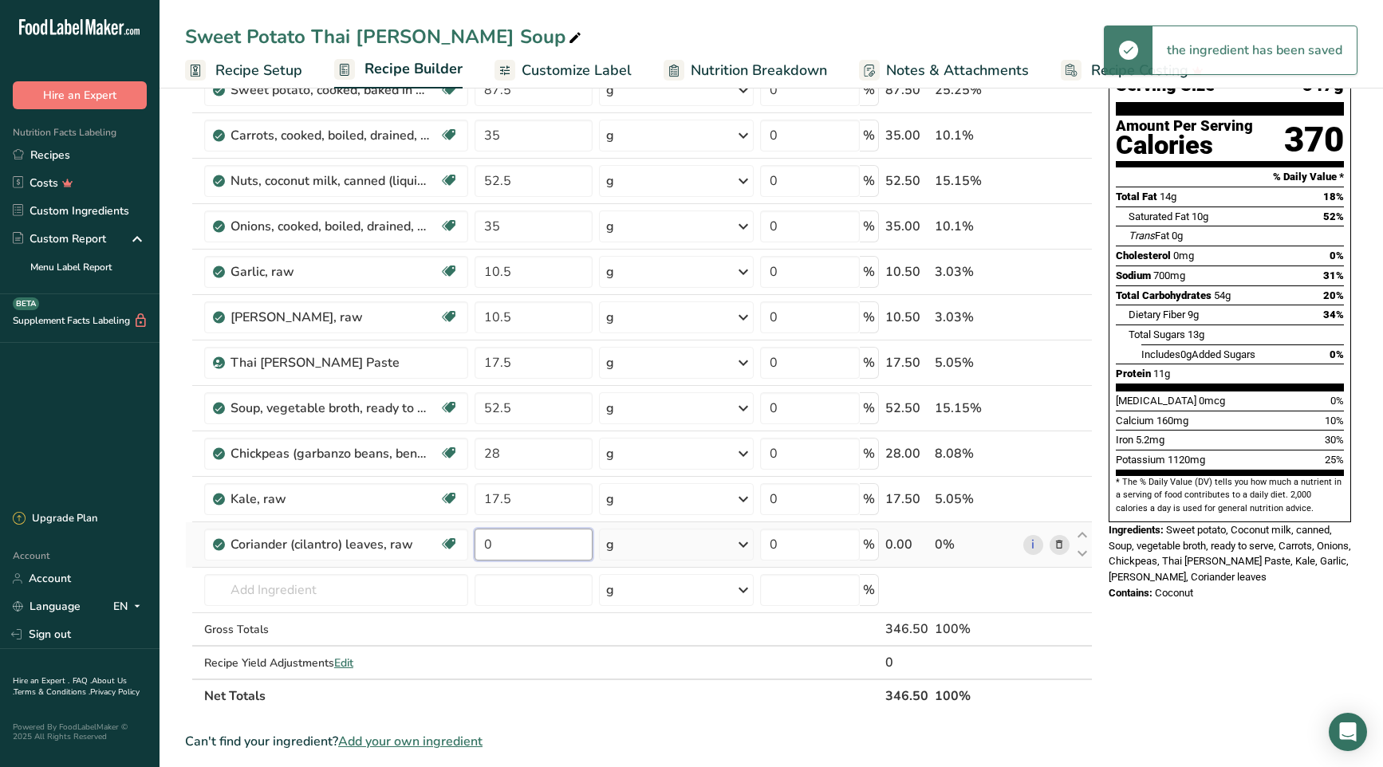
drag, startPoint x: 523, startPoint y: 550, endPoint x: 473, endPoint y: 550, distance: 50.3
click at [472, 549] on td "0" at bounding box center [533, 545] width 124 height 45
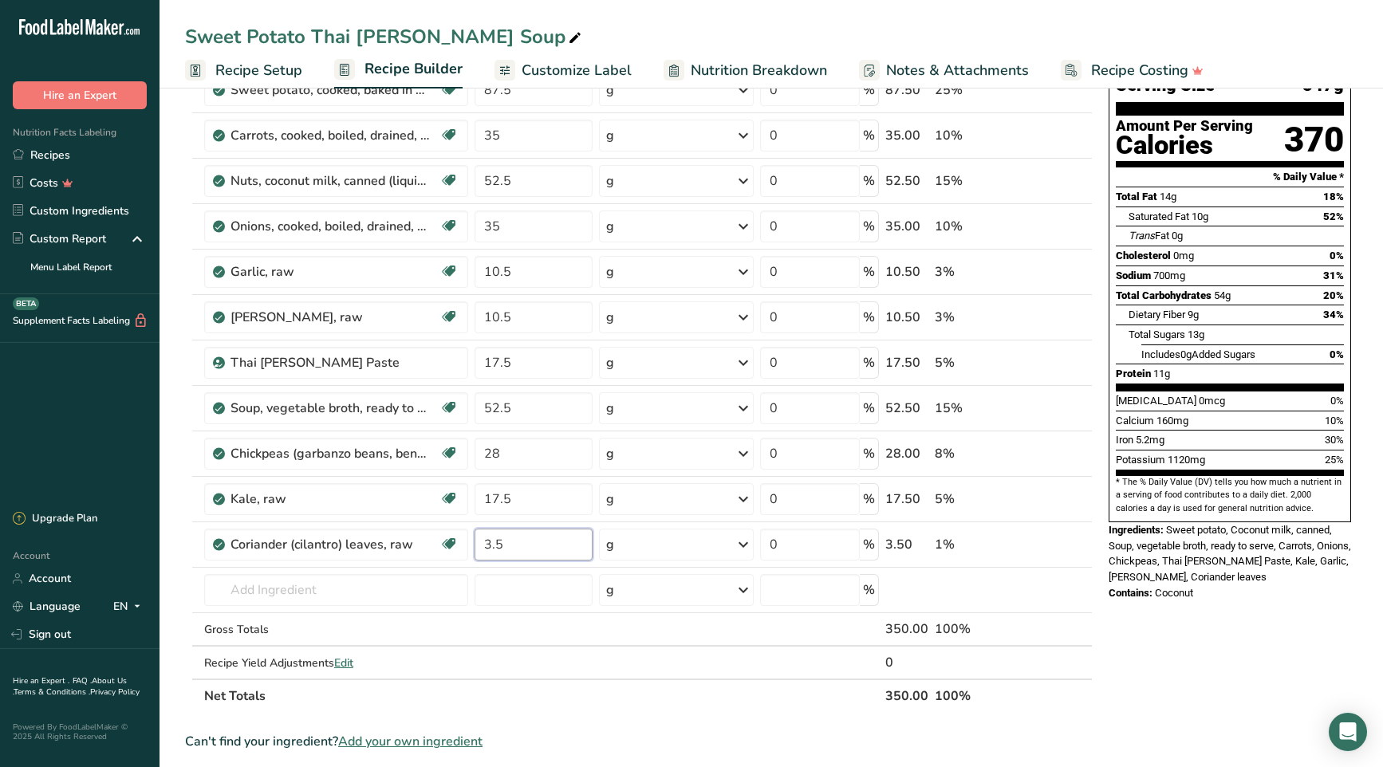
type input "3.5"
click at [618, 728] on section "Ingredient * Amount * Unit * Waste * .a-a{fill:#347362;}.b-a{fill:#fff;} Grams …" at bounding box center [639, 670] width 908 height 1272
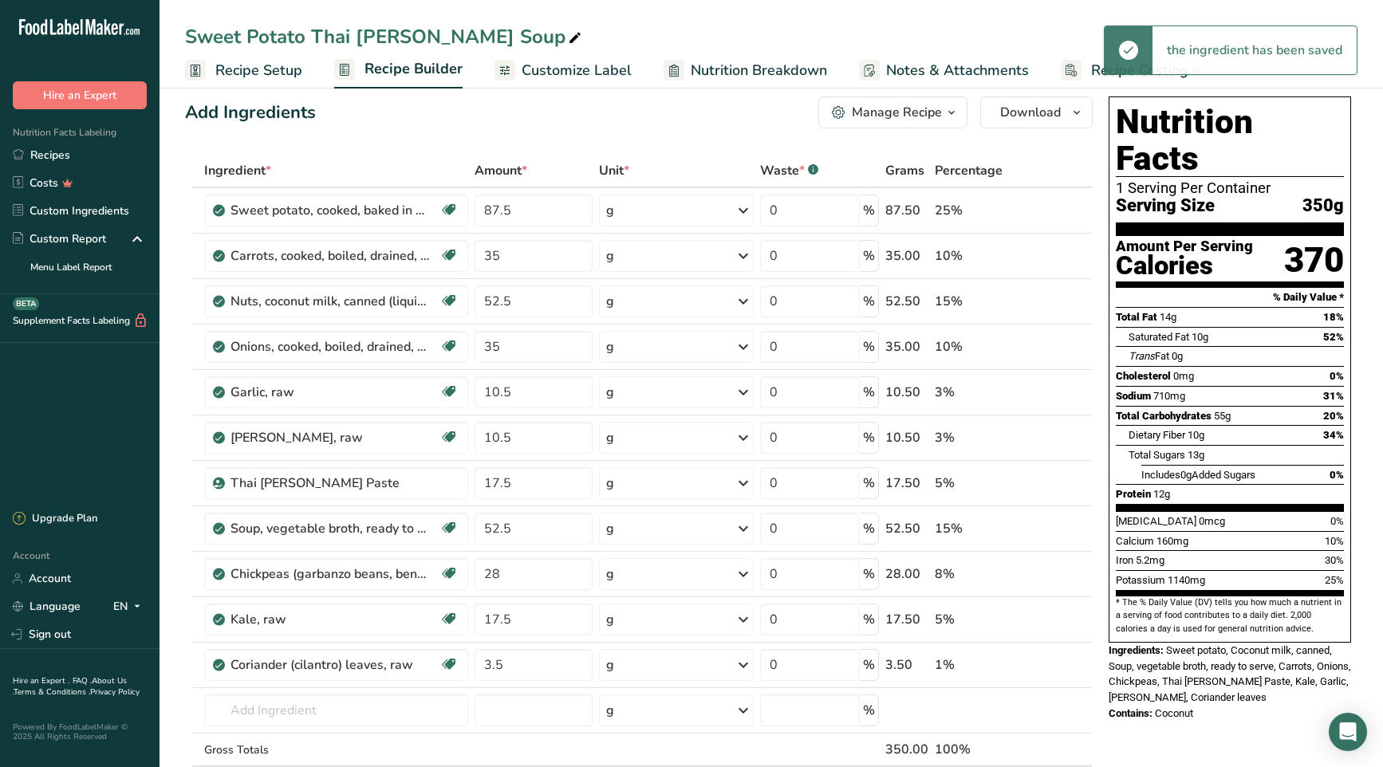
scroll to position [0, 0]
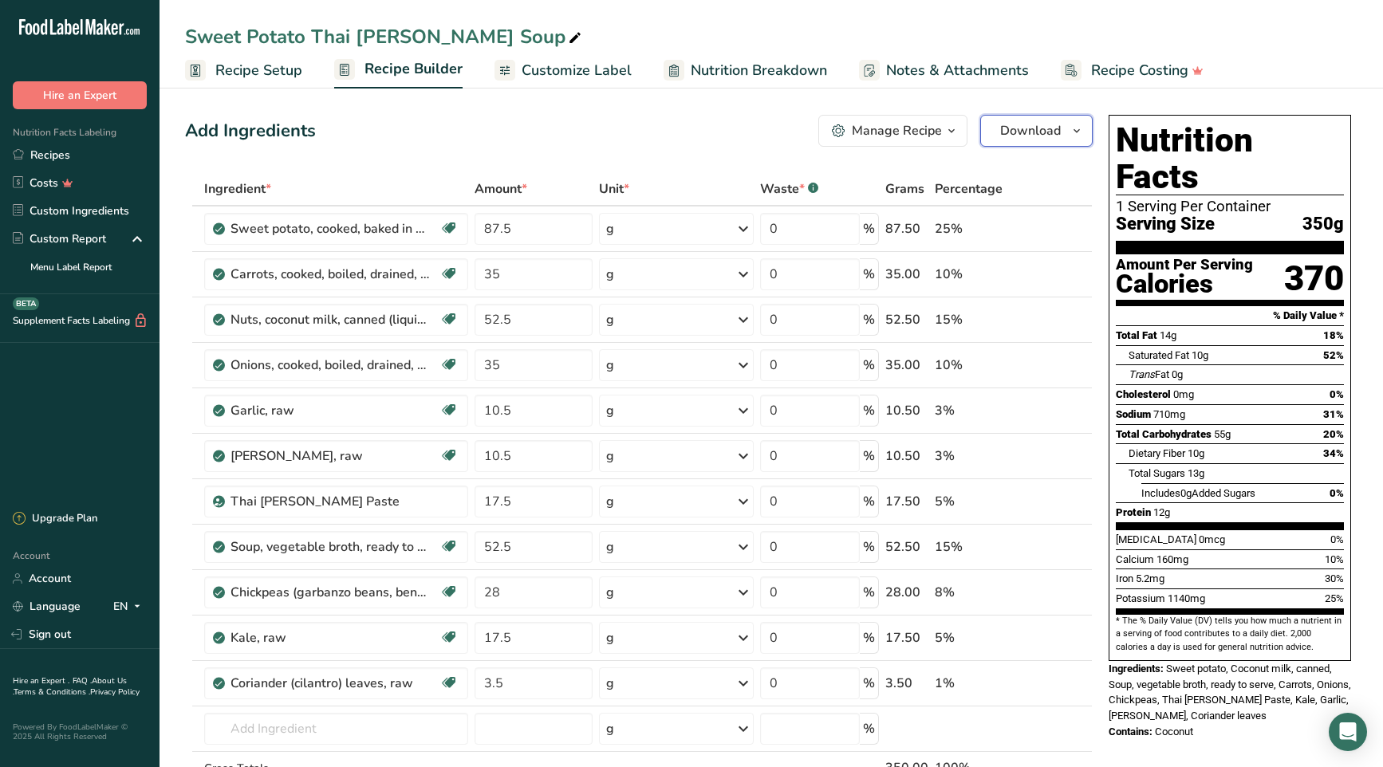
click at [1078, 135] on icon "button" at bounding box center [1077, 131] width 13 height 20
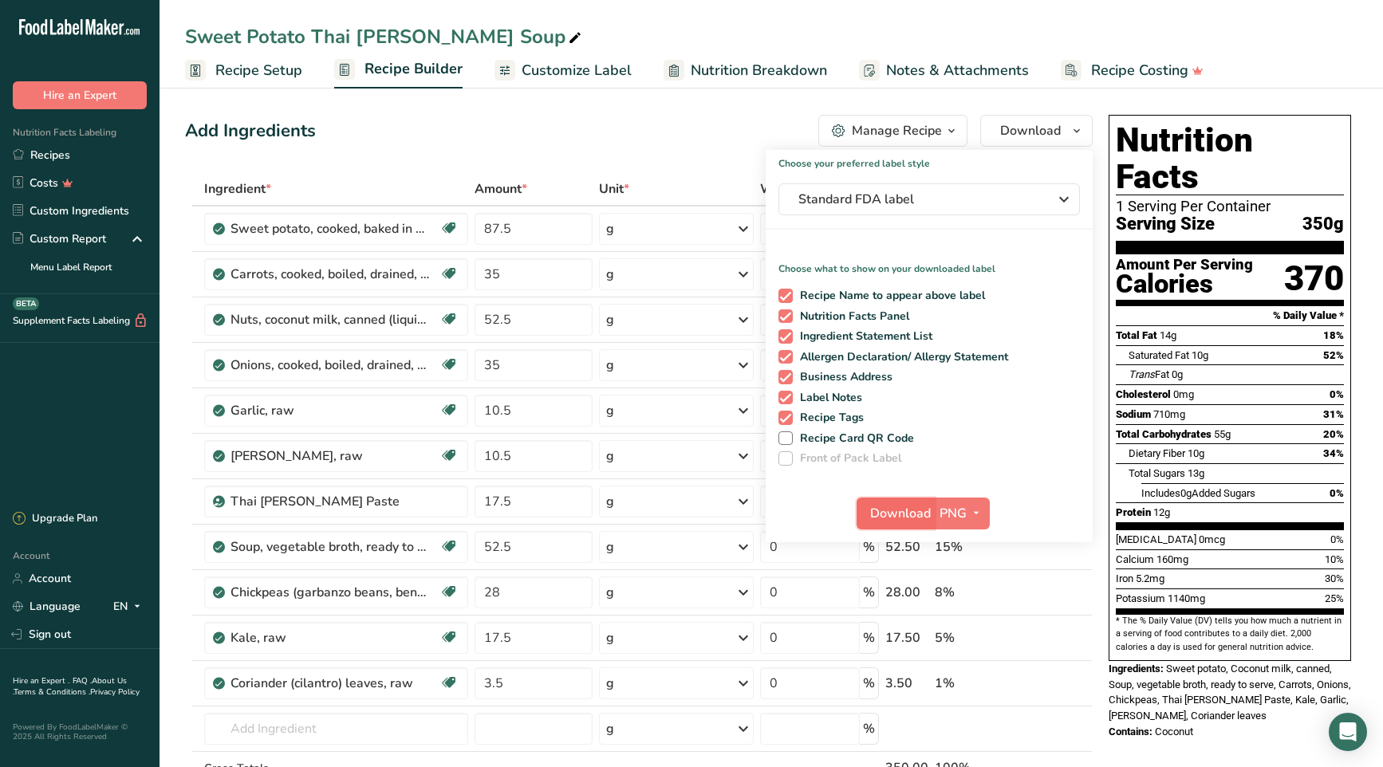
click at [892, 515] on span "Download" at bounding box center [900, 513] width 61 height 19
